Goal: Information Seeking & Learning: Learn about a topic

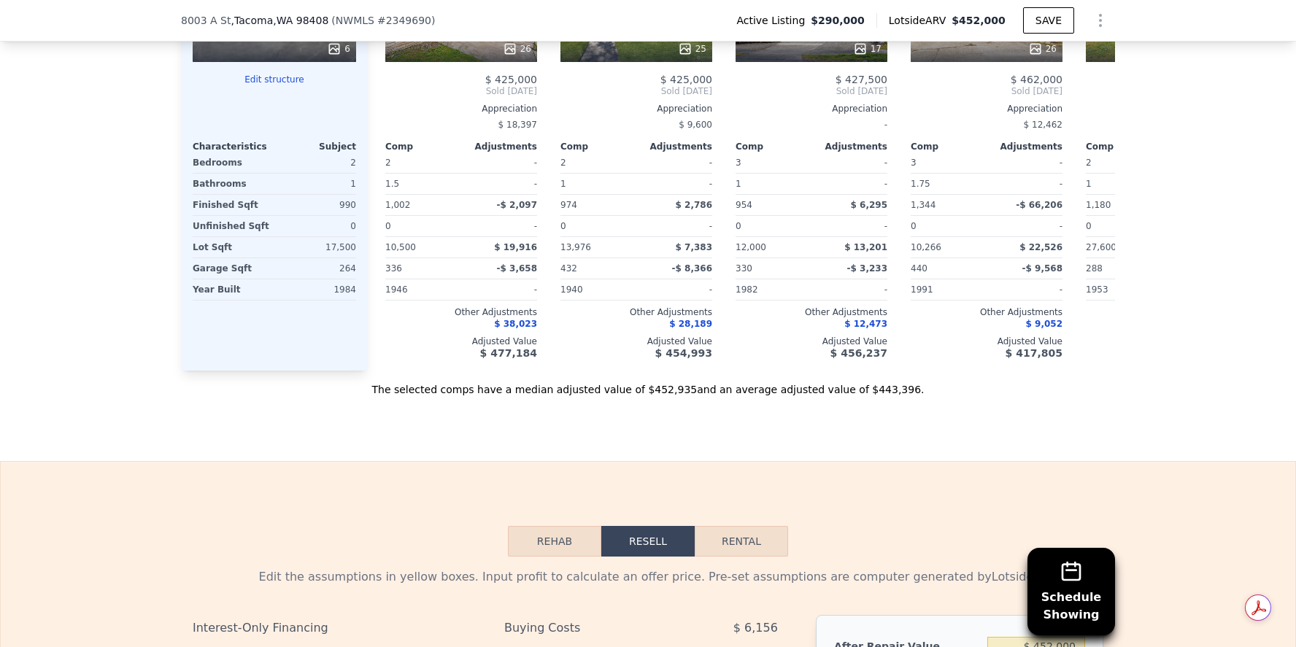
scroll to position [1847, 0]
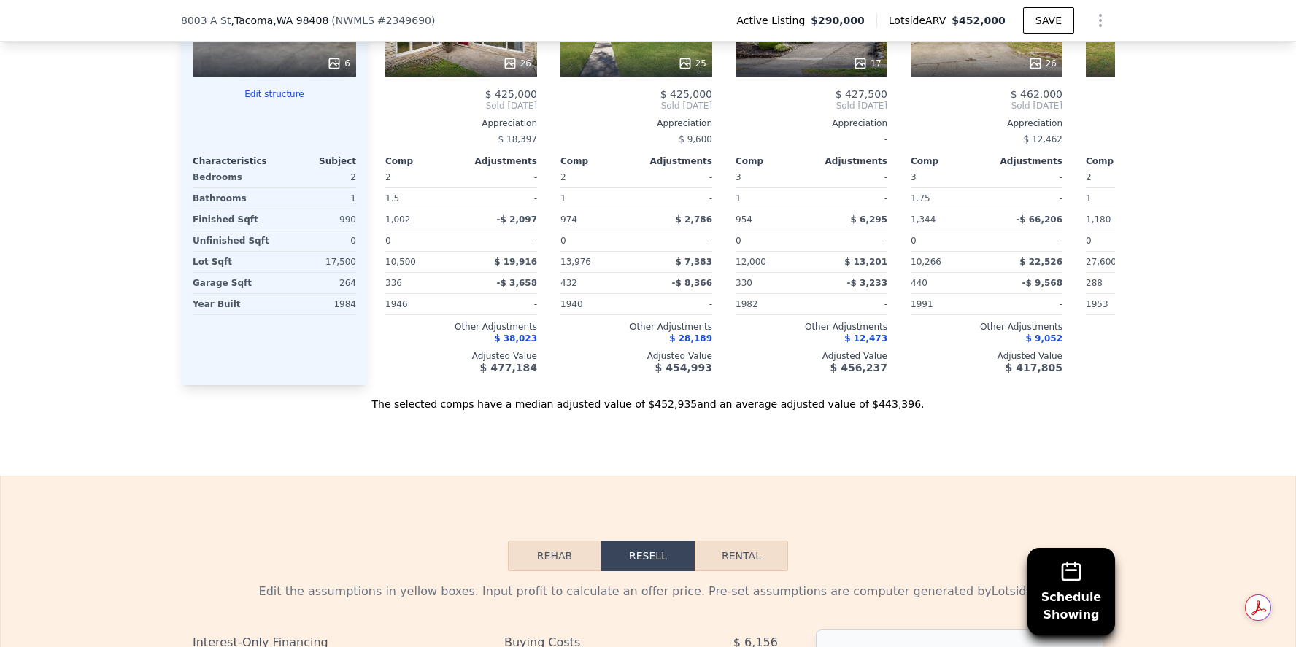
scroll to position [1816, 0]
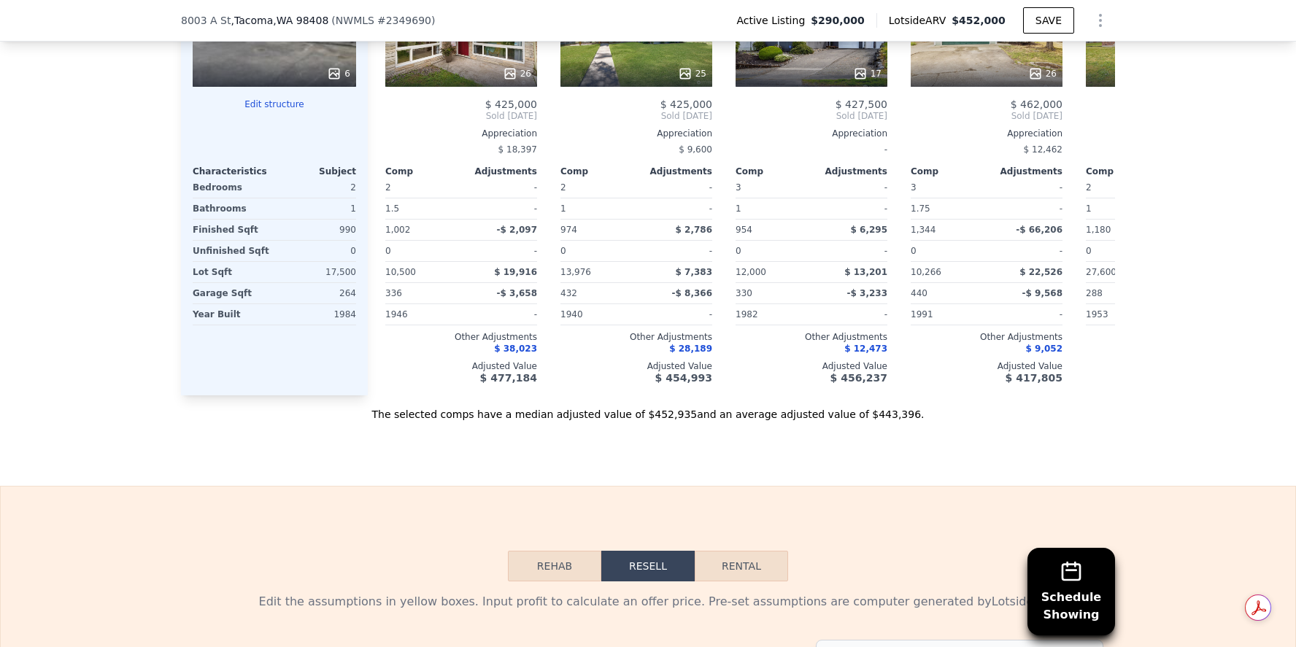
click at [550, 582] on button "Rehab" at bounding box center [554, 566] width 93 height 31
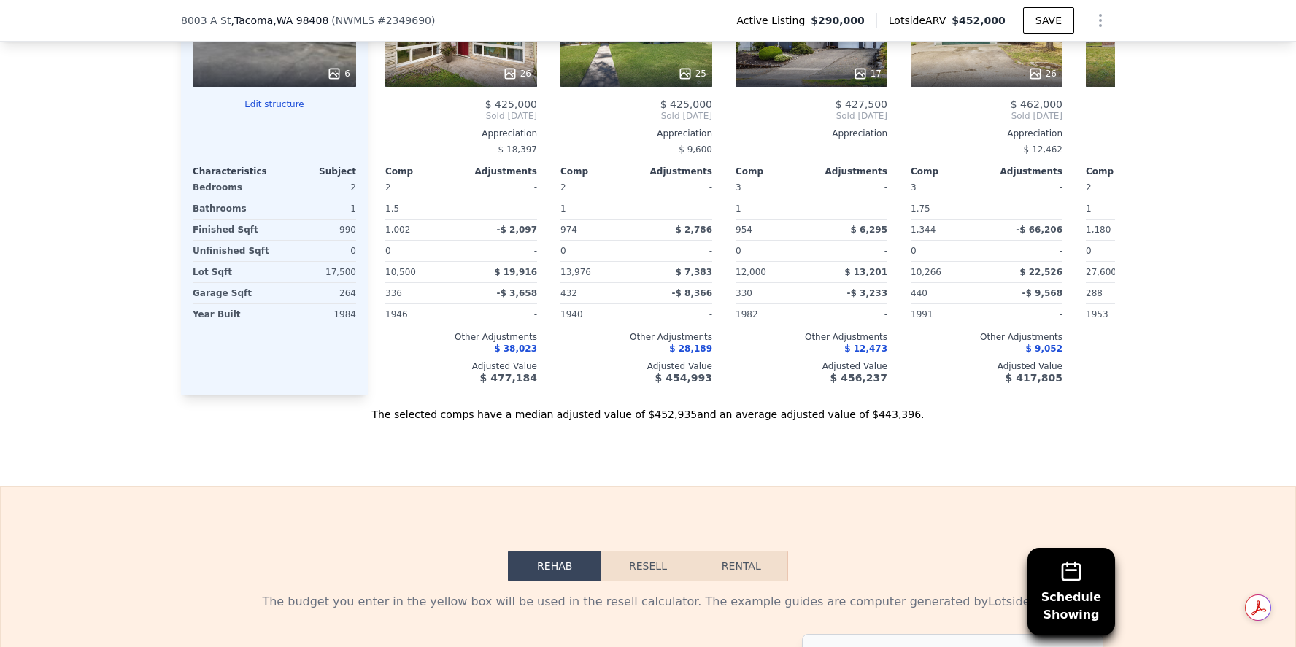
click at [652, 582] on button "Resell" at bounding box center [647, 566] width 93 height 31
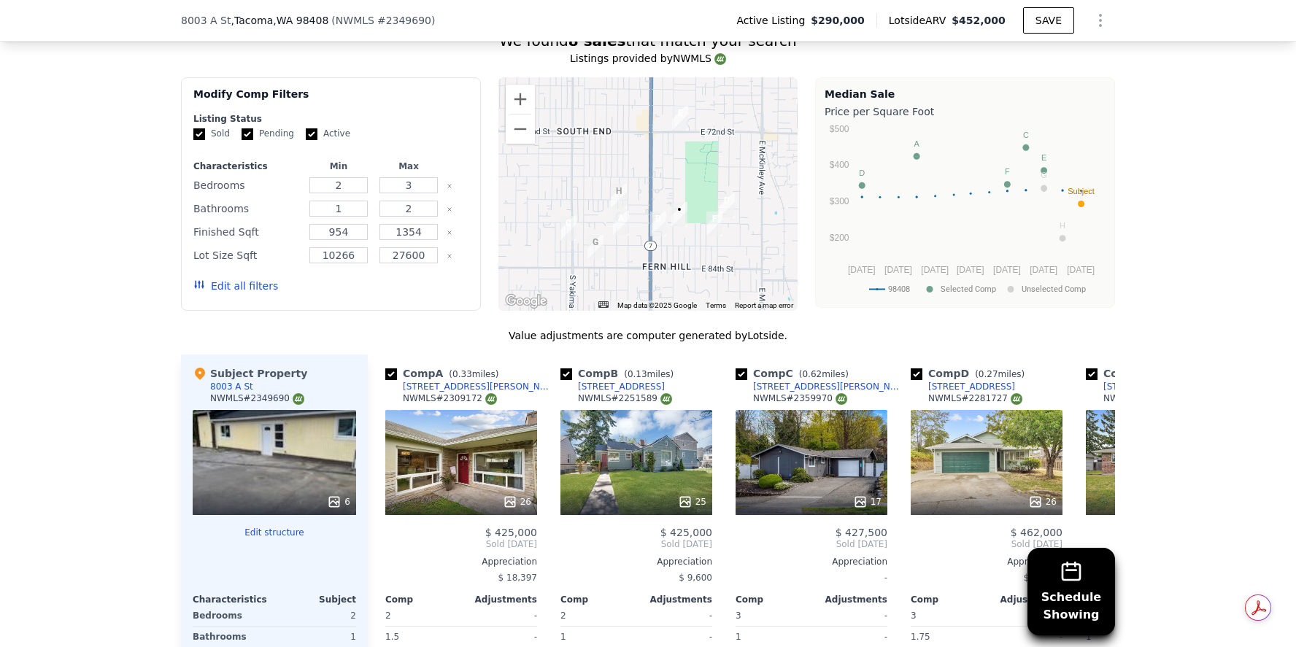
scroll to position [1389, 0]
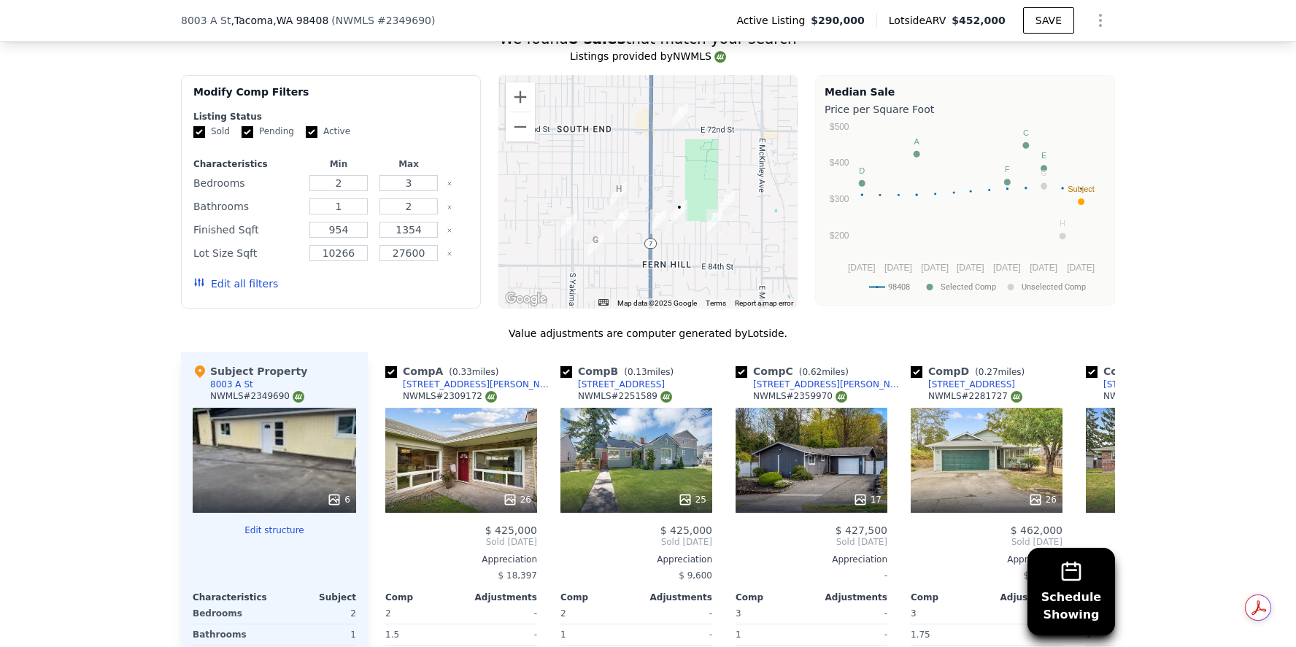
click at [257, 473] on div "6" at bounding box center [274, 460] width 163 height 105
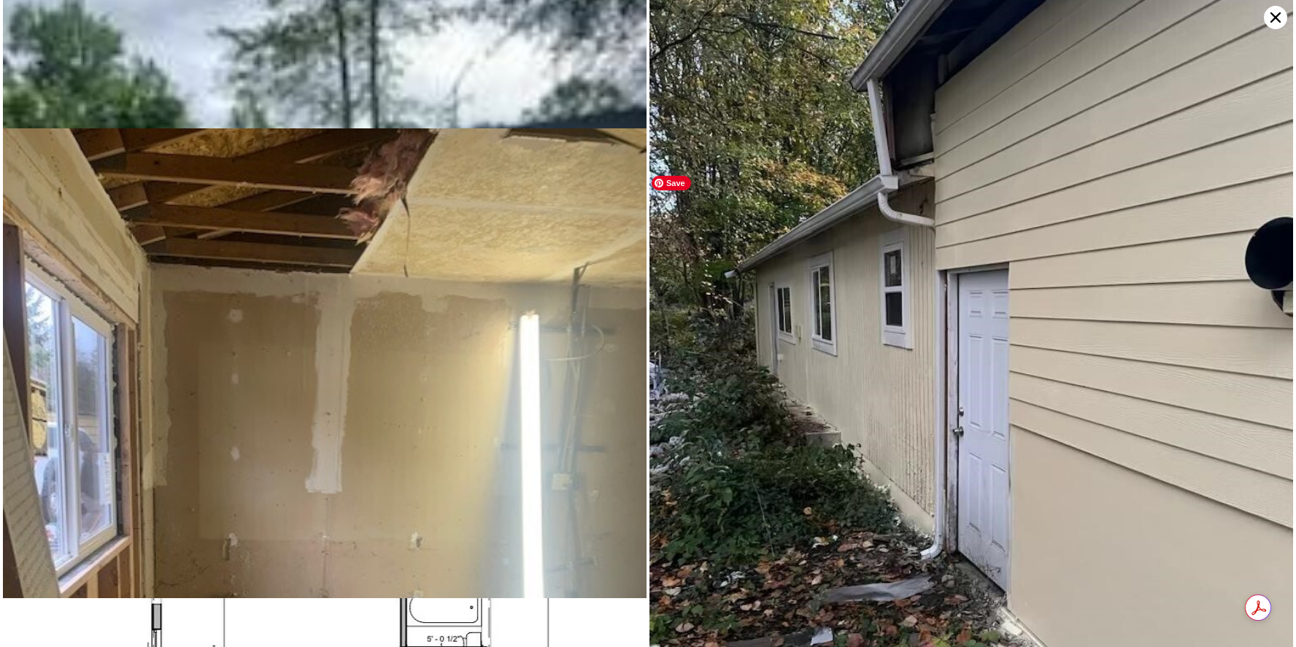
scroll to position [0, 0]
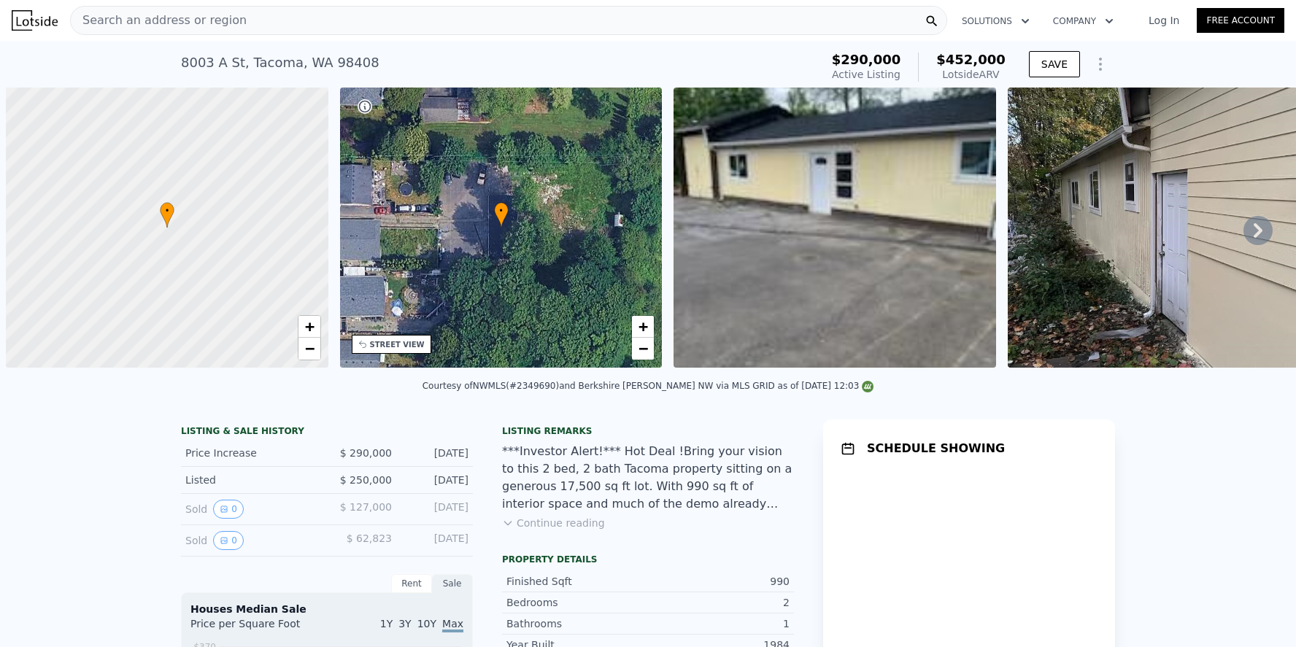
scroll to position [0, 6]
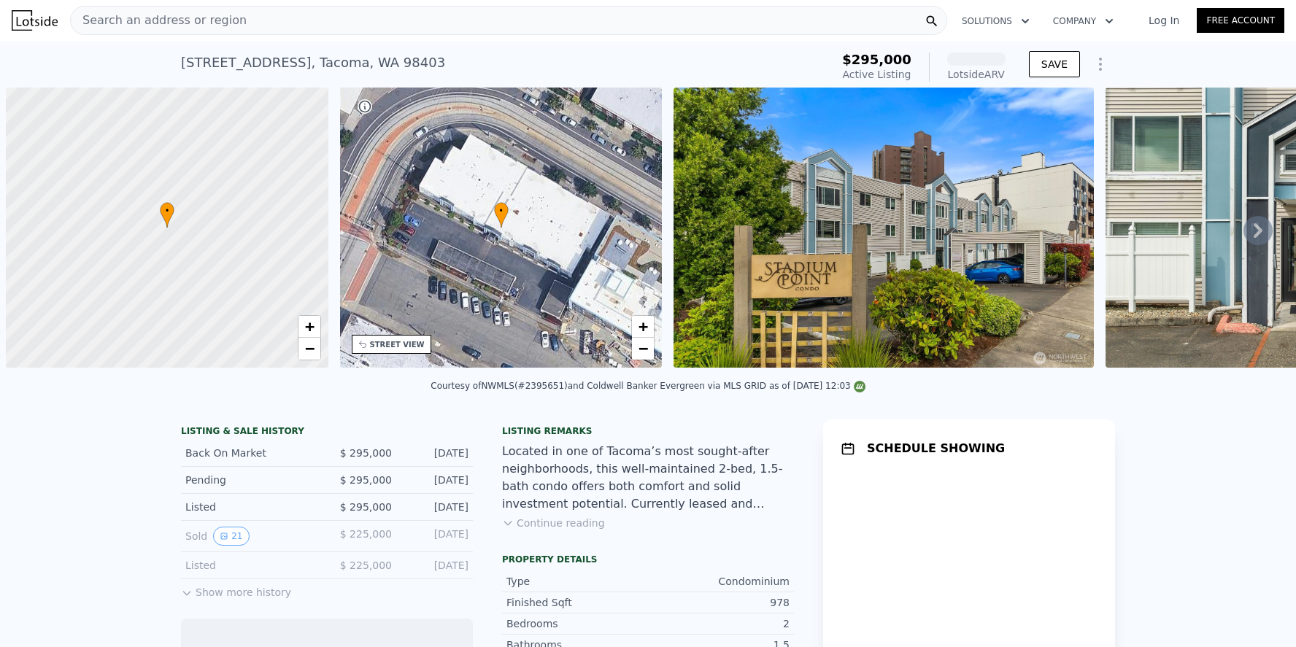
scroll to position [0, 6]
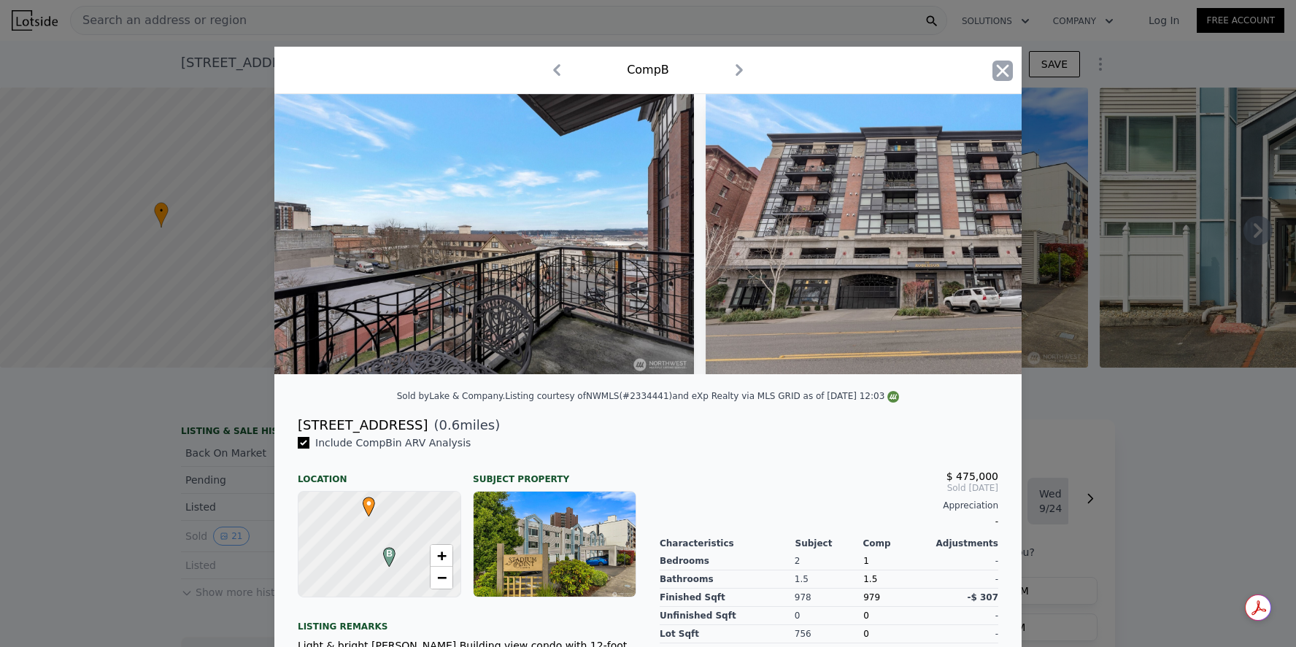
click at [1004, 76] on icon "button" at bounding box center [1002, 71] width 20 height 20
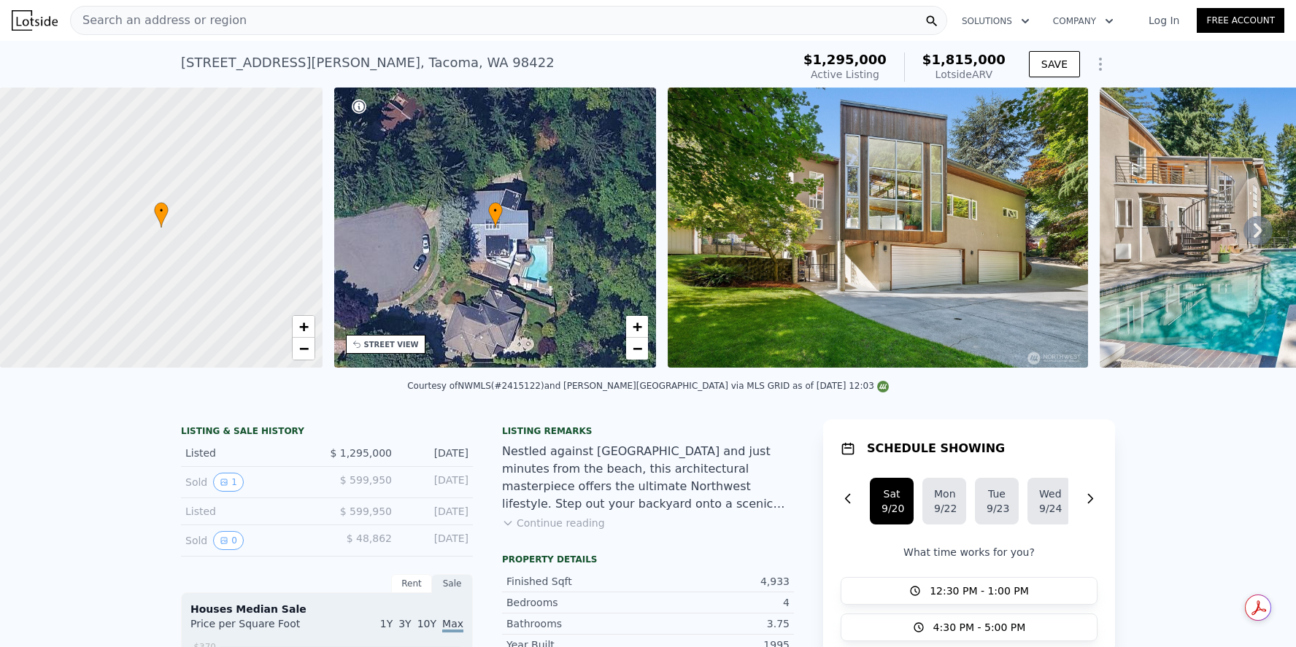
click at [541, 257] on div "• + −" at bounding box center [495, 228] width 323 height 280
click at [836, 239] on img at bounding box center [878, 228] width 420 height 280
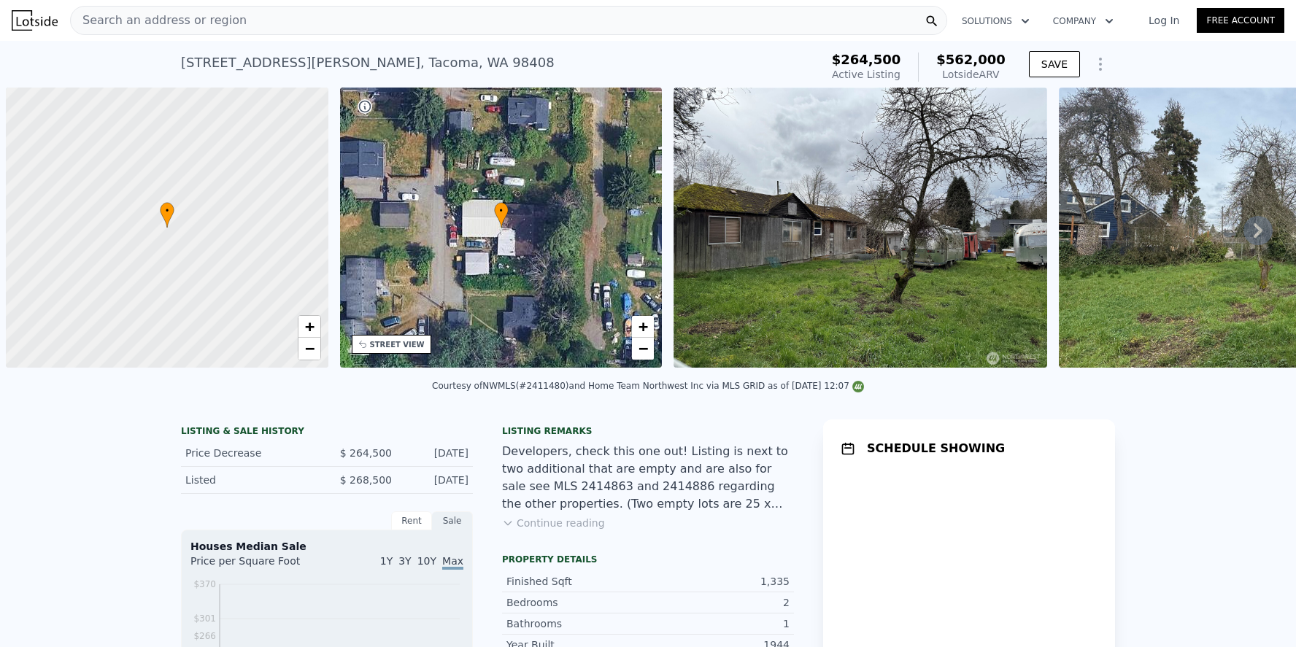
scroll to position [0, 6]
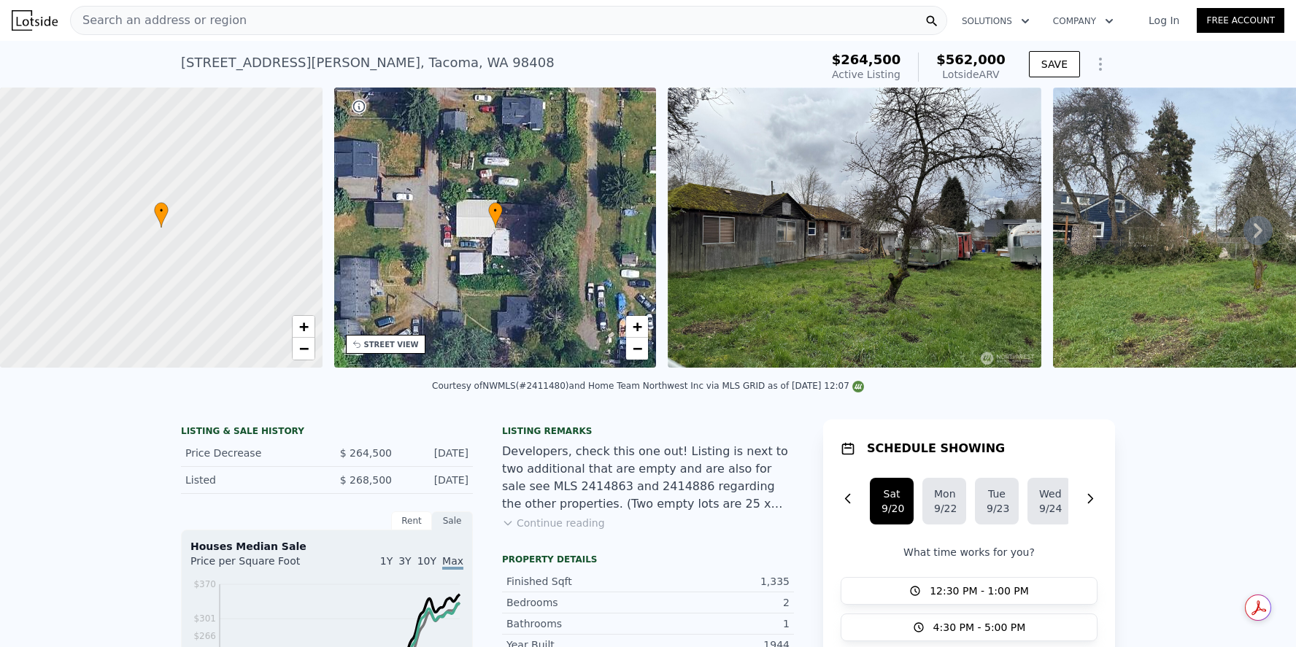
click at [469, 294] on div "• + −" at bounding box center [495, 228] width 323 height 280
click at [776, 242] on img at bounding box center [855, 228] width 374 height 280
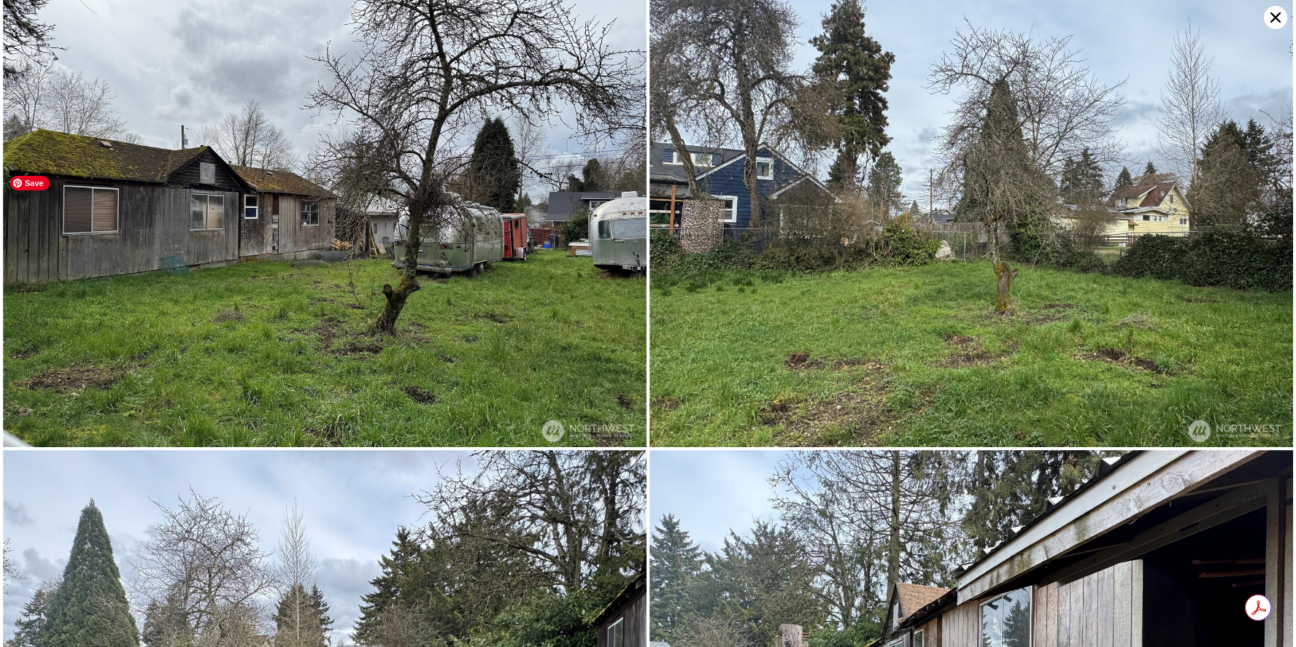
scroll to position [0, 0]
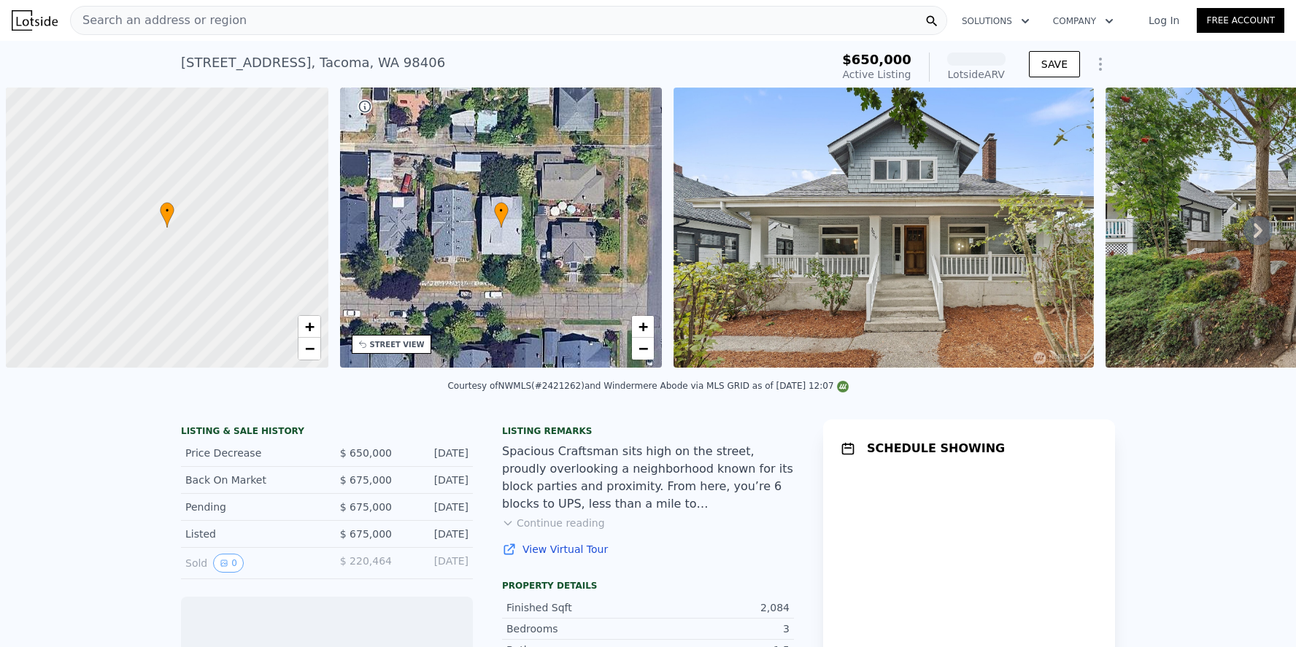
scroll to position [0, 6]
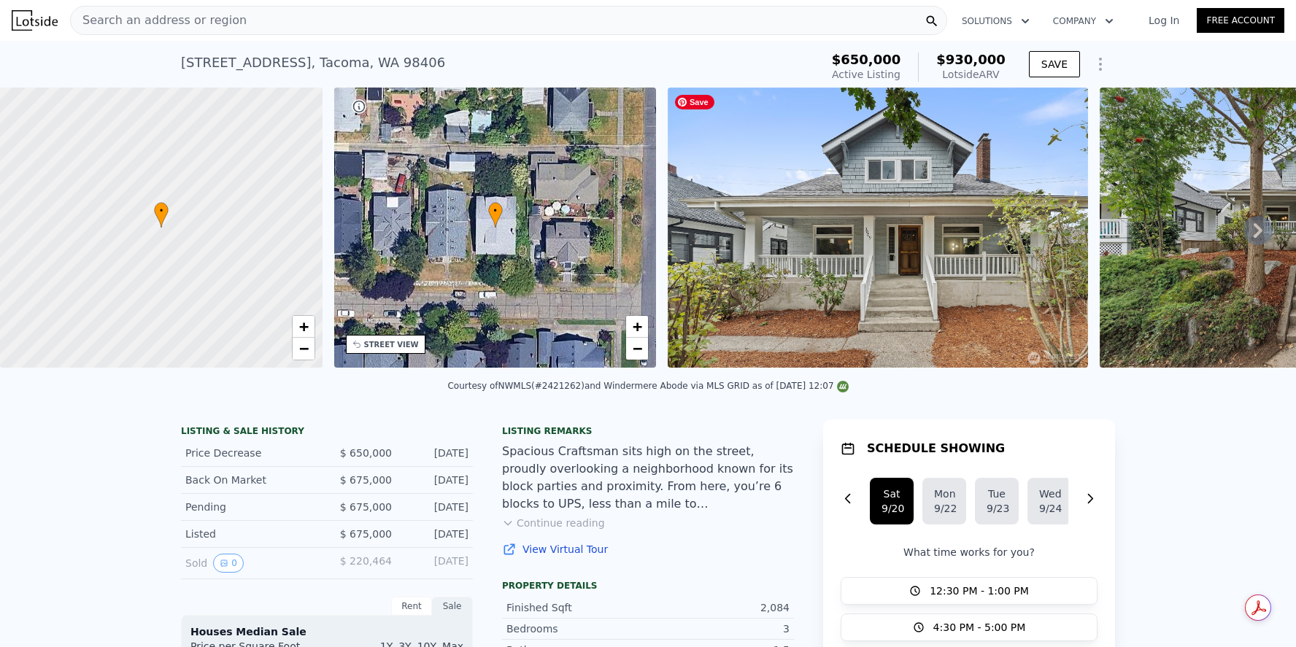
click at [771, 280] on img at bounding box center [878, 228] width 420 height 280
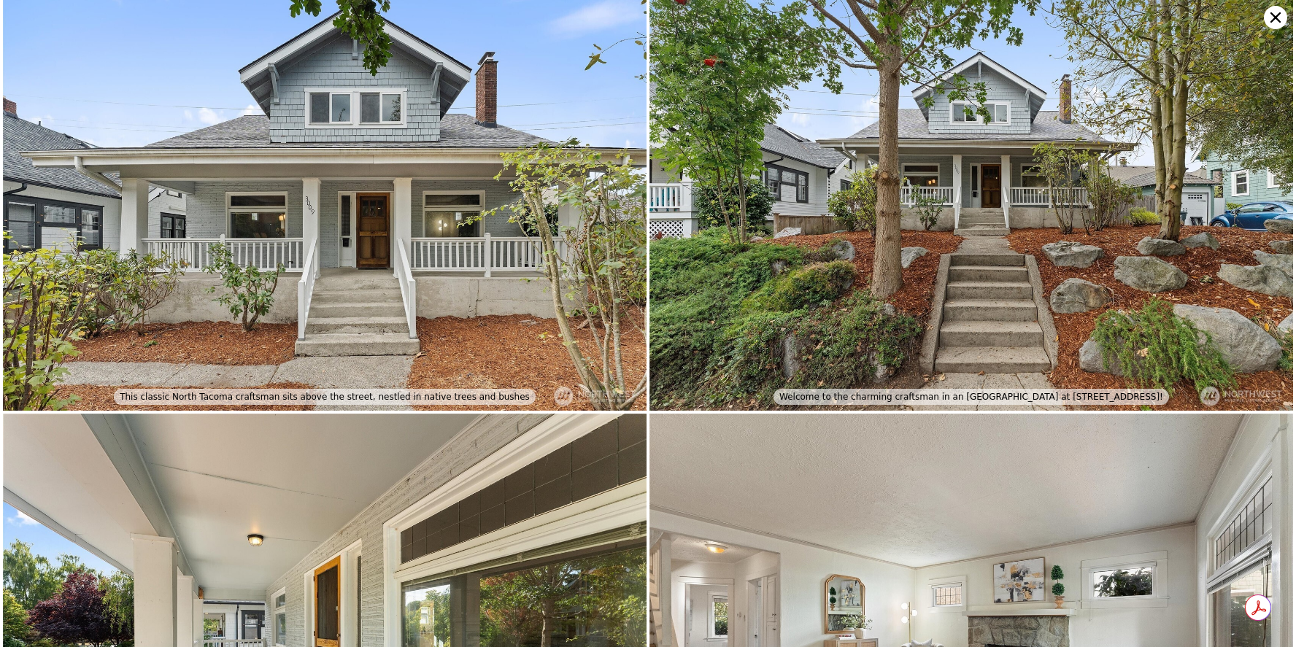
scroll to position [0, 0]
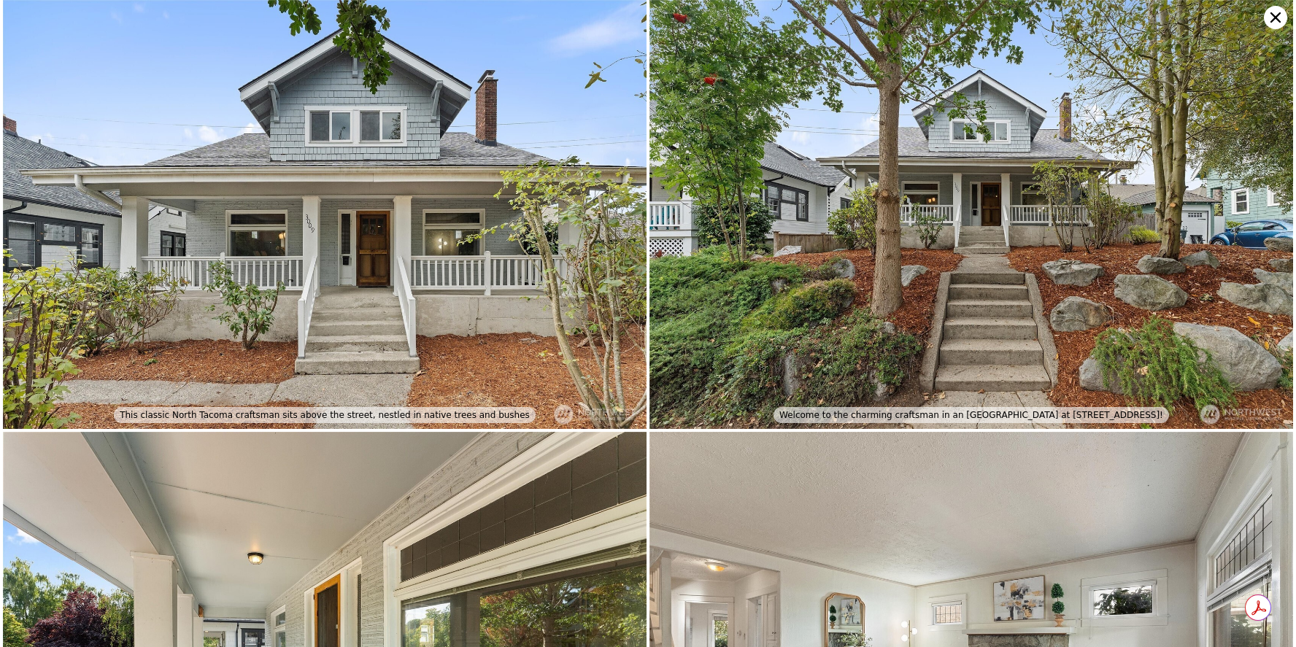
click at [1274, 16] on icon at bounding box center [1275, 17] width 10 height 10
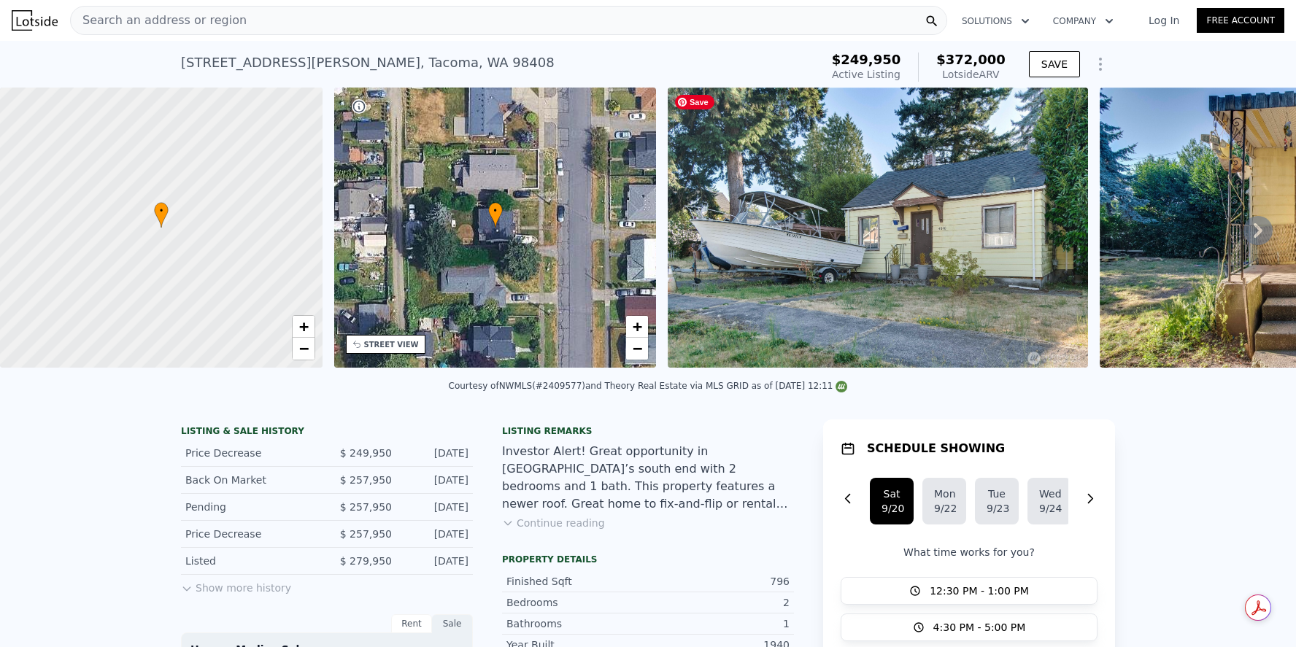
click at [803, 271] on img at bounding box center [878, 228] width 420 height 280
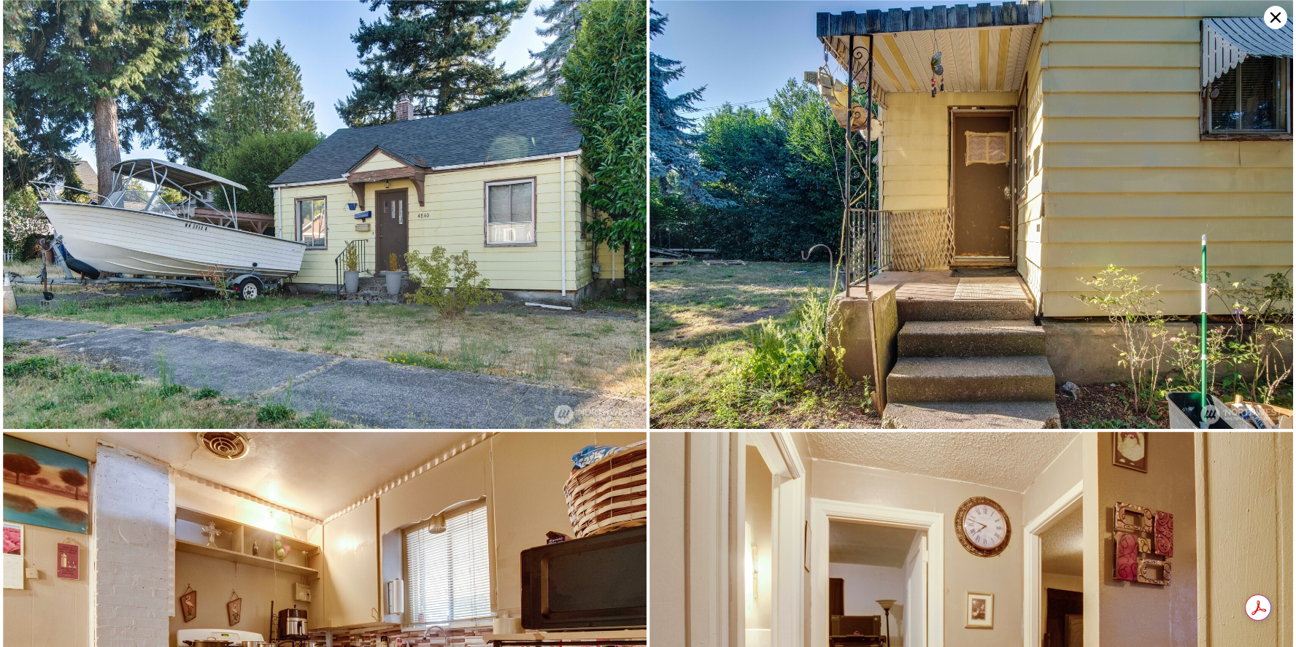
click at [1272, 19] on icon at bounding box center [1275, 17] width 23 height 23
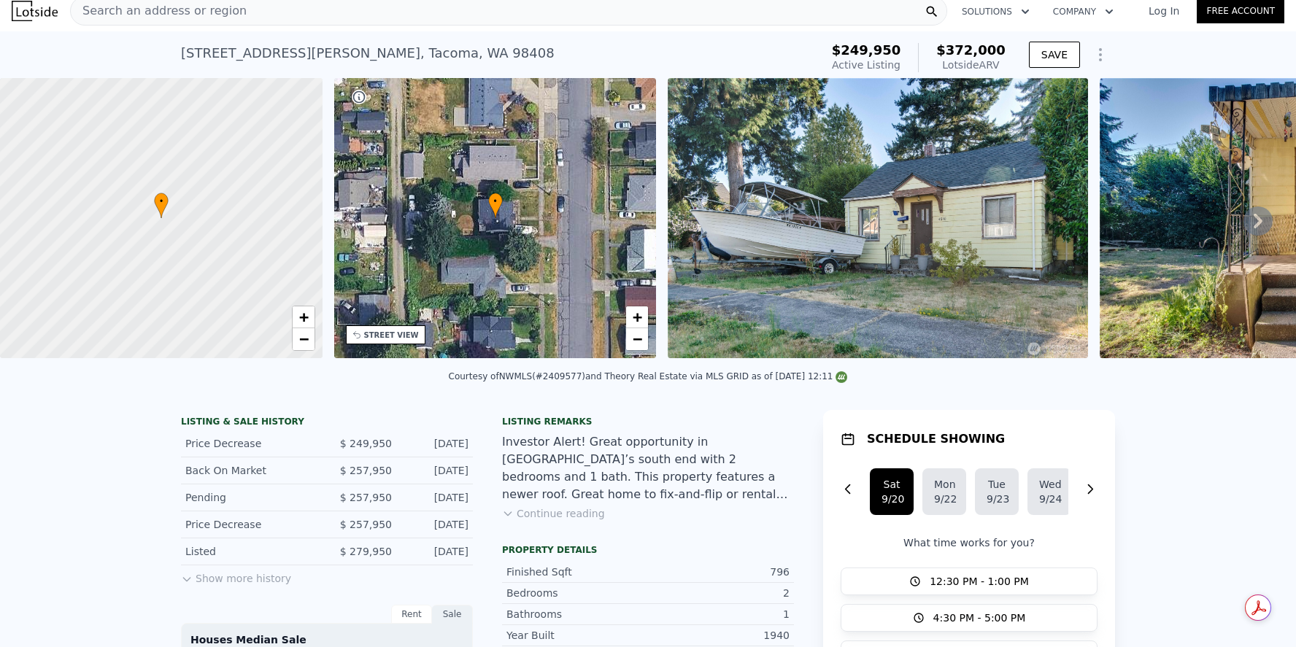
scroll to position [12, 0]
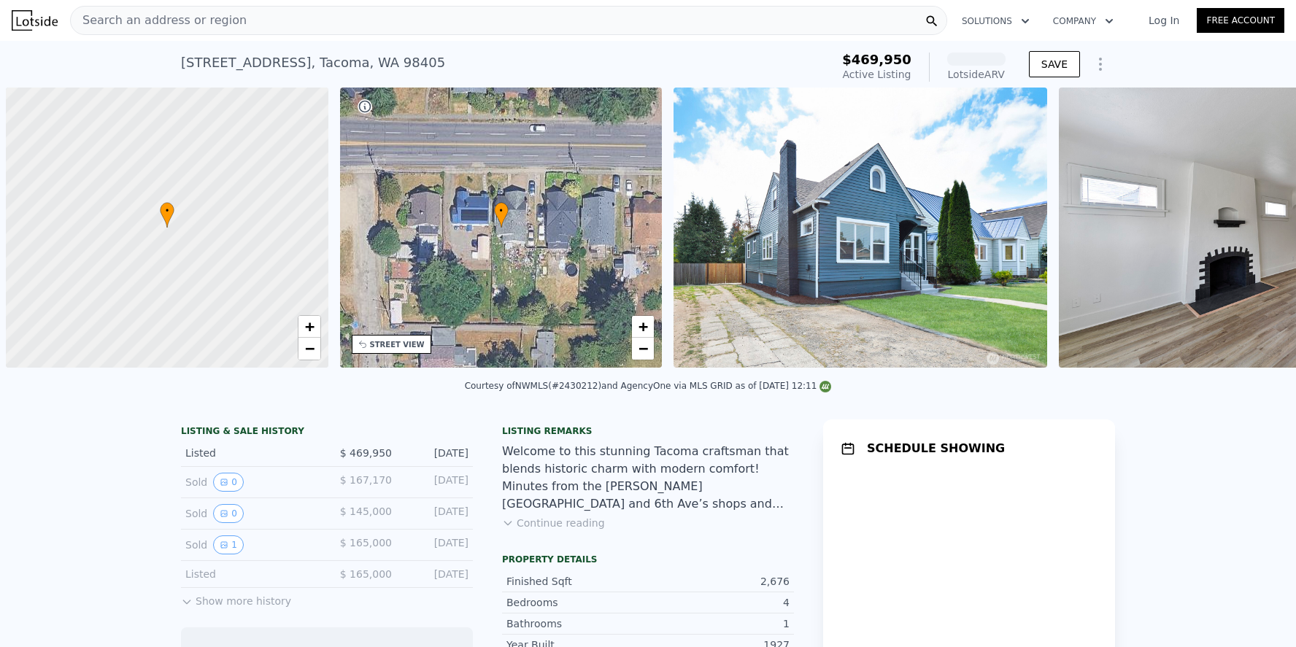
scroll to position [0, 6]
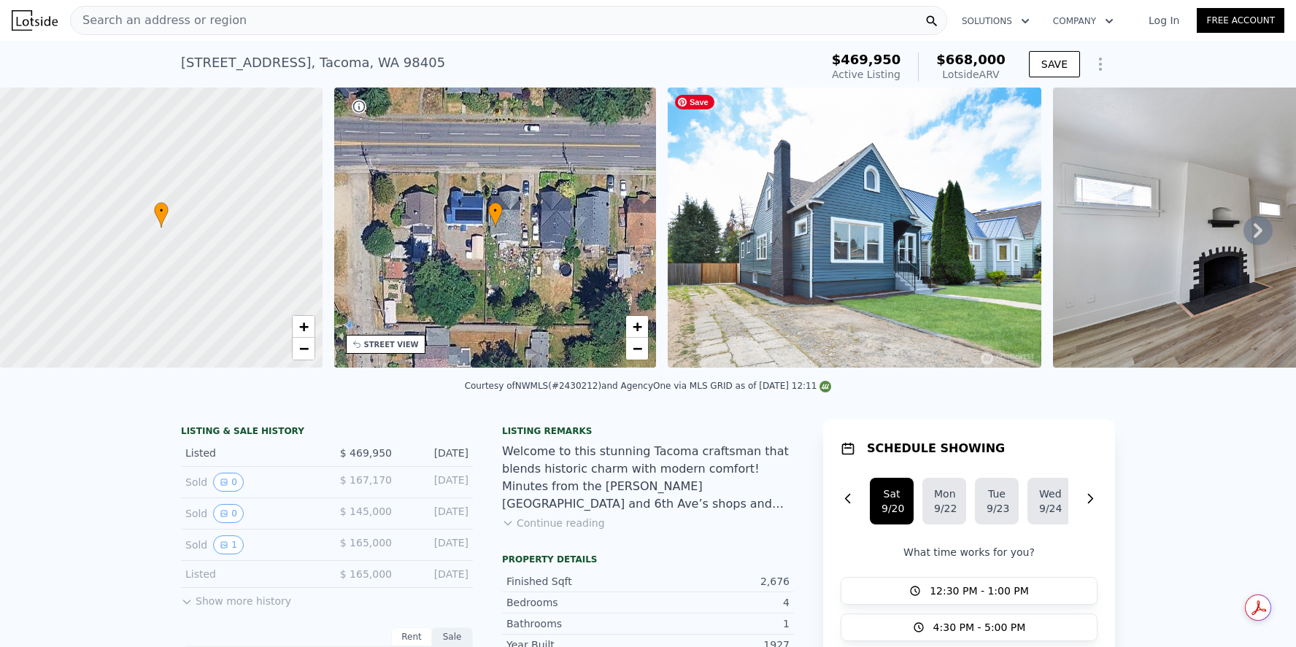
click at [812, 244] on img at bounding box center [855, 228] width 374 height 280
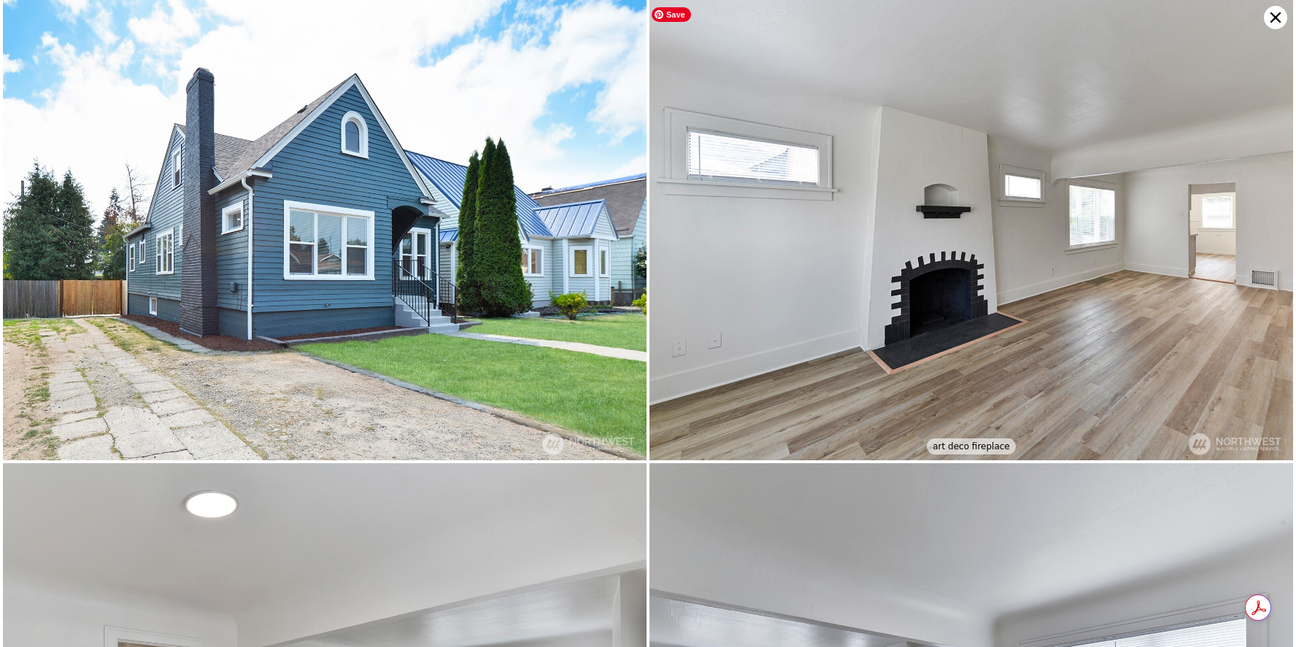
scroll to position [0, 0]
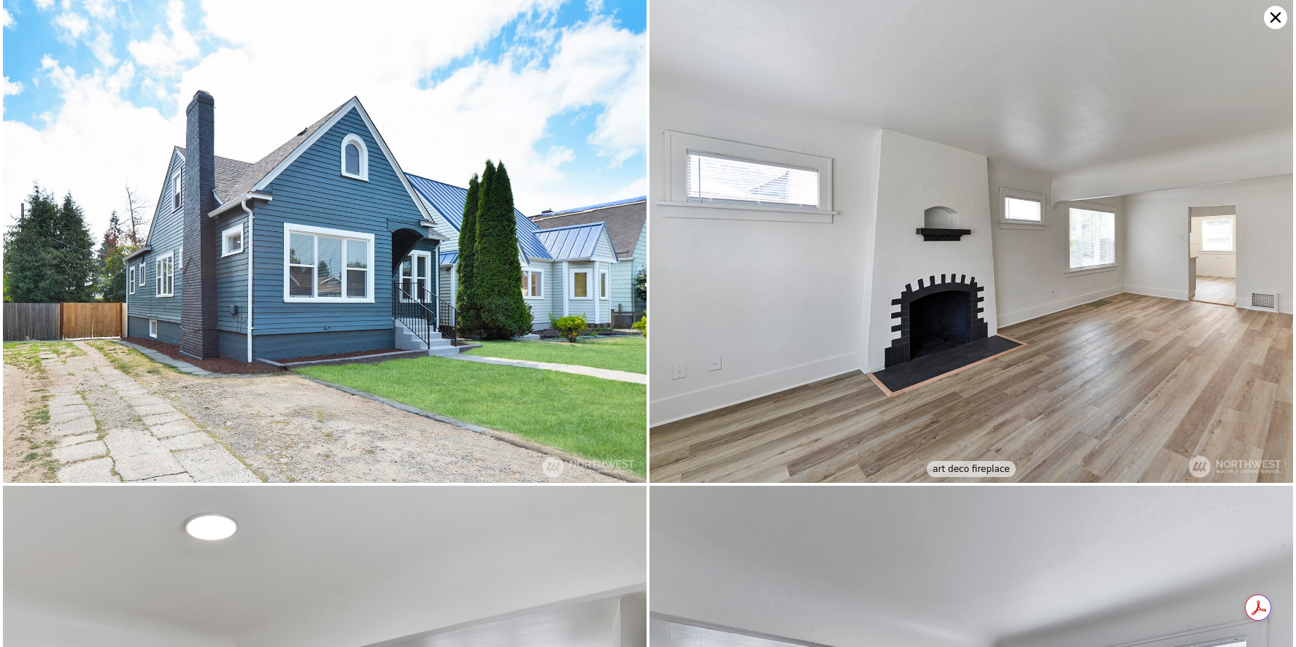
click at [1279, 18] on icon at bounding box center [1275, 17] width 23 height 23
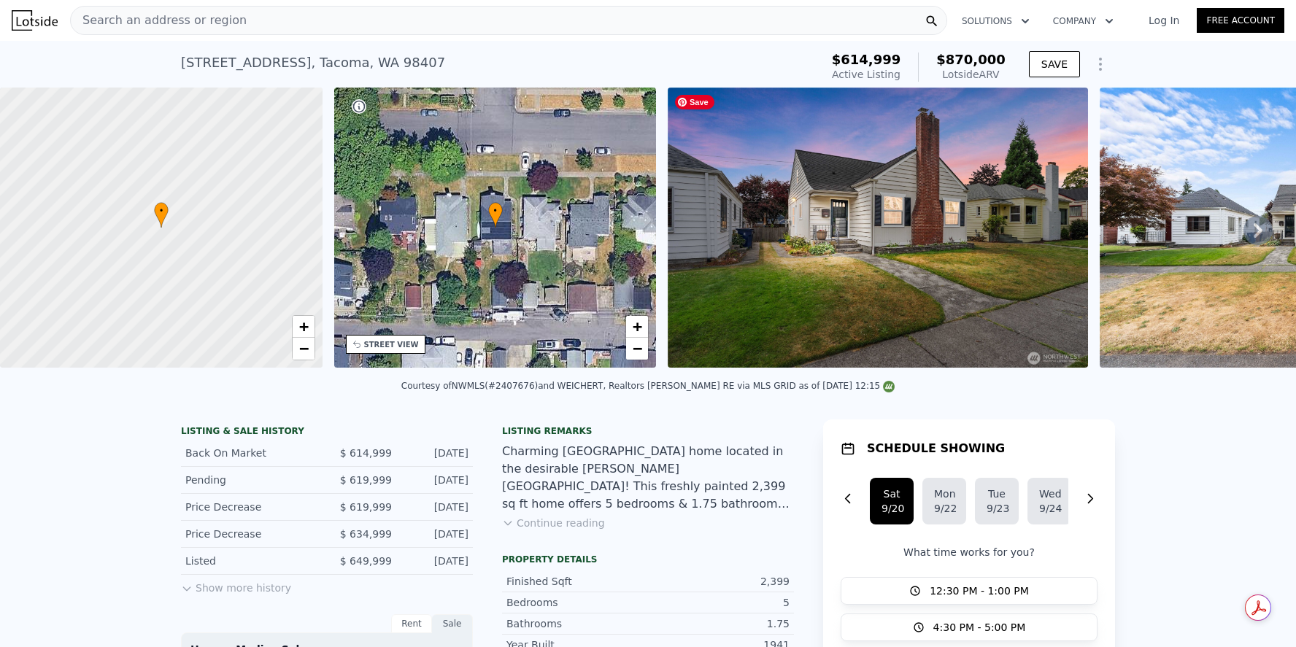
click at [795, 245] on img at bounding box center [878, 228] width 420 height 280
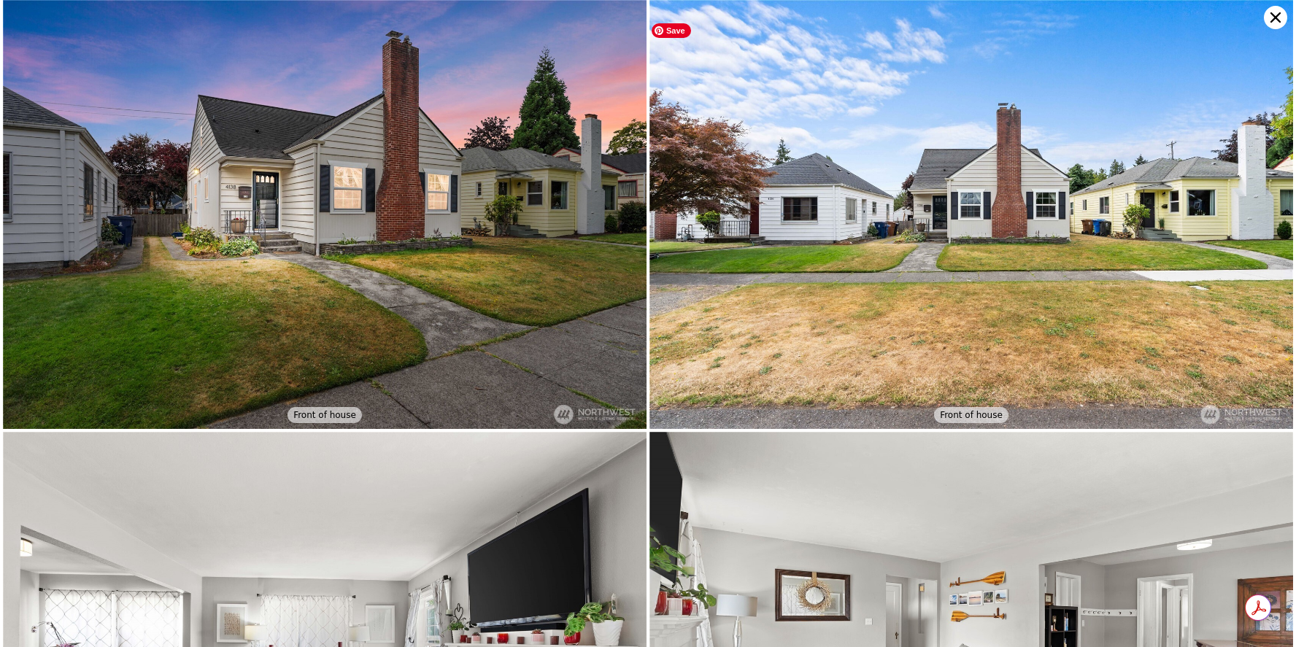
click at [795, 245] on img at bounding box center [971, 214] width 644 height 429
click at [780, 312] on img at bounding box center [971, 214] width 644 height 429
click at [1274, 21] on icon at bounding box center [1275, 17] width 23 height 23
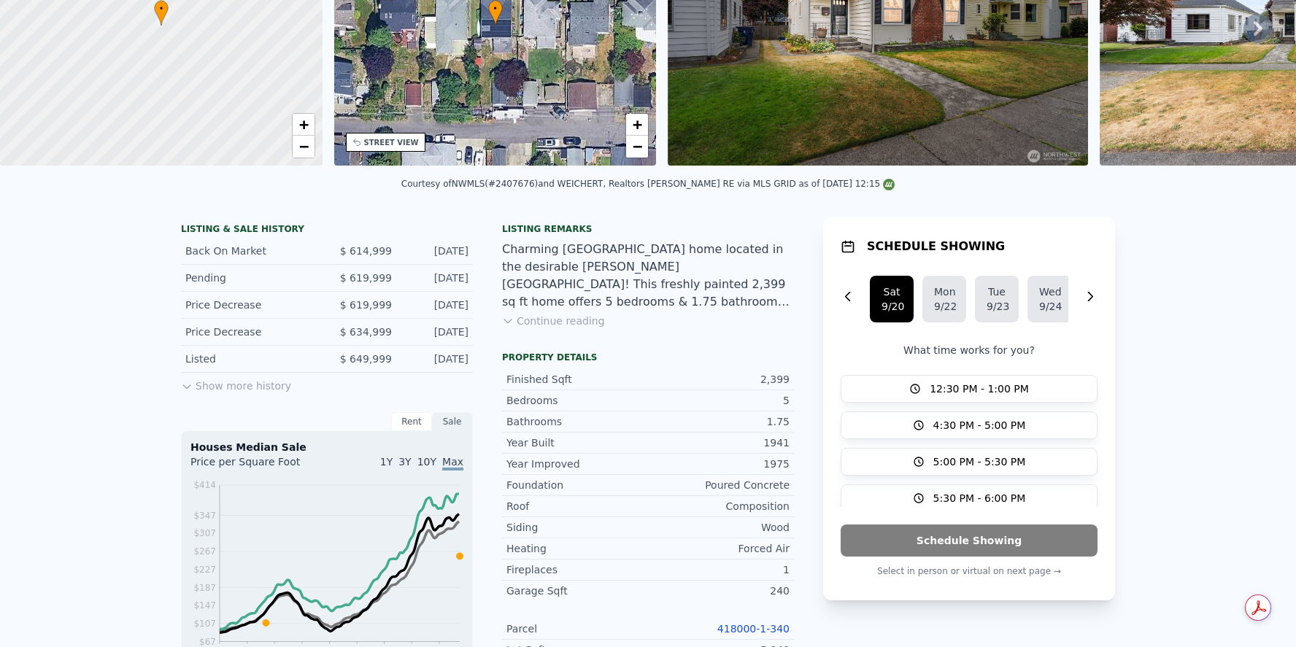
scroll to position [5, 0]
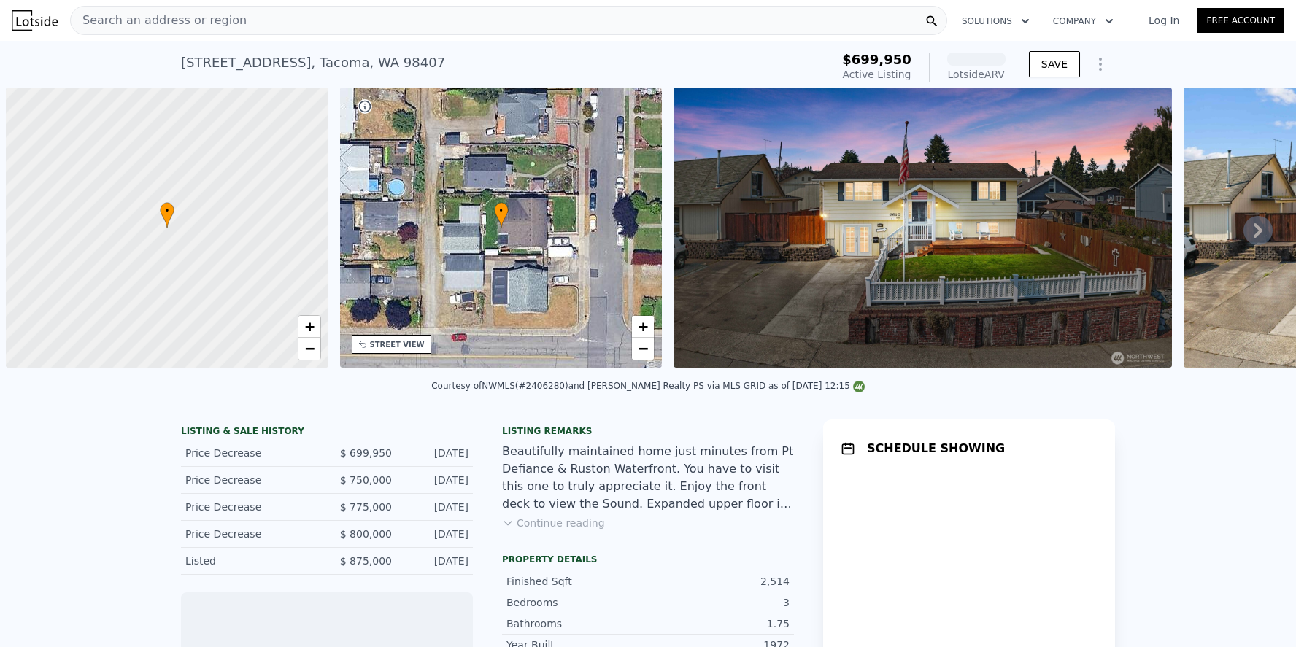
scroll to position [0, 6]
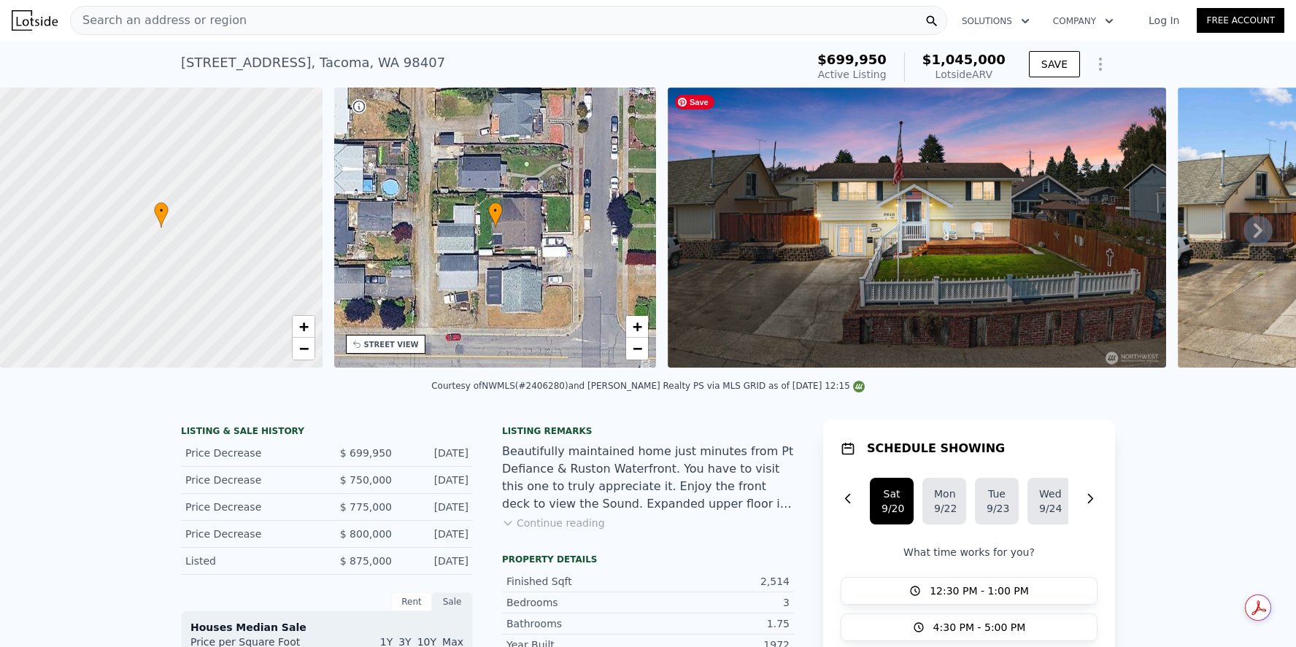
click at [768, 250] on img at bounding box center [917, 228] width 498 height 280
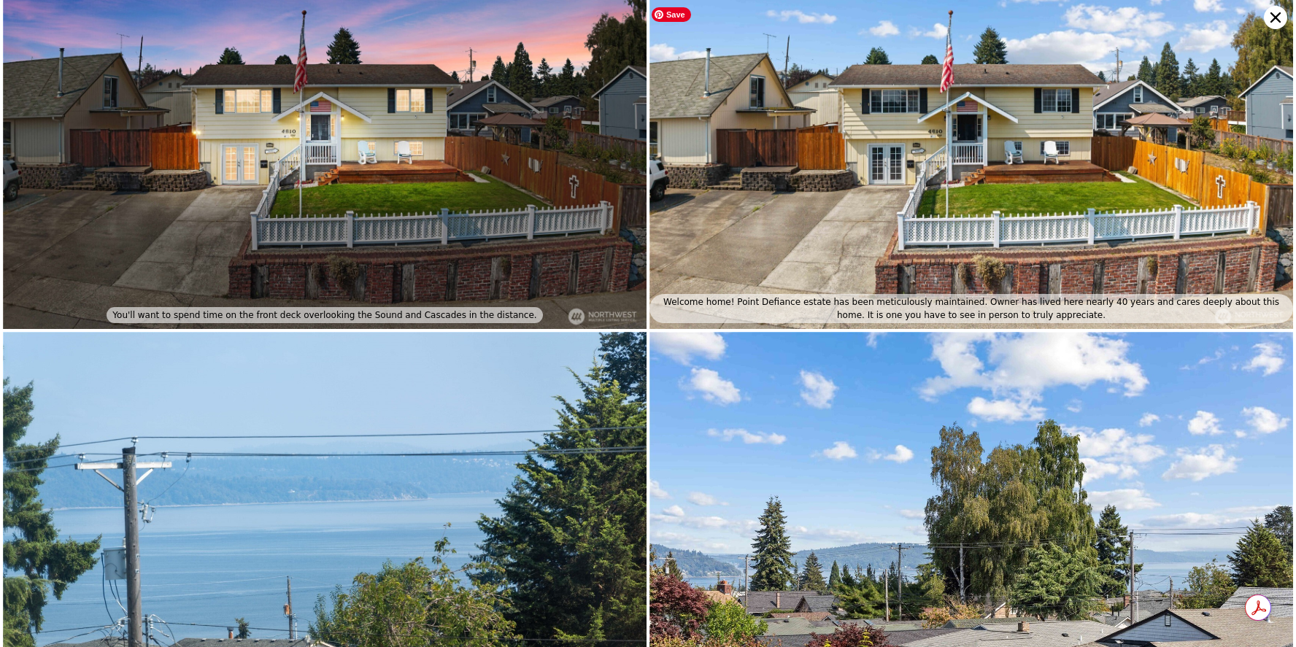
scroll to position [0, 0]
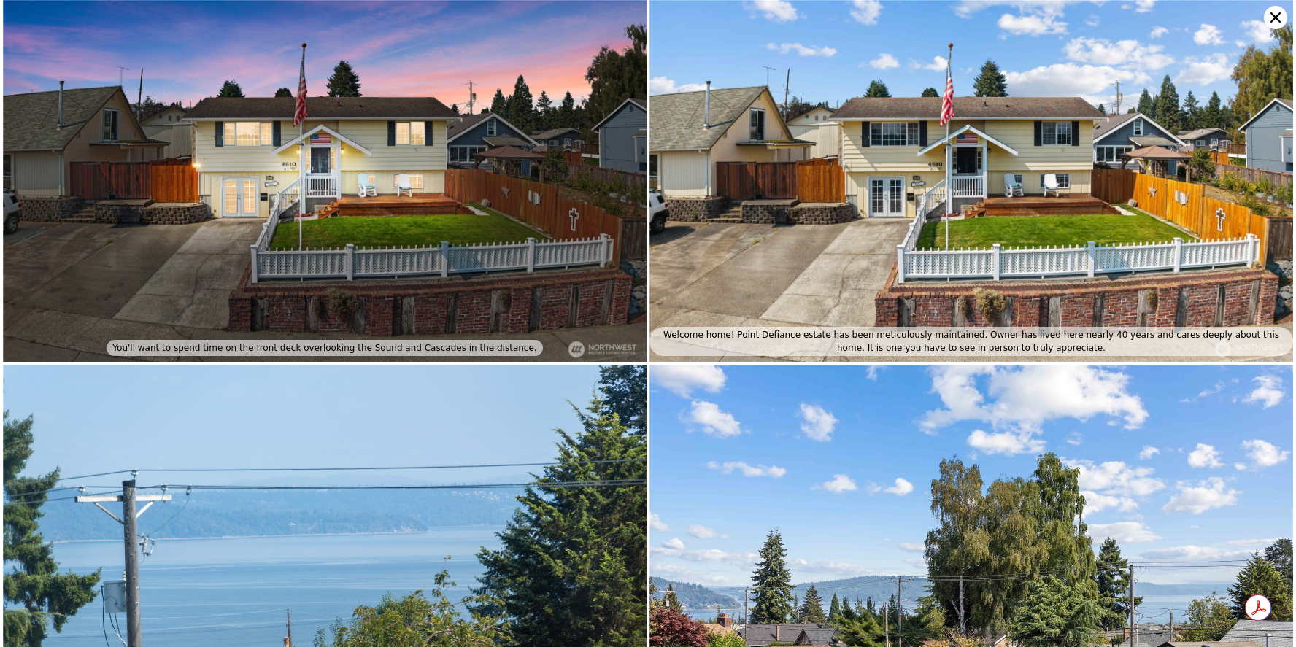
click at [1278, 18] on icon at bounding box center [1275, 17] width 23 height 23
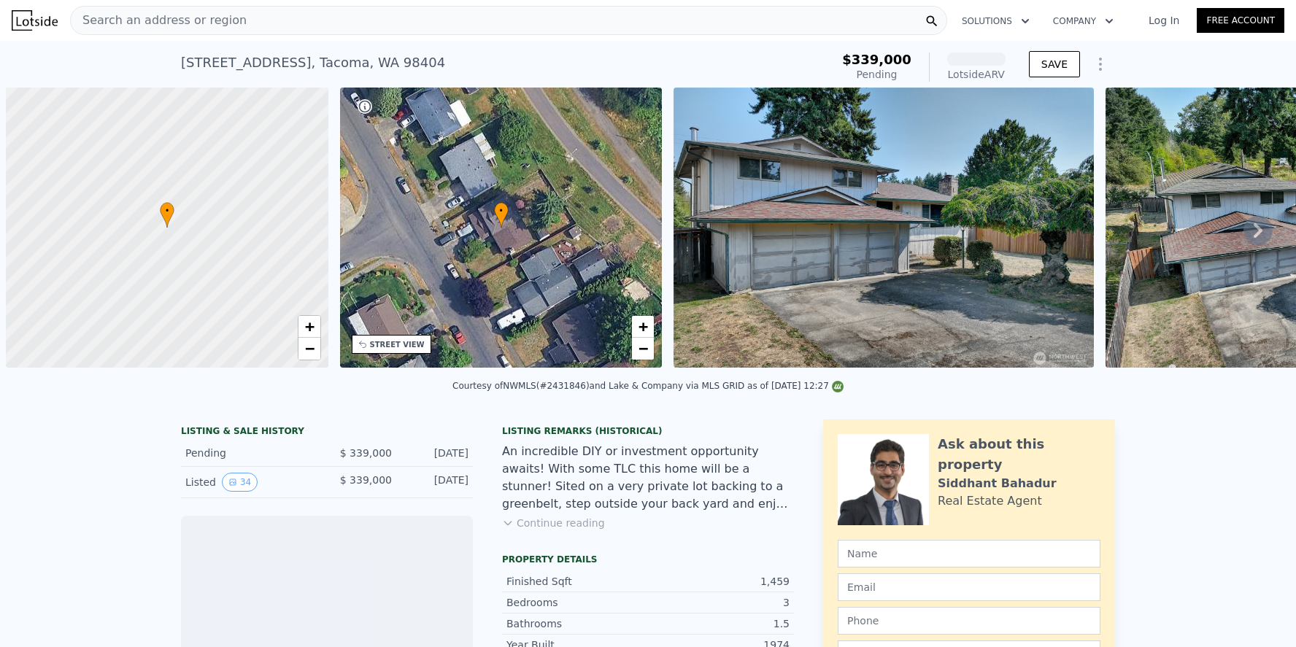
scroll to position [0, 6]
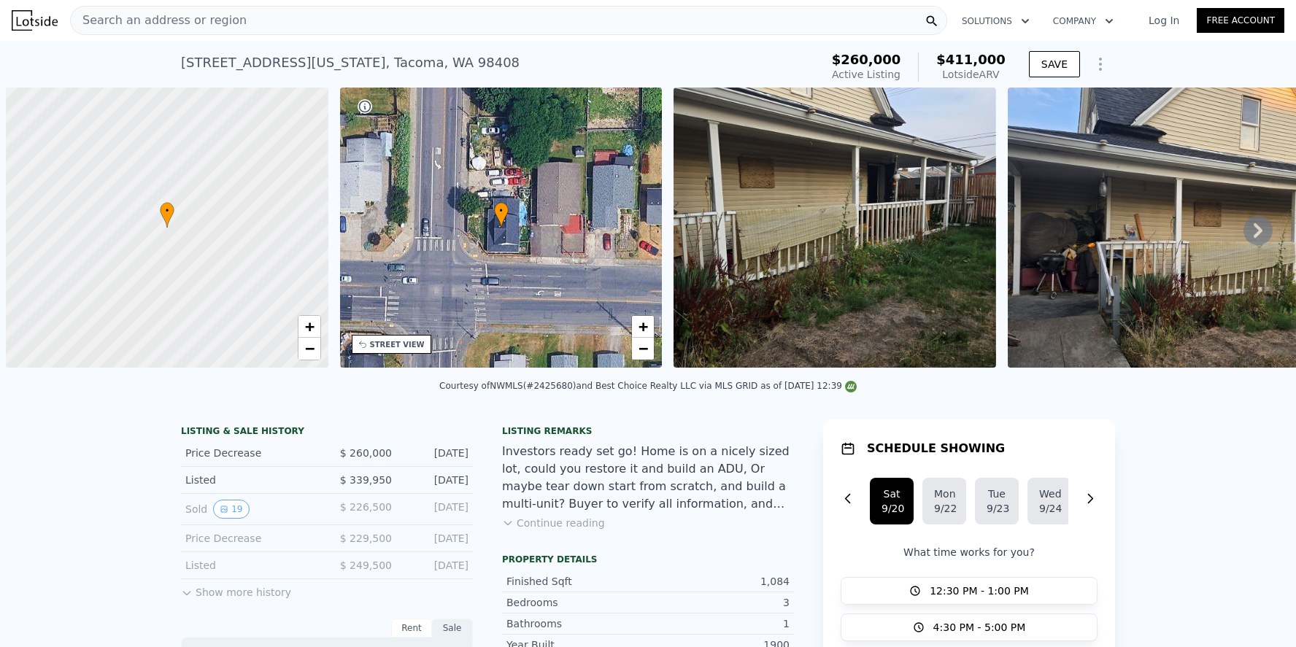
scroll to position [0, 6]
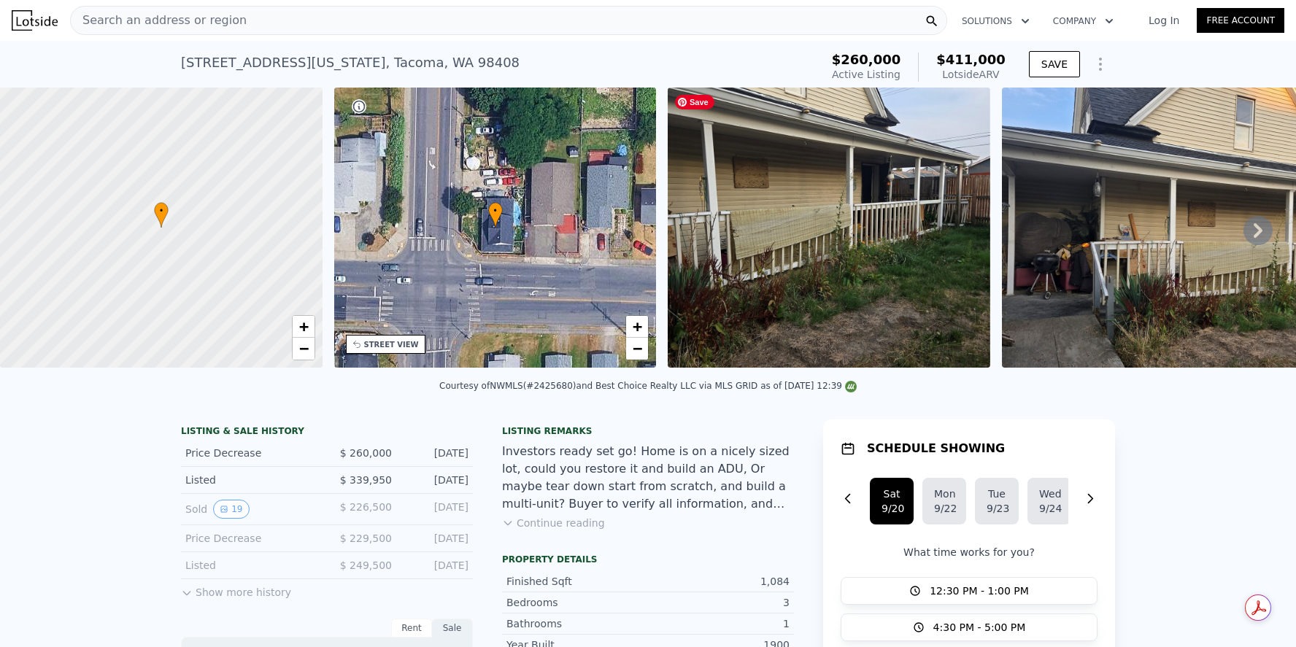
click at [798, 227] on img at bounding box center [829, 228] width 323 height 280
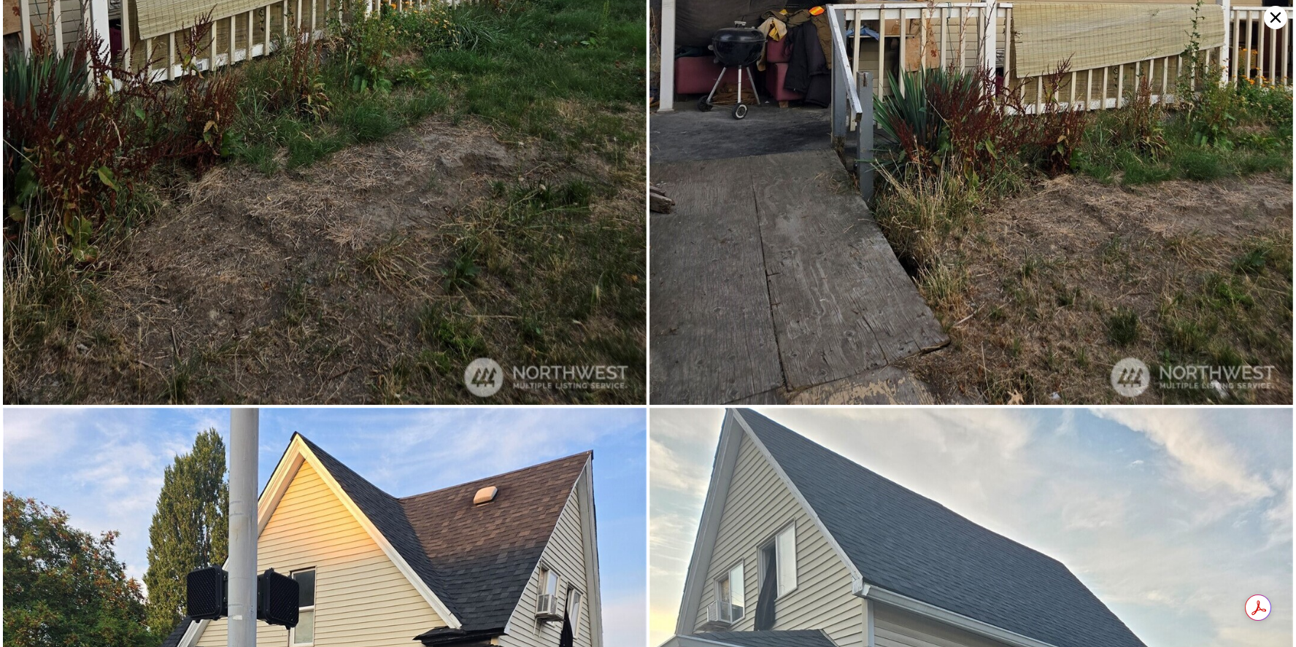
scroll to position [0, 0]
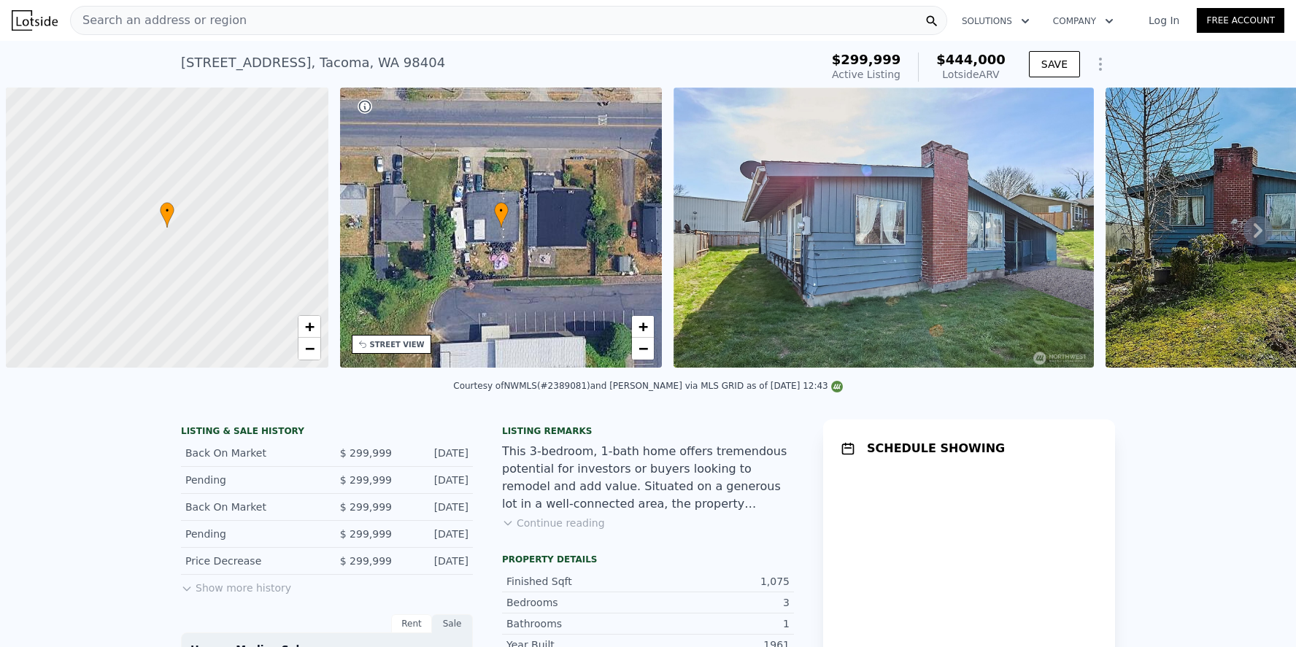
scroll to position [0, 6]
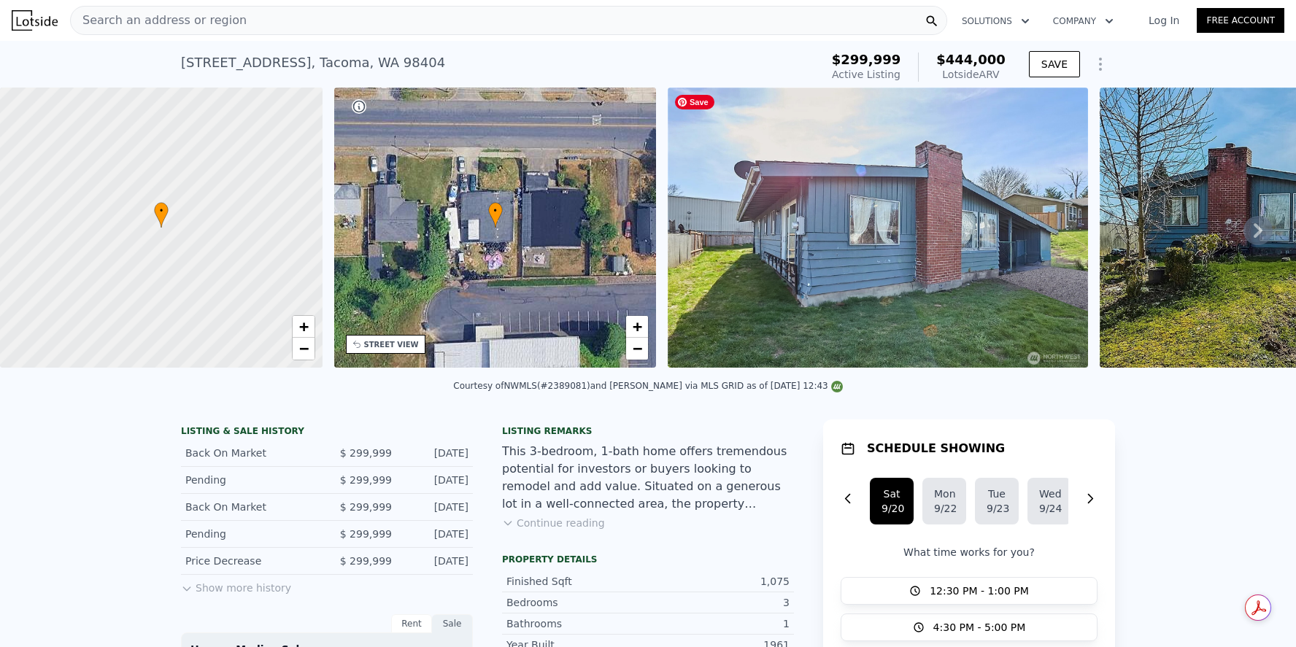
click at [872, 220] on img at bounding box center [878, 228] width 420 height 280
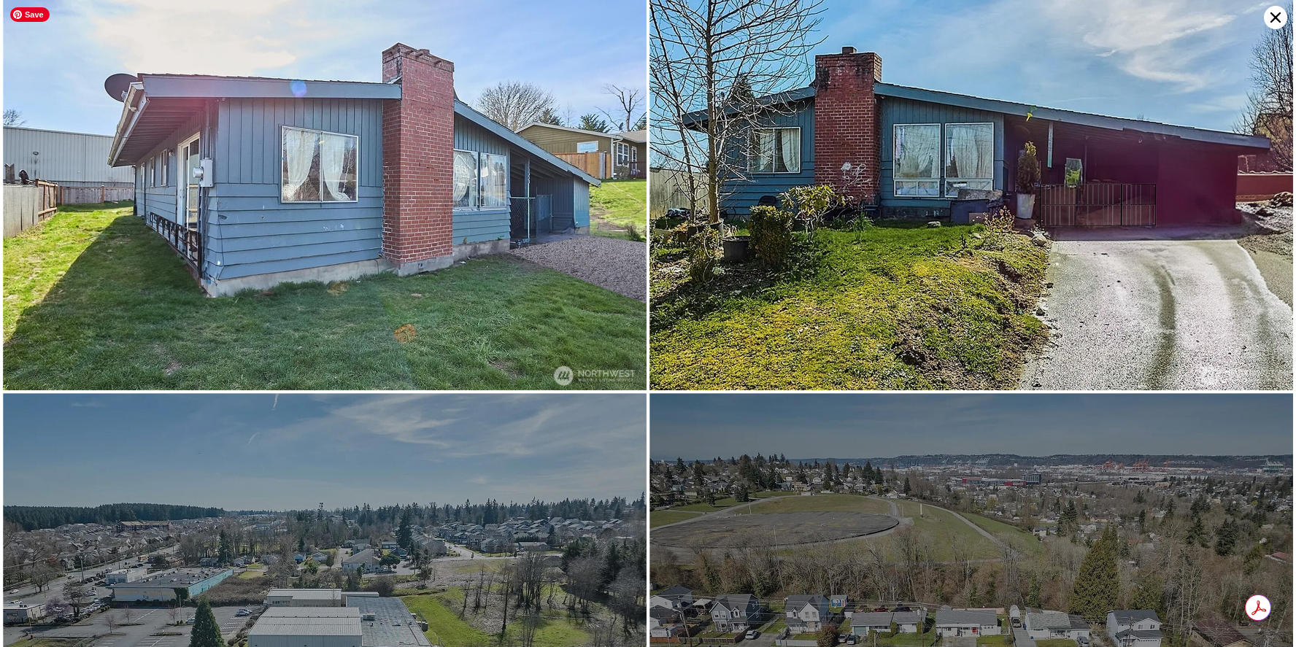
scroll to position [0, 0]
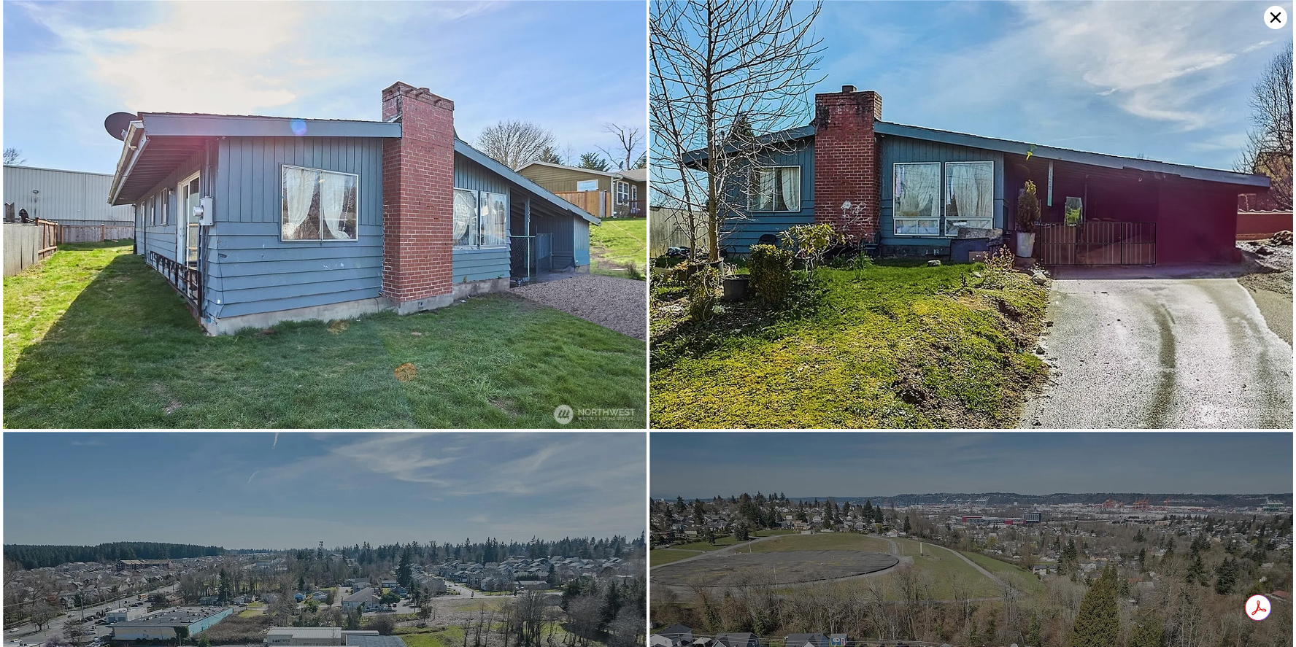
click at [1283, 13] on icon at bounding box center [1275, 17] width 23 height 23
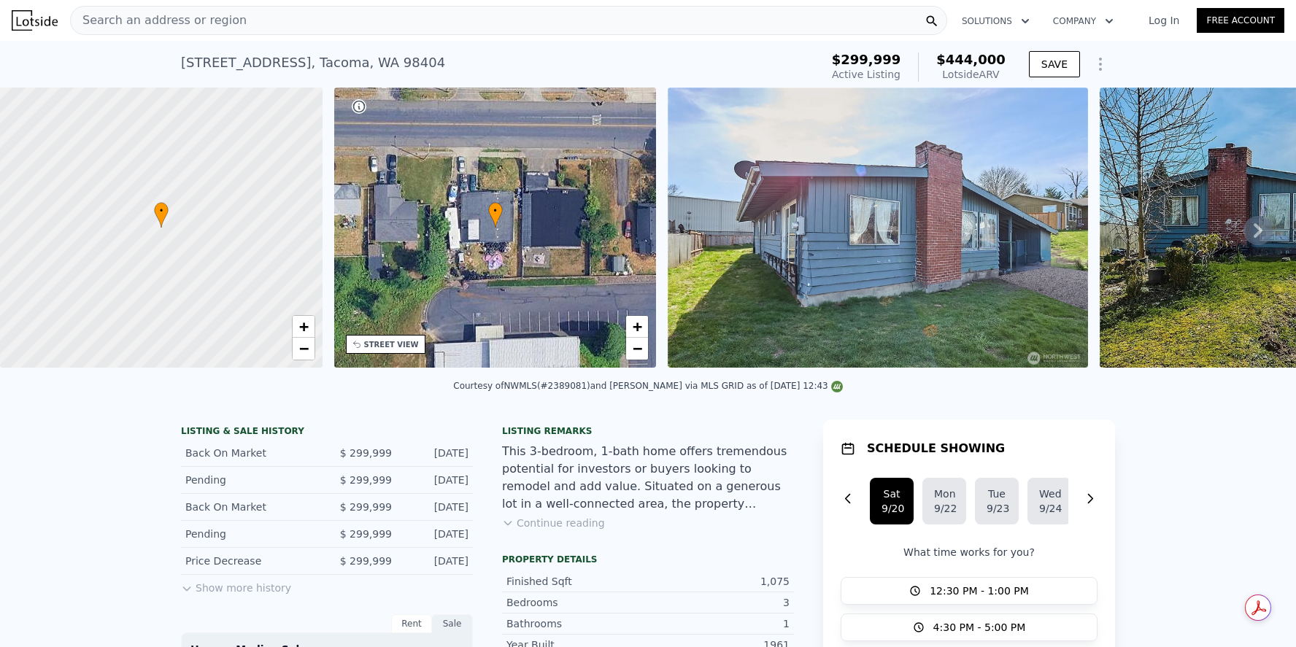
click at [425, 301] on div "• + −" at bounding box center [495, 228] width 323 height 280
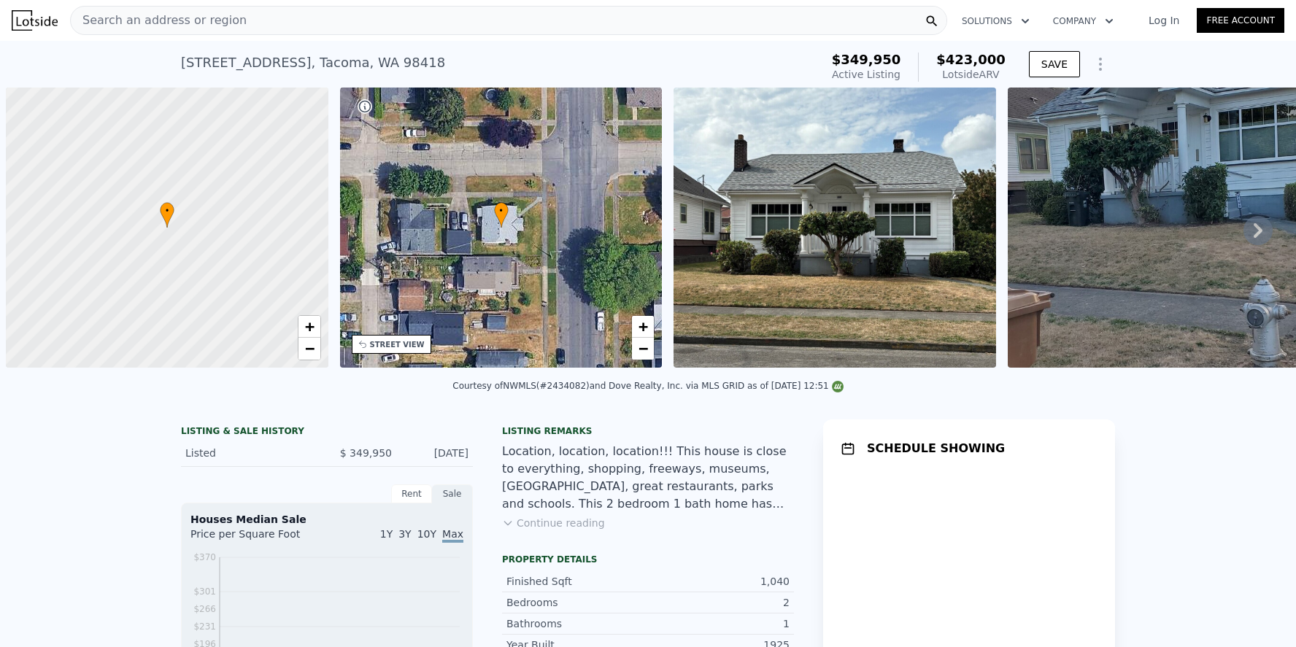
scroll to position [0, 6]
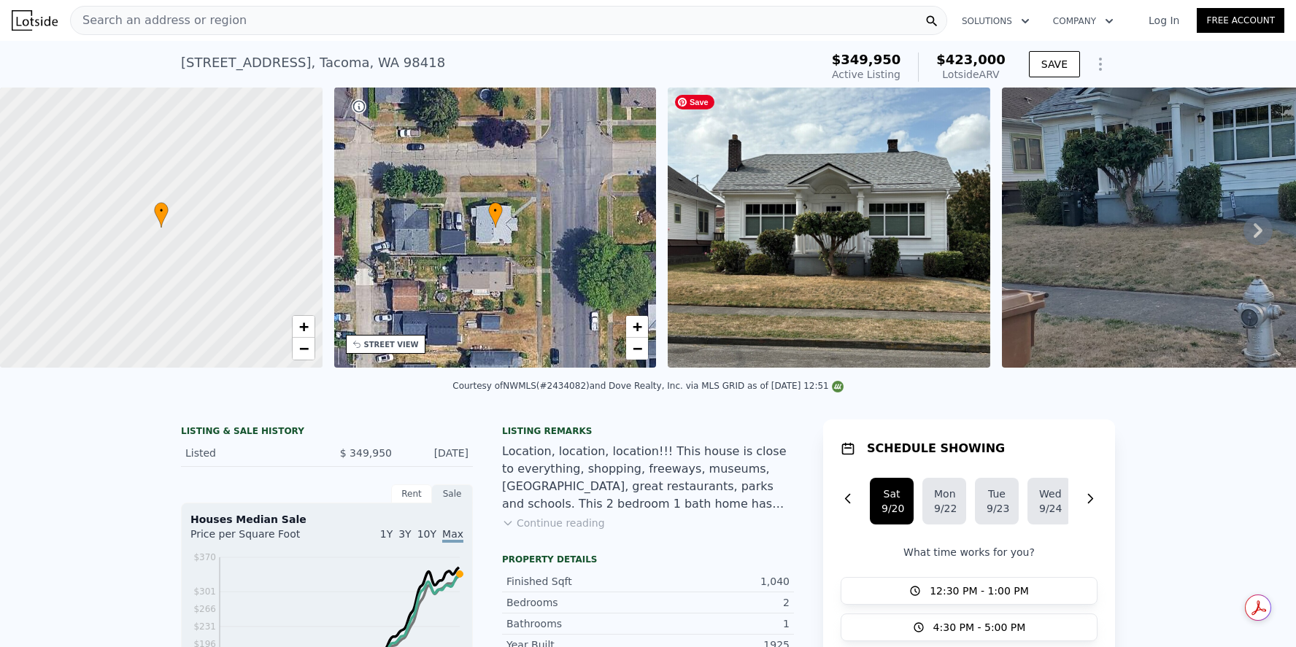
click at [793, 306] on img at bounding box center [829, 228] width 323 height 280
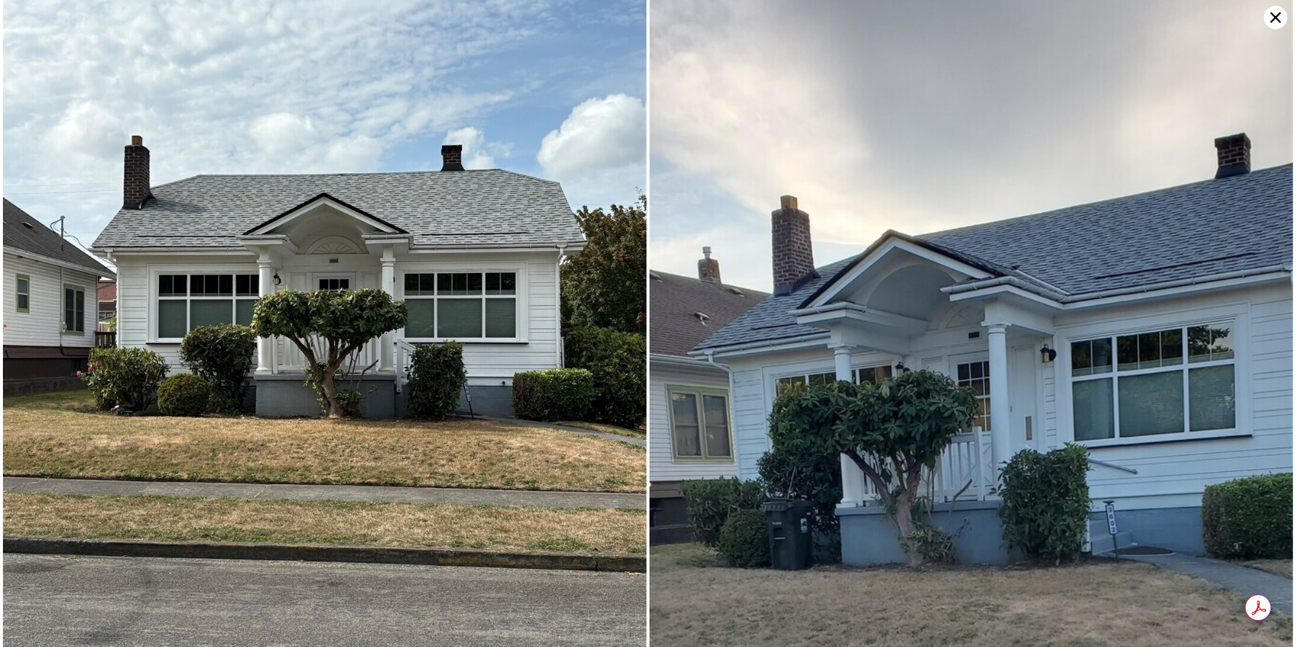
scroll to position [0, 0]
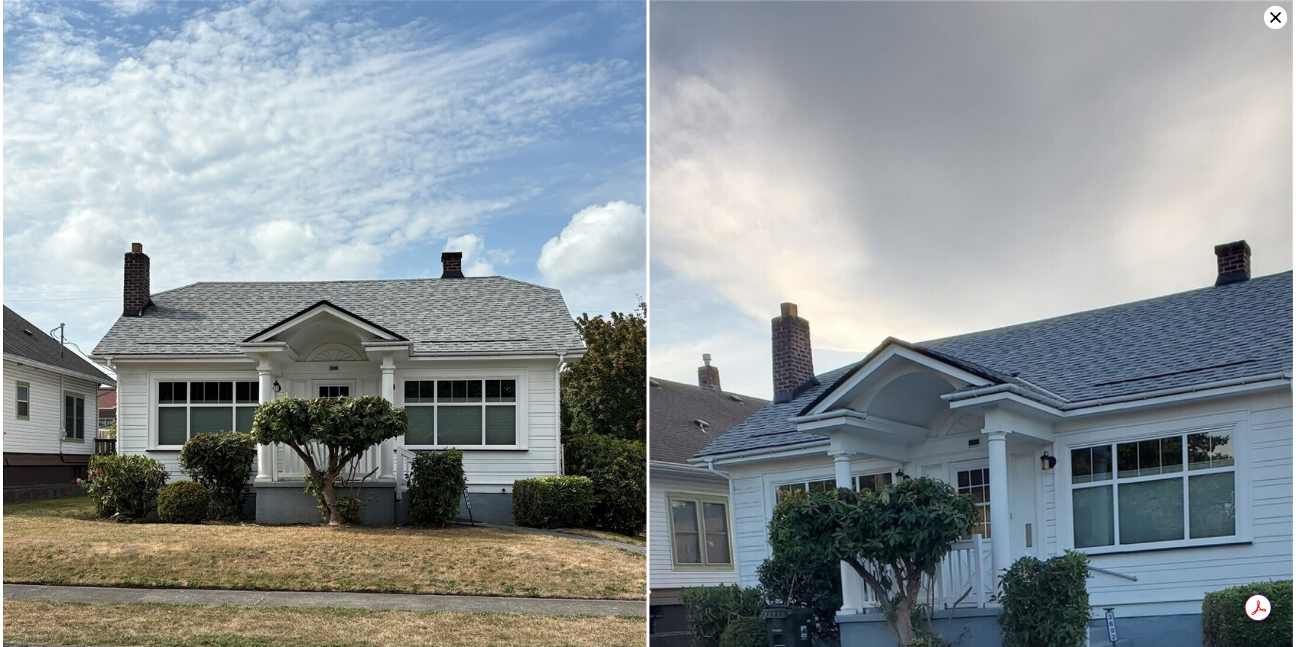
click at [1281, 18] on icon at bounding box center [1275, 17] width 23 height 23
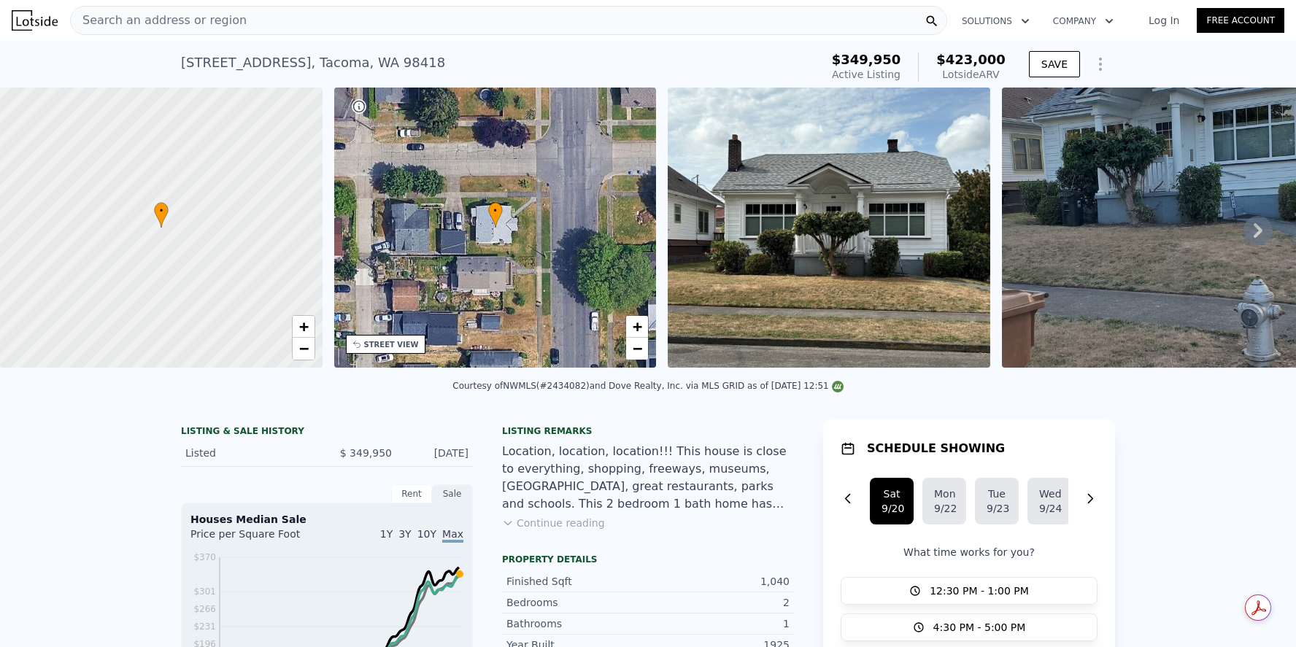
click at [472, 239] on div "• + −" at bounding box center [495, 228] width 323 height 280
click at [466, 249] on div "• + −" at bounding box center [495, 228] width 323 height 280
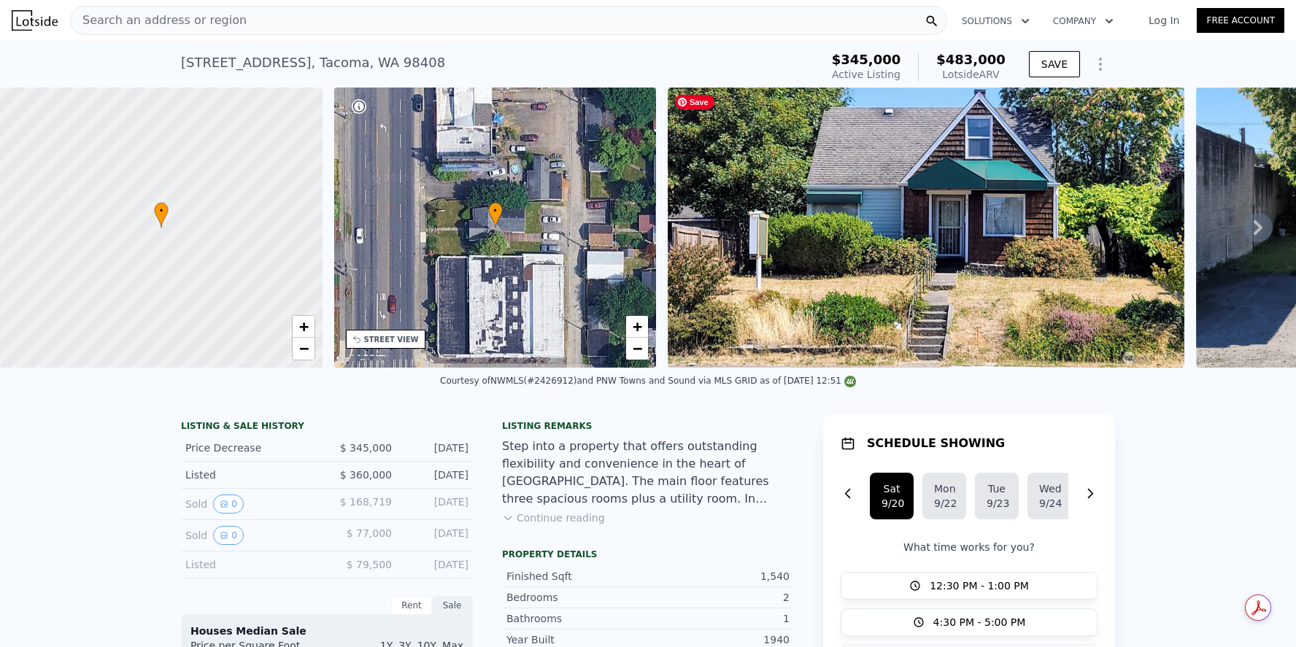
click at [900, 192] on img at bounding box center [926, 228] width 516 height 280
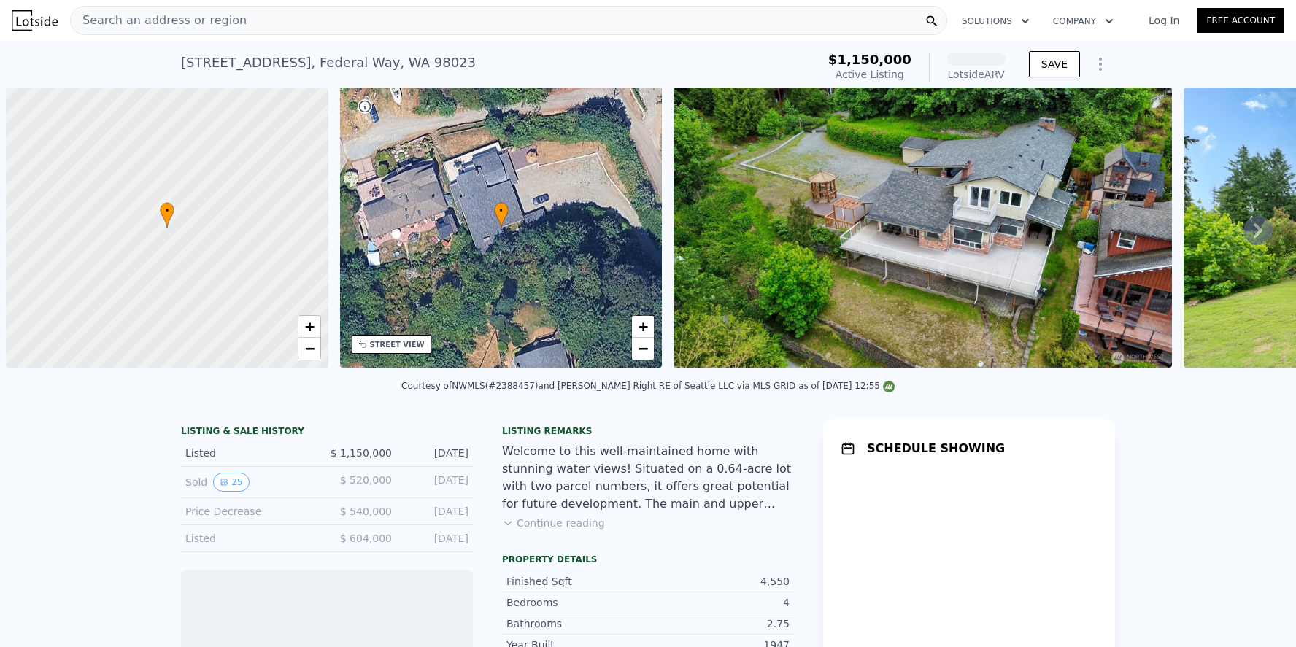
scroll to position [0, 6]
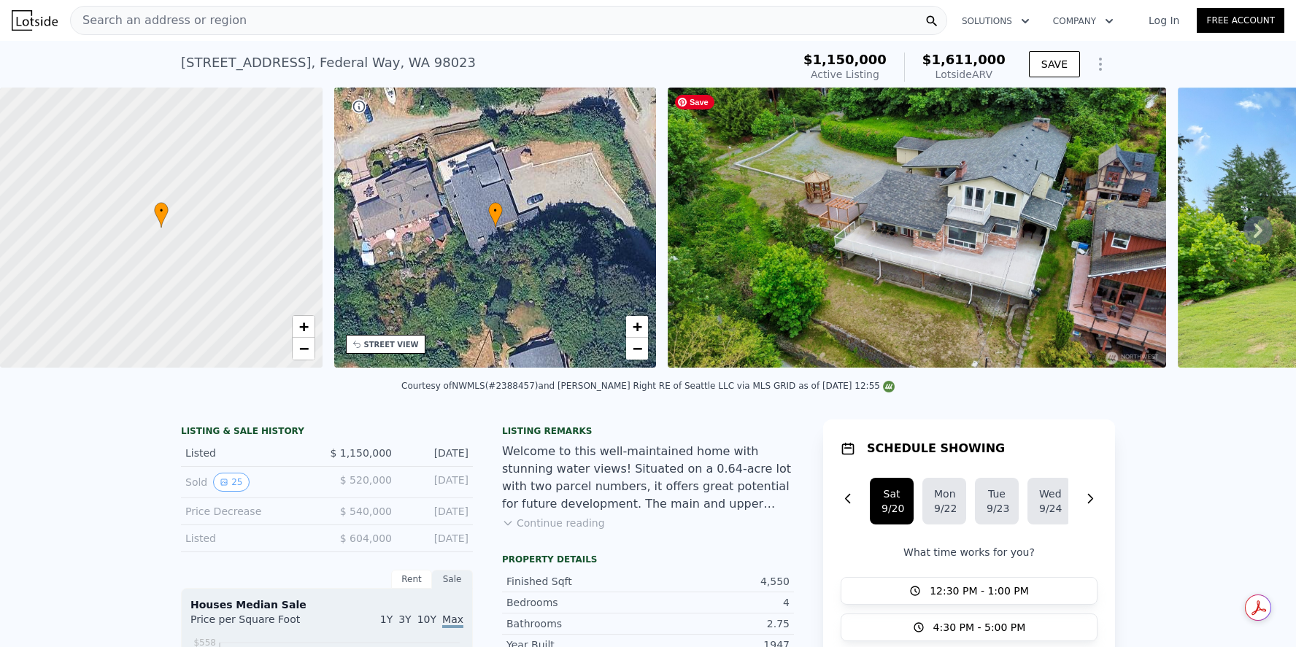
click at [774, 199] on img at bounding box center [917, 228] width 498 height 280
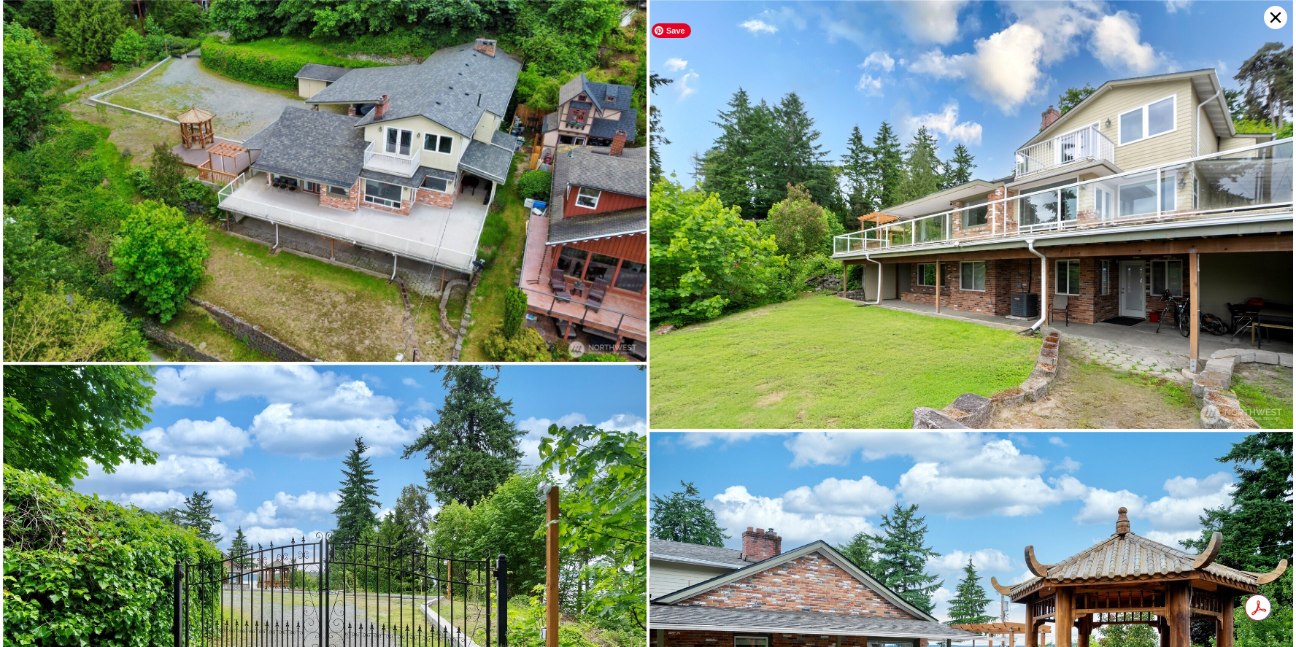
click at [774, 199] on img at bounding box center [971, 214] width 644 height 429
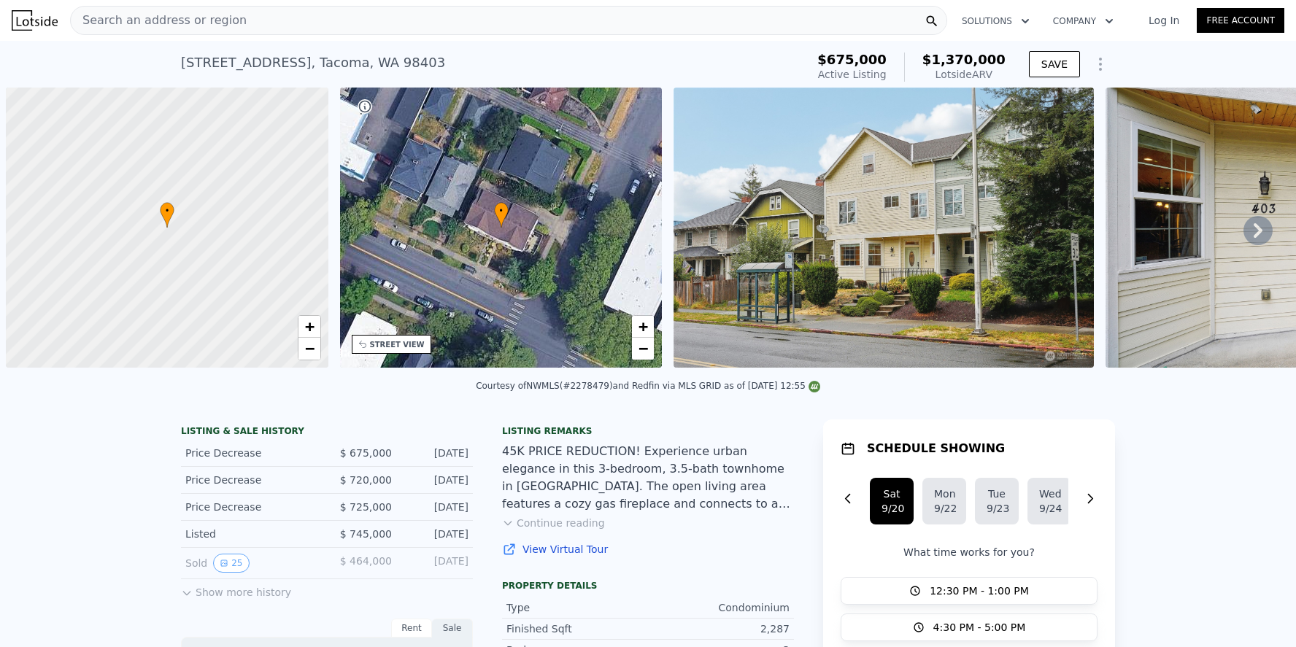
scroll to position [0, 6]
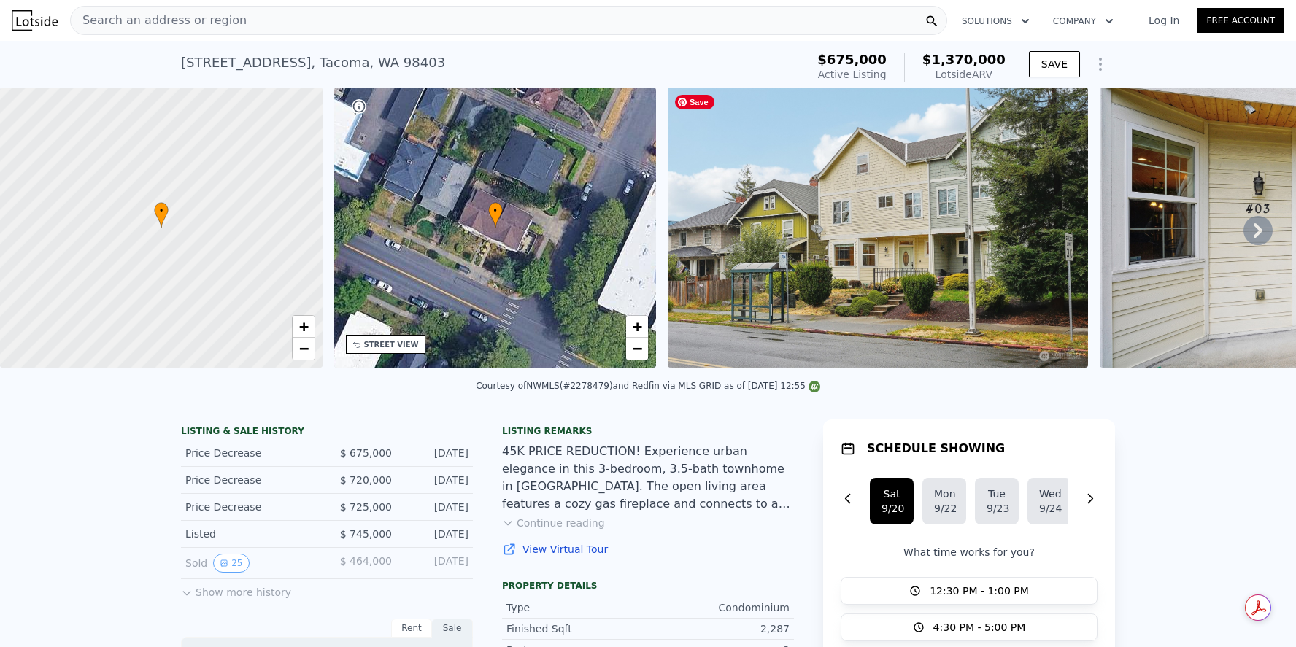
click at [922, 249] on img at bounding box center [878, 228] width 420 height 280
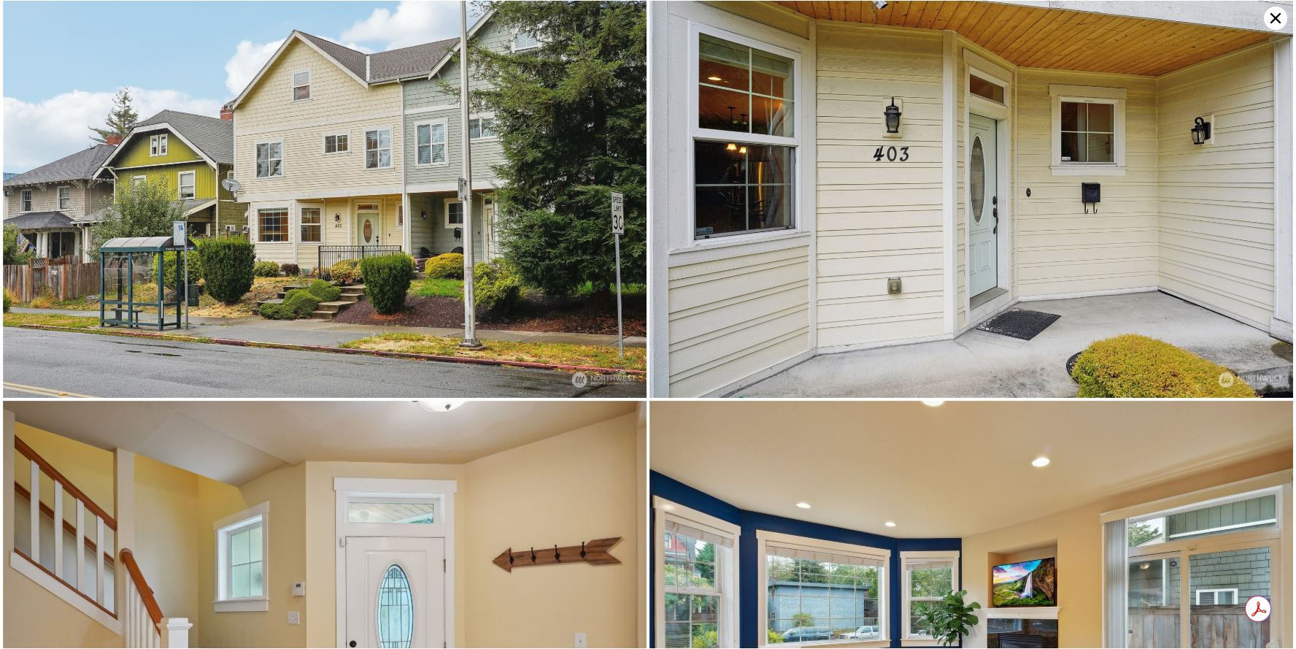
scroll to position [0, 0]
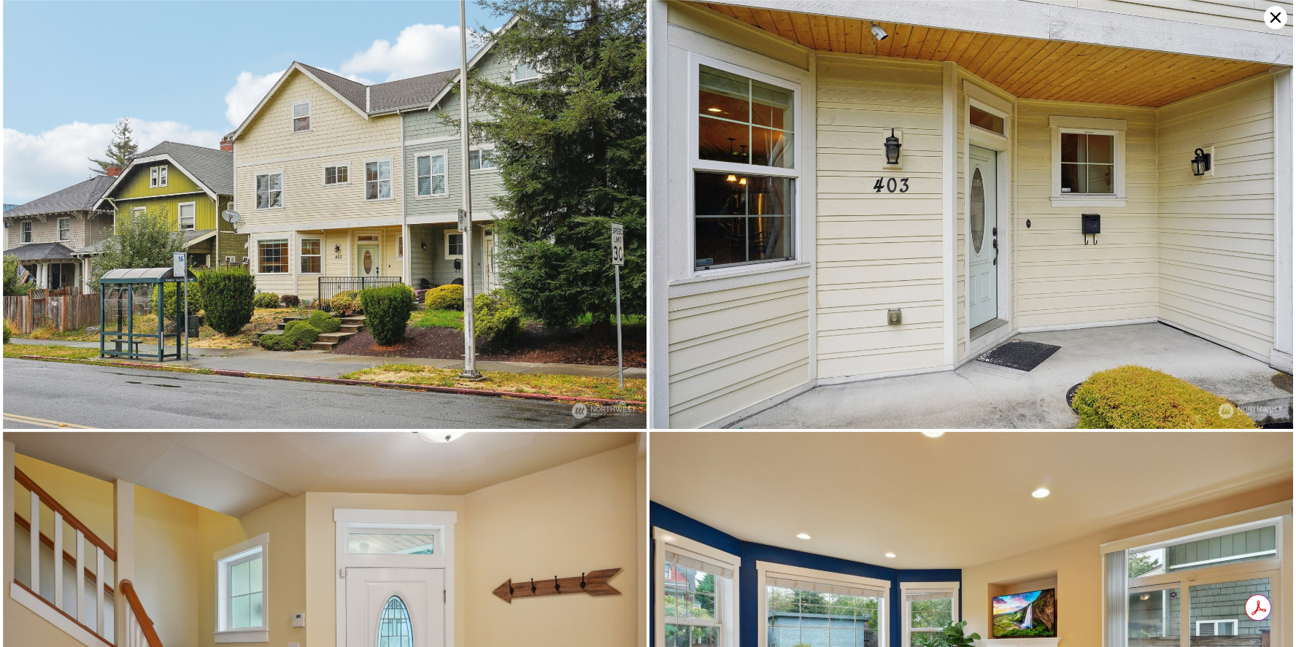
click at [1275, 12] on icon at bounding box center [1275, 17] width 23 height 23
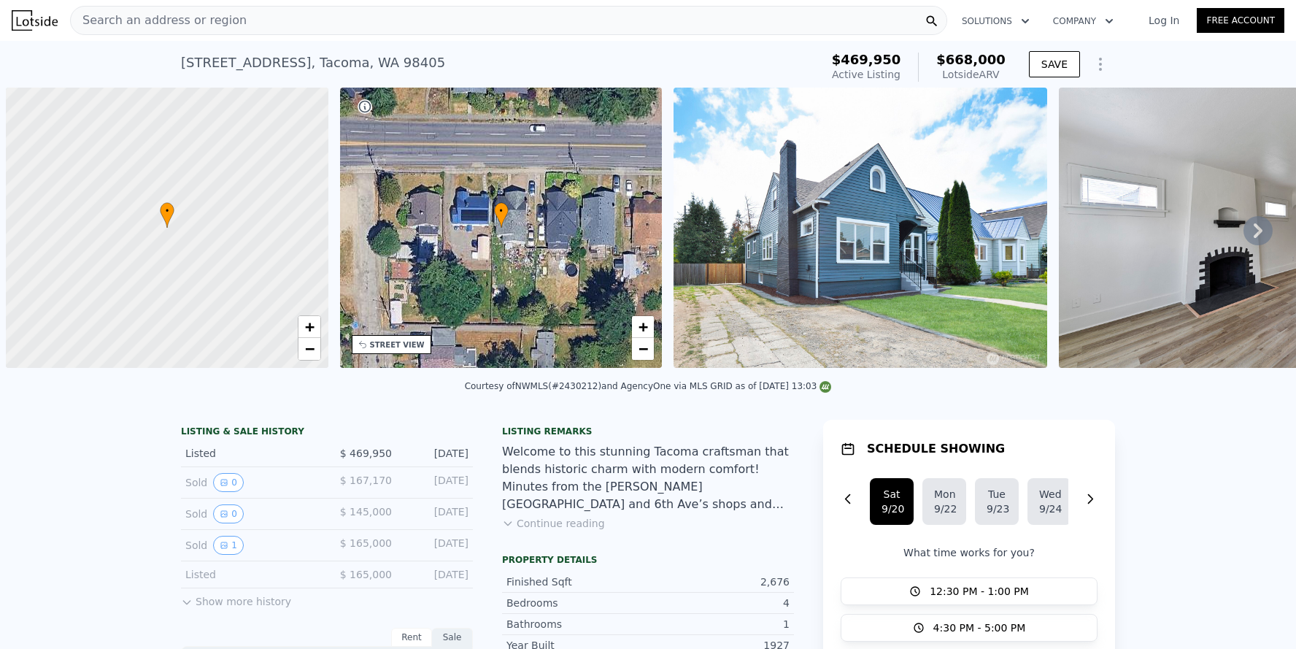
scroll to position [0, 6]
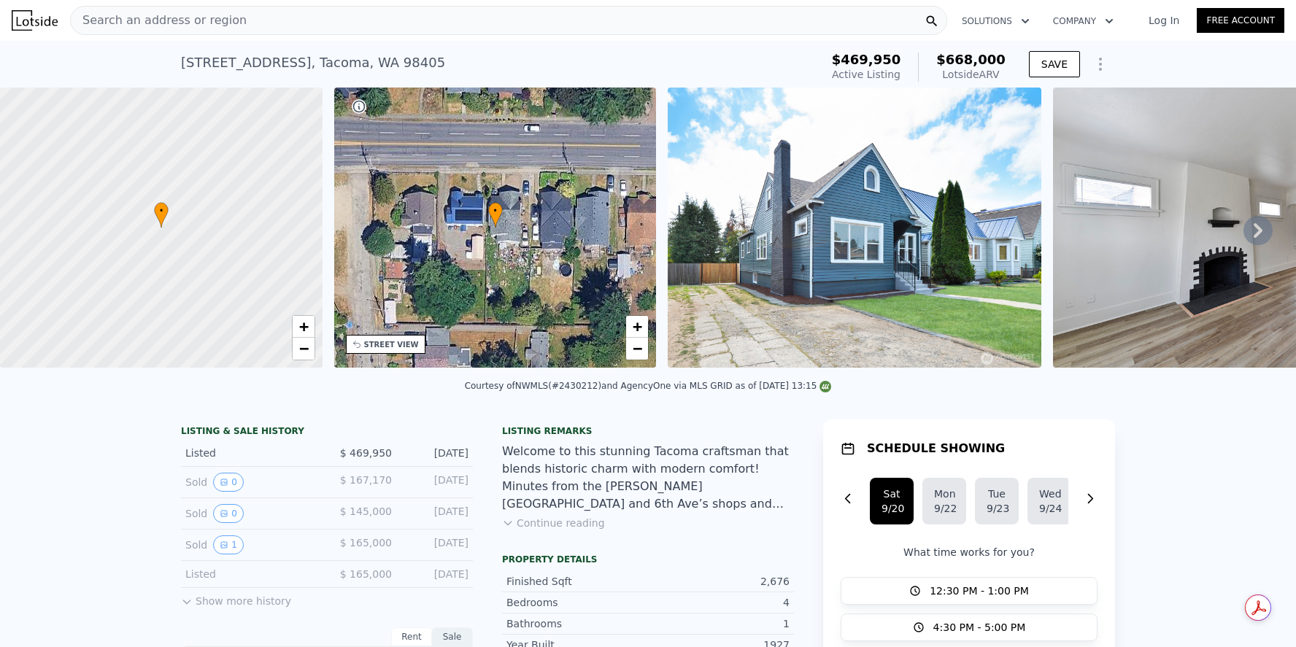
scroll to position [14, 0]
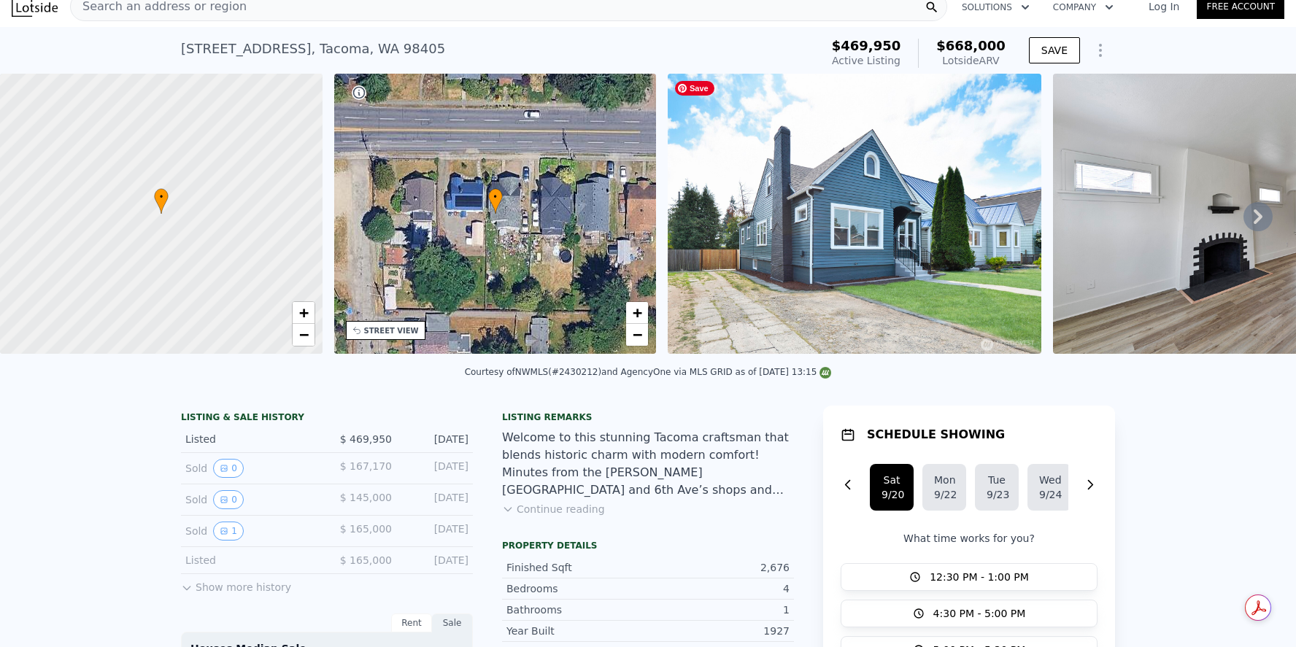
click at [814, 274] on img at bounding box center [855, 214] width 374 height 280
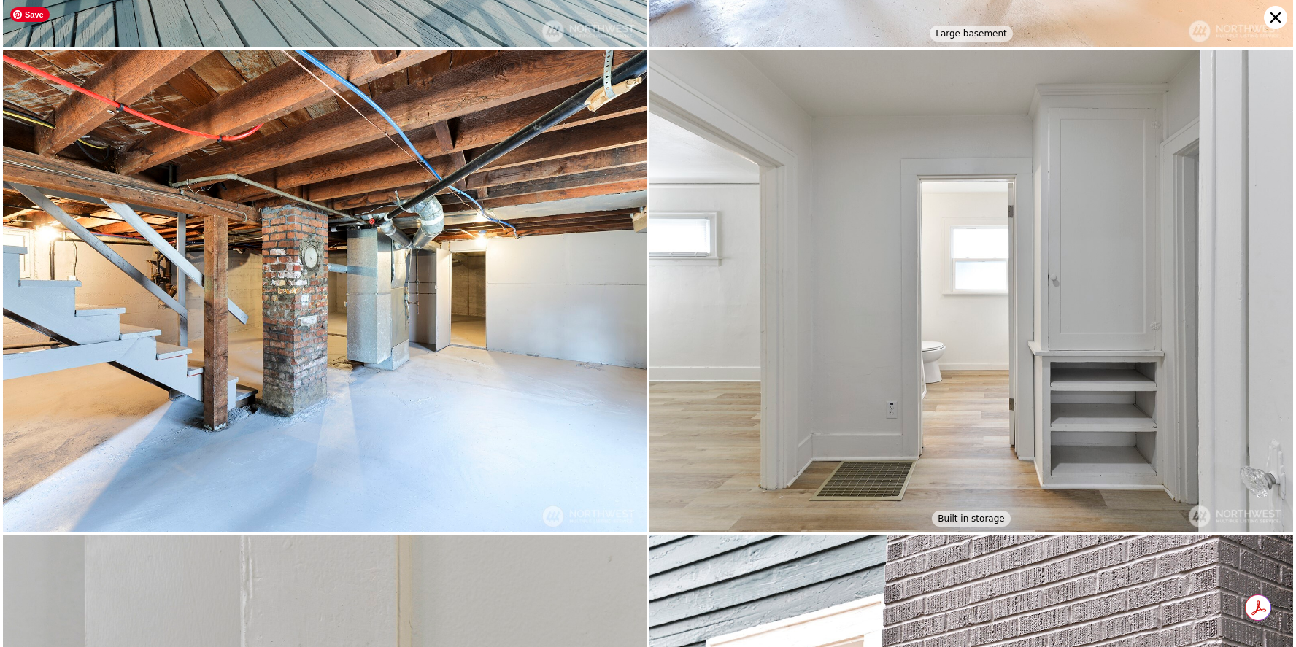
scroll to position [5296, 0]
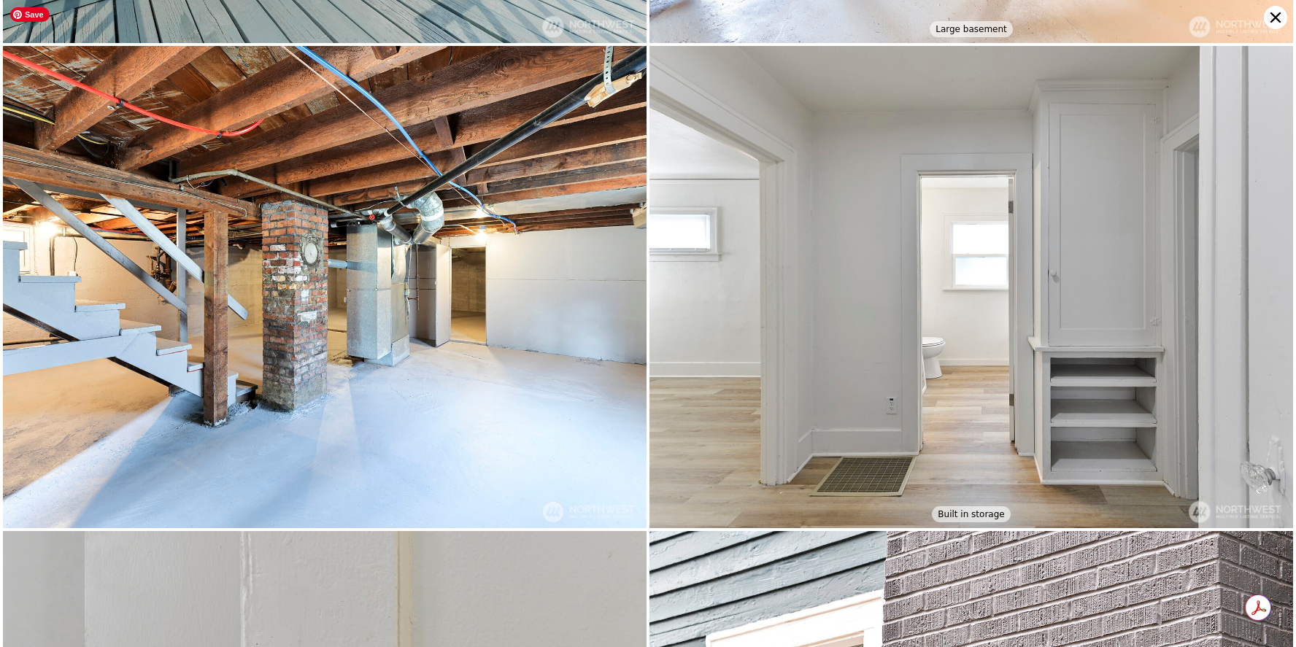
click at [547, 396] on img at bounding box center [325, 287] width 644 height 483
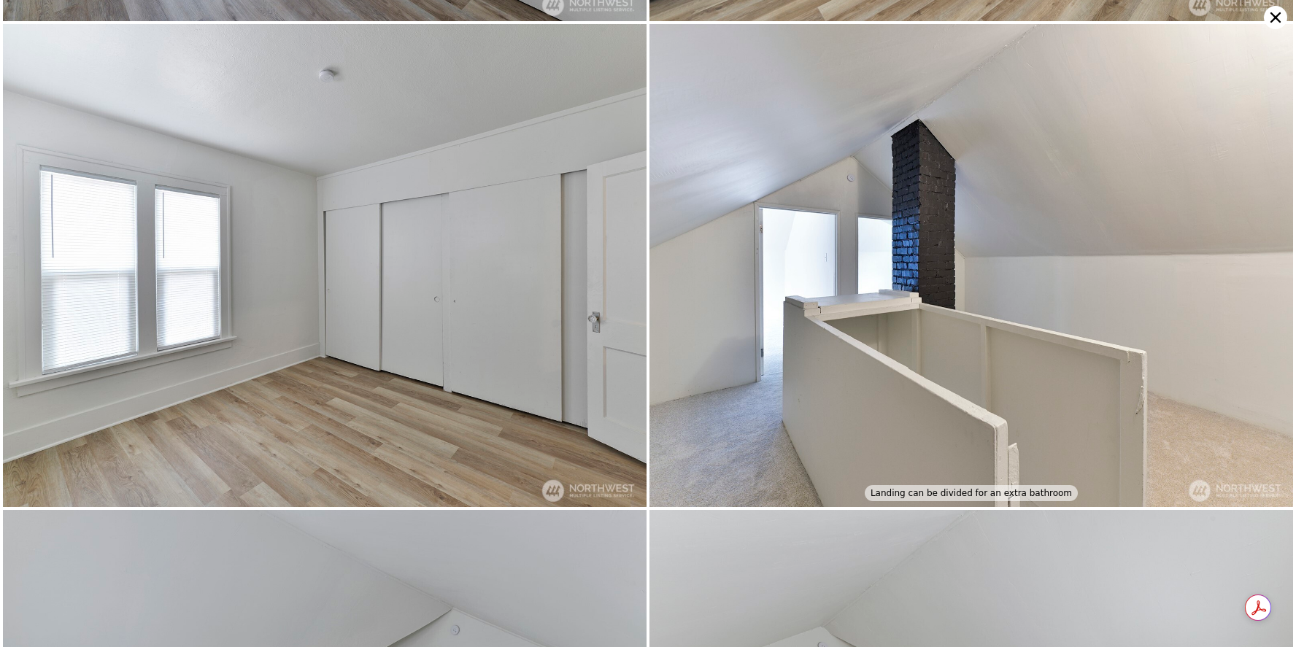
scroll to position [2889, 0]
click at [1274, 15] on icon at bounding box center [1275, 17] width 10 height 10
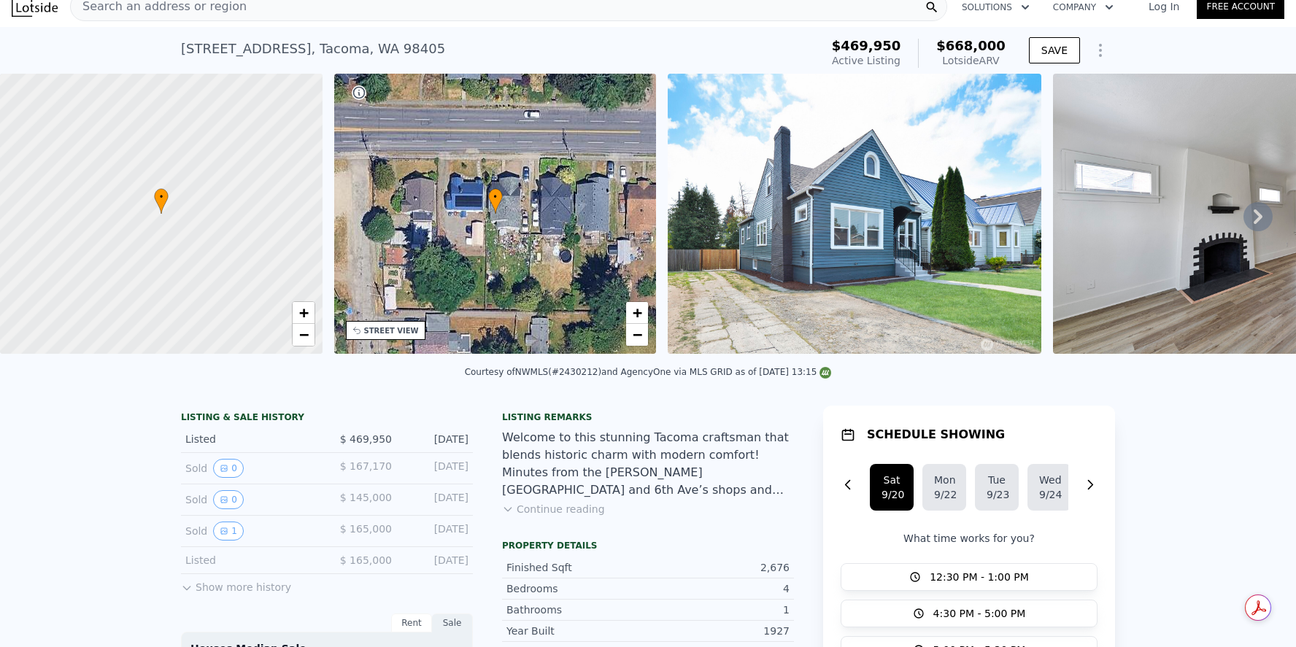
click at [504, 515] on icon at bounding box center [508, 510] width 12 height 12
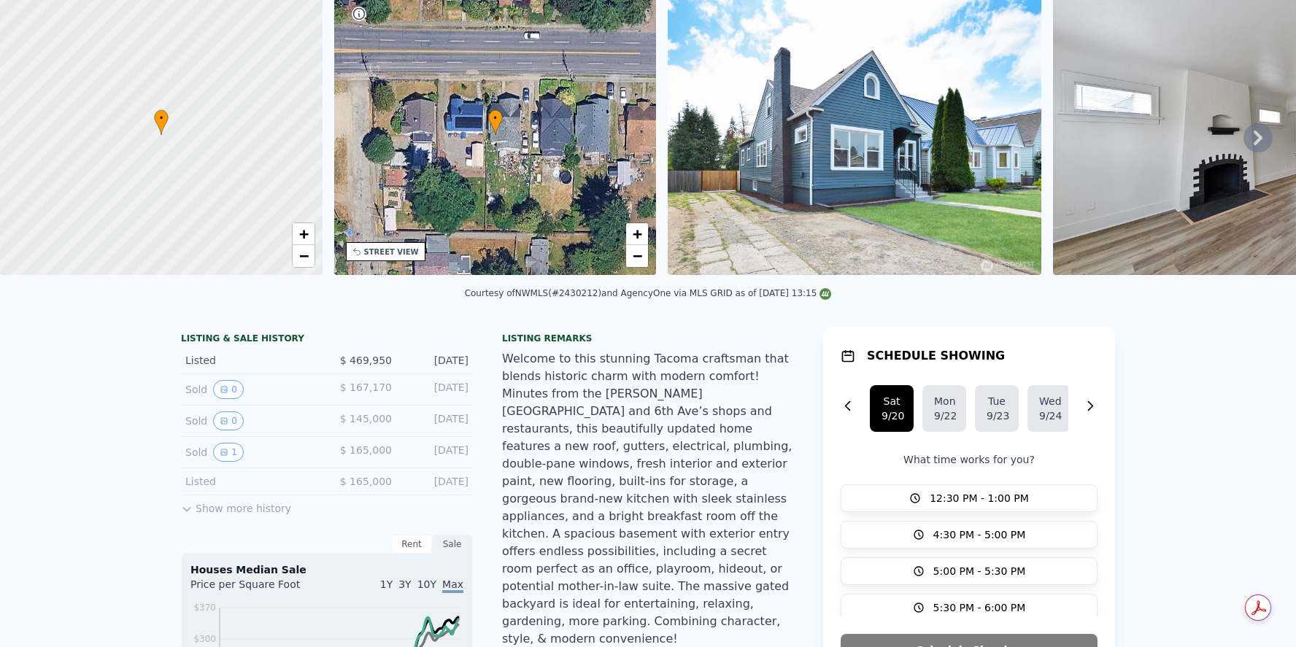
scroll to position [0, 0]
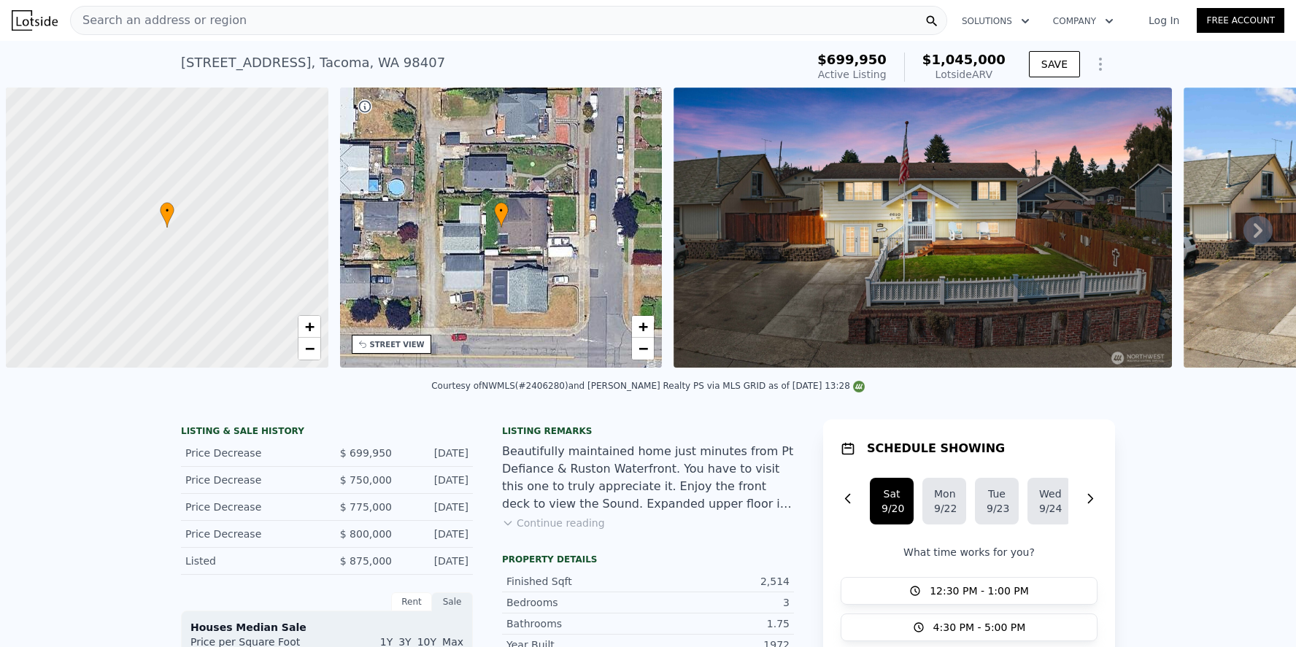
scroll to position [0, 6]
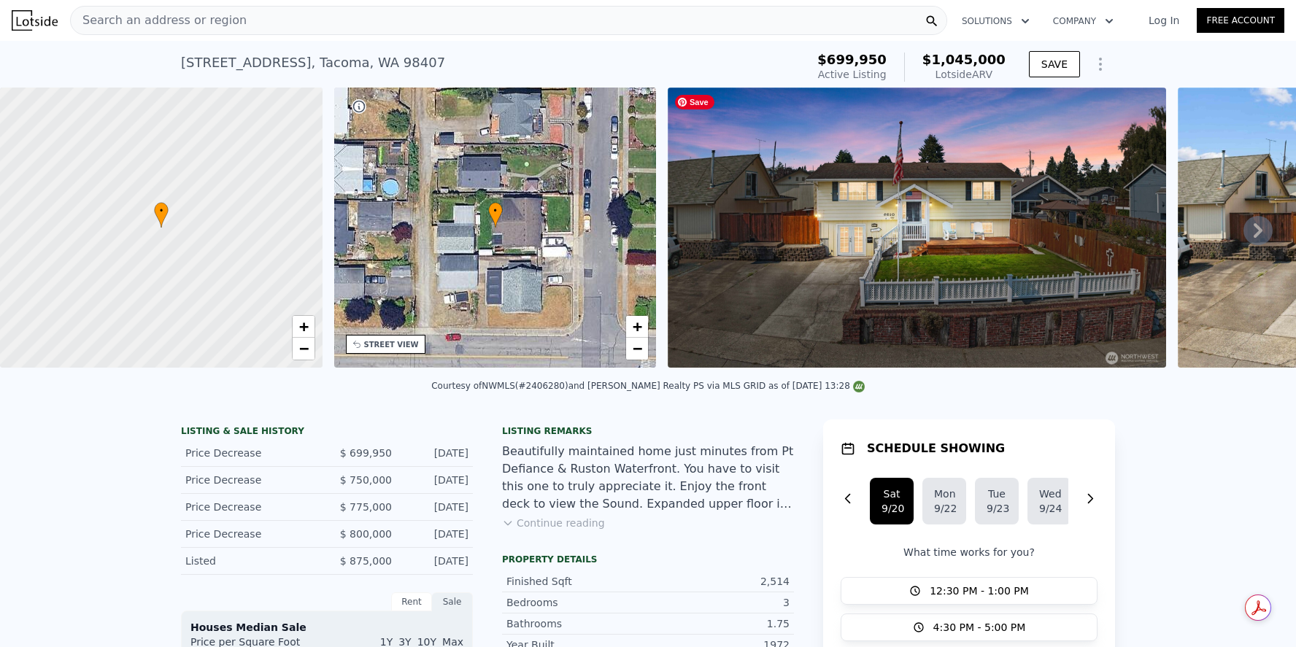
click at [849, 252] on img at bounding box center [917, 228] width 498 height 280
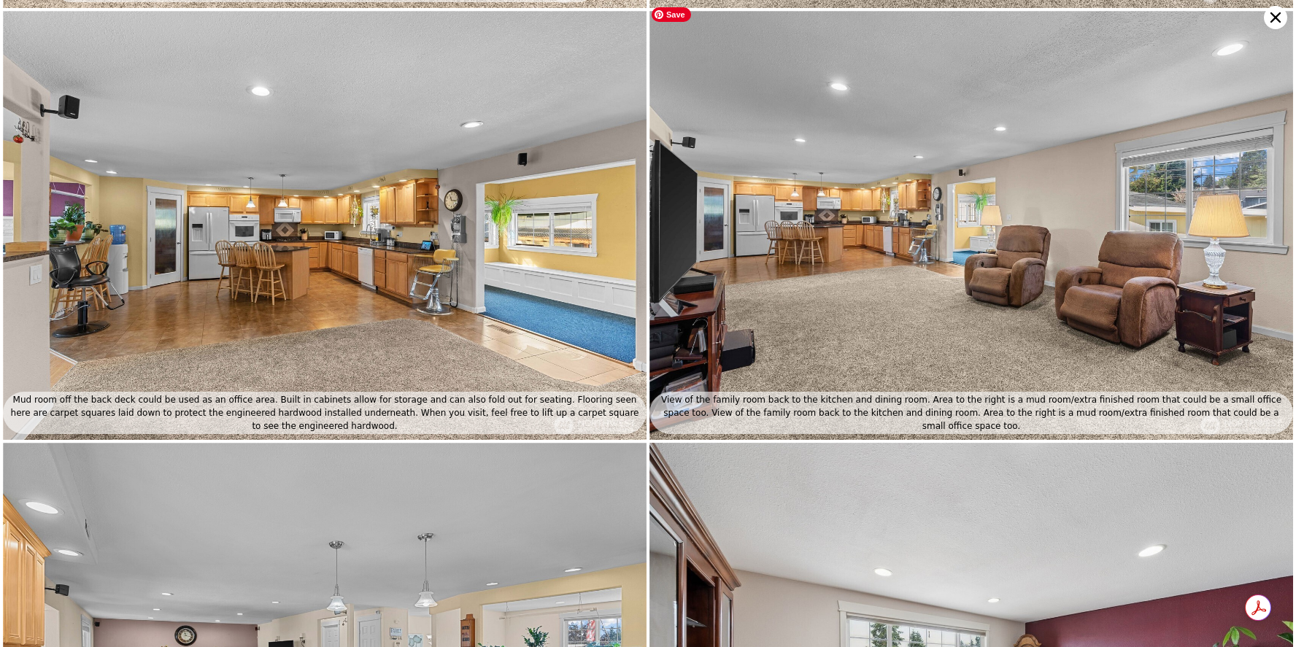
scroll to position [1646, 0]
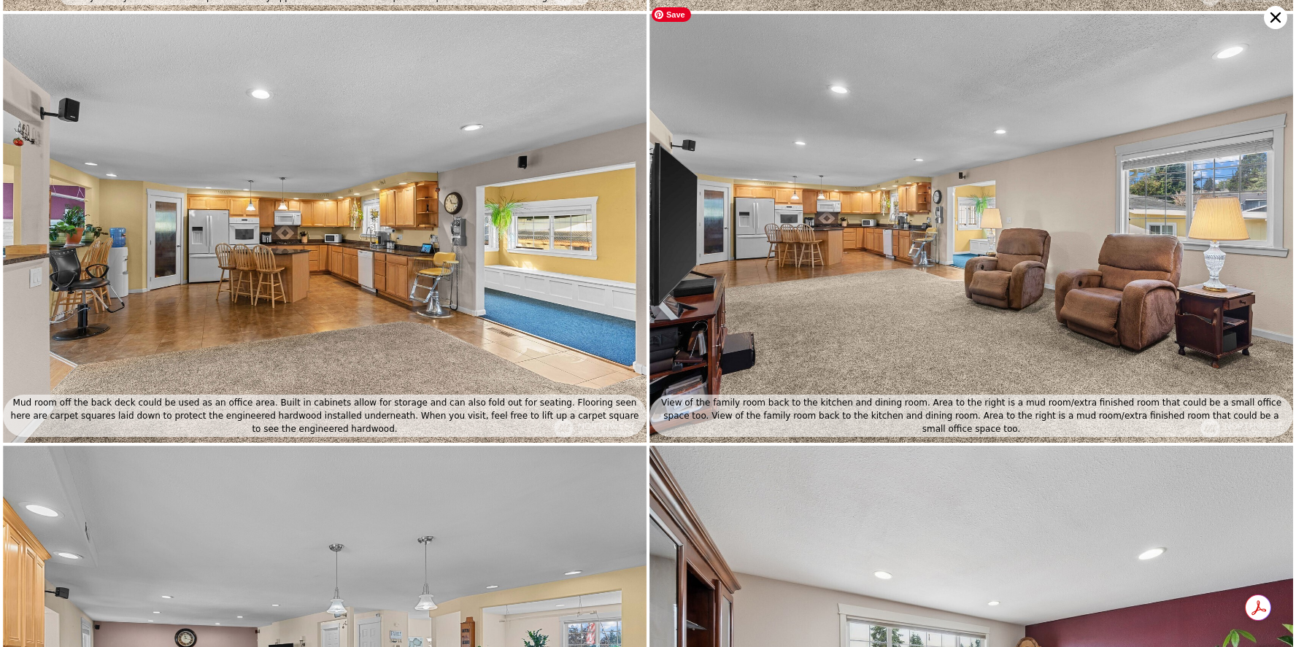
click at [846, 253] on img at bounding box center [971, 228] width 644 height 429
click at [405, 296] on img at bounding box center [325, 228] width 644 height 429
click at [396, 222] on img at bounding box center [325, 228] width 644 height 429
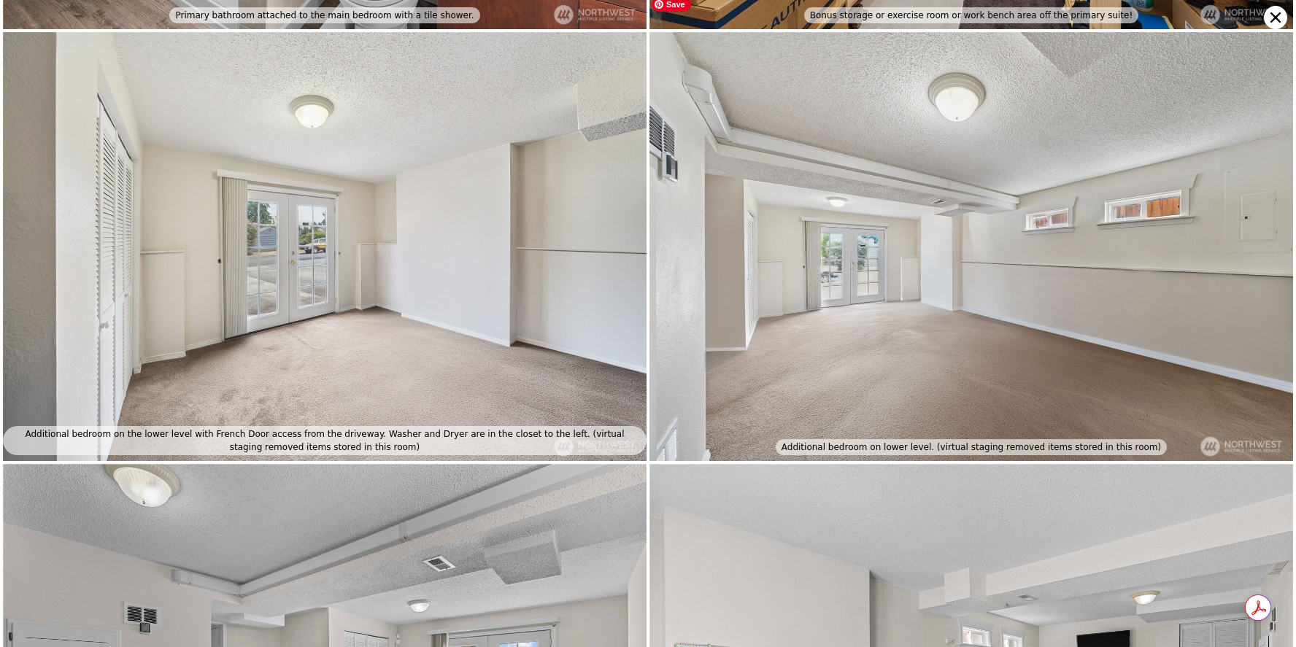
scroll to position [3787, 0]
click at [1275, 11] on icon at bounding box center [1275, 17] width 23 height 23
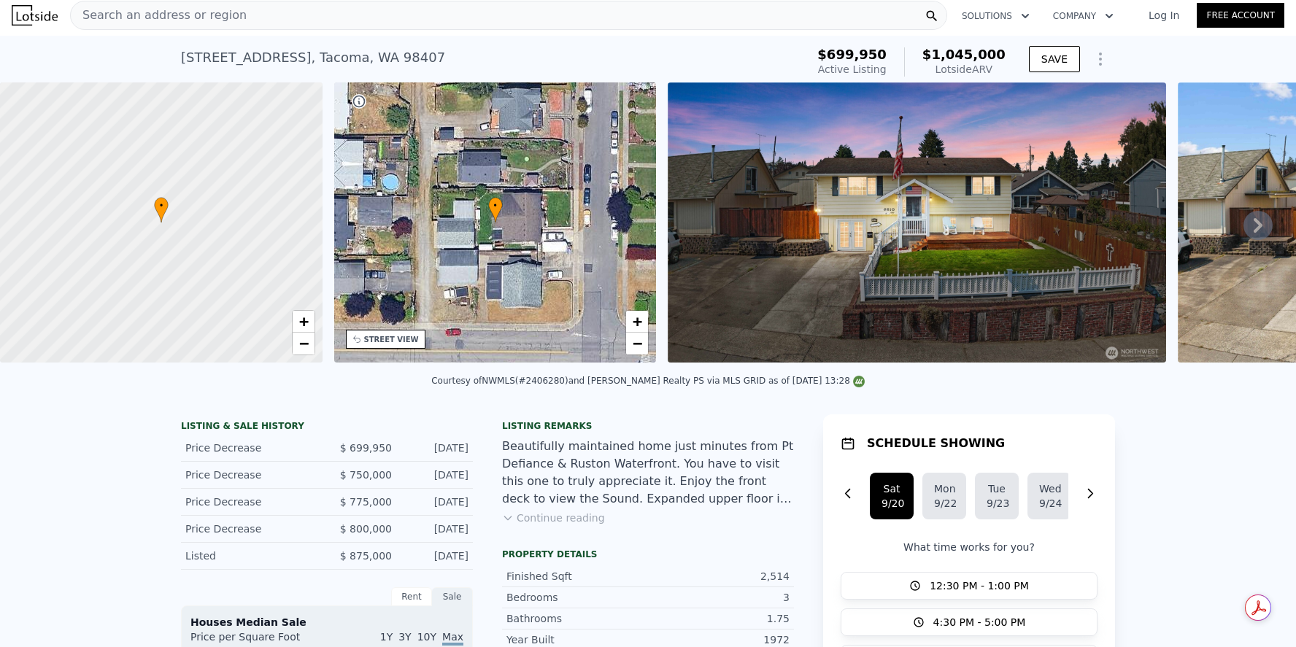
scroll to position [0, 0]
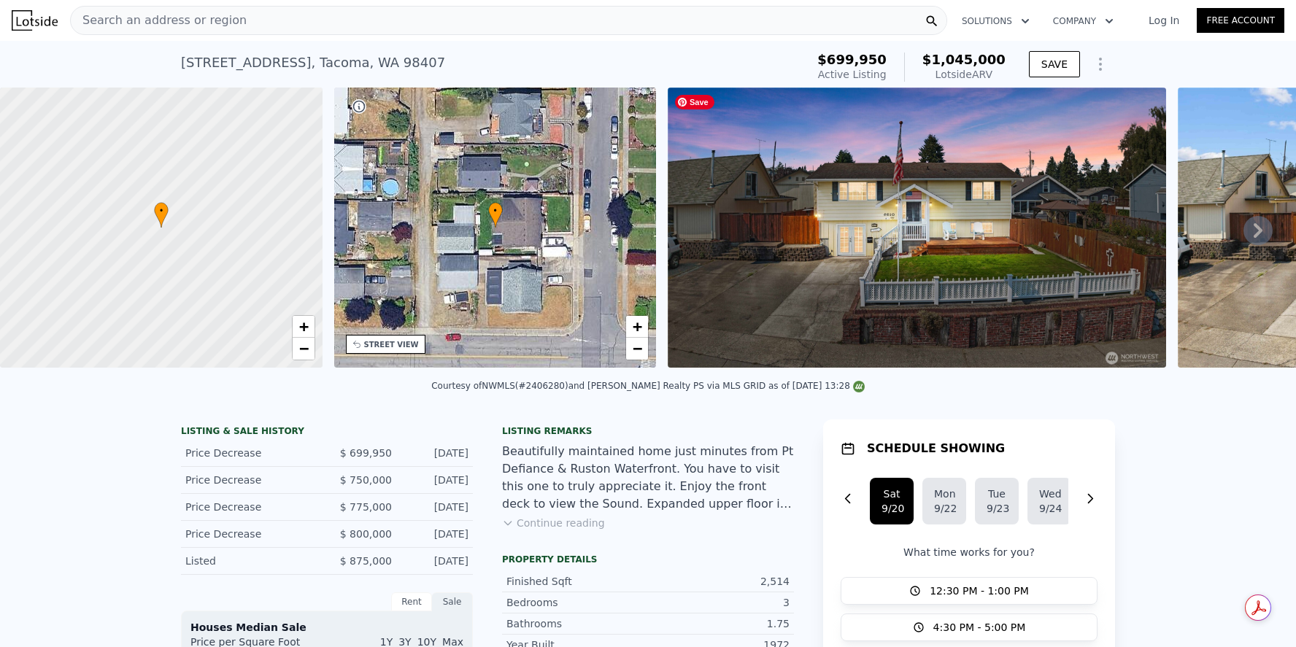
click at [986, 244] on img at bounding box center [917, 228] width 498 height 280
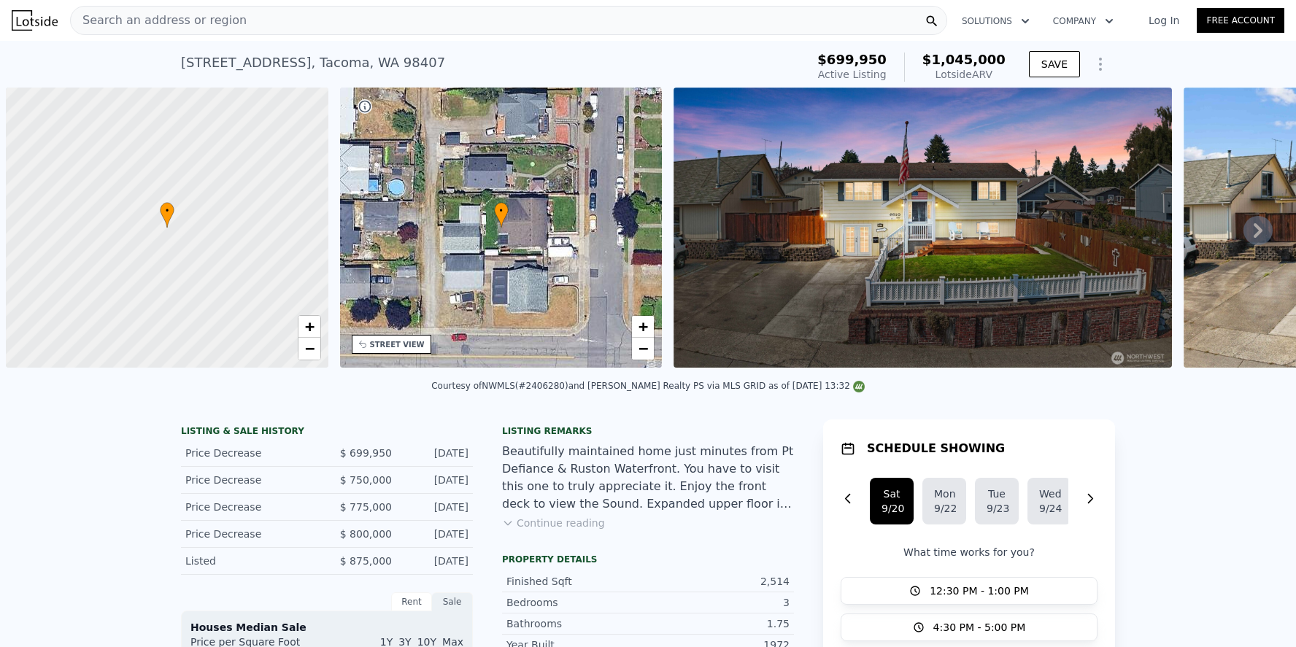
scroll to position [0, 6]
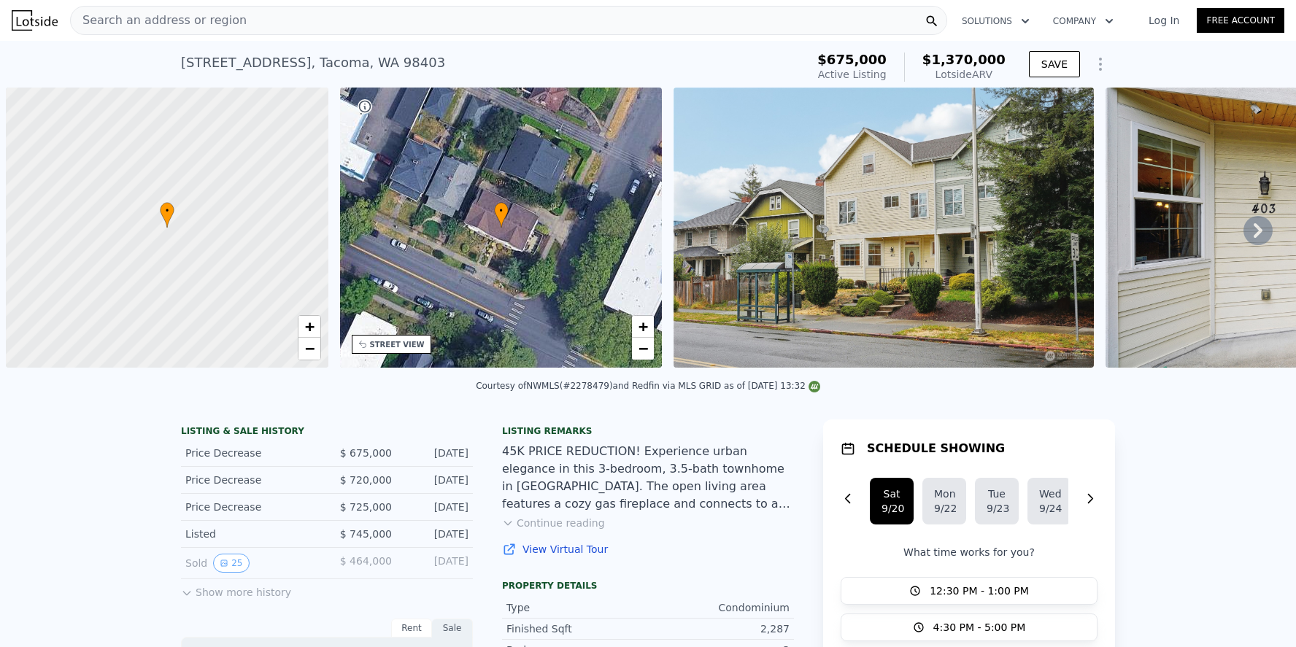
scroll to position [0, 6]
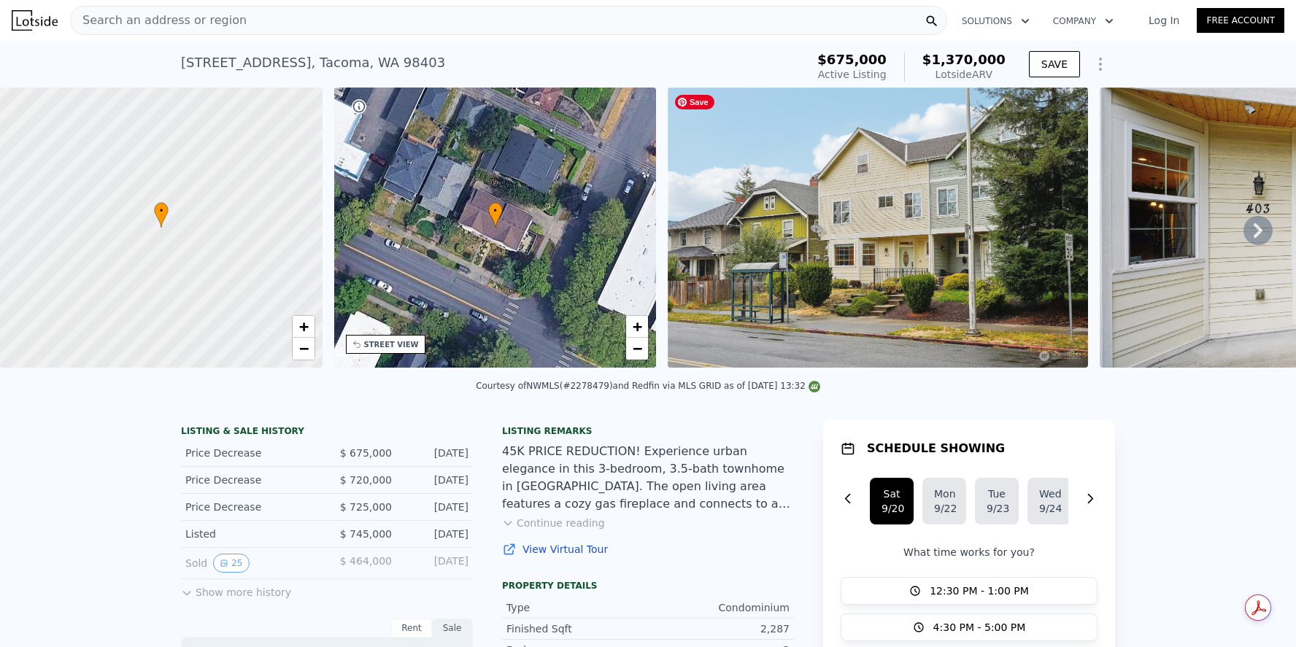
click at [952, 243] on img at bounding box center [878, 228] width 420 height 280
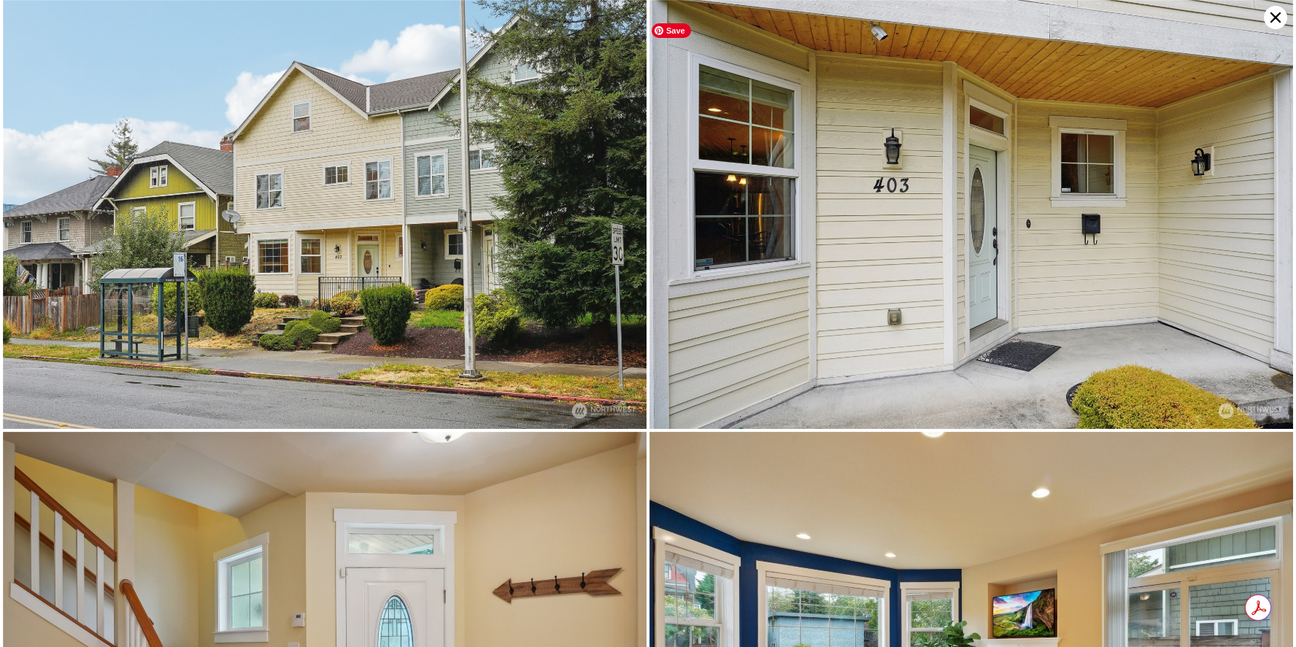
click at [952, 243] on img at bounding box center [971, 214] width 644 height 429
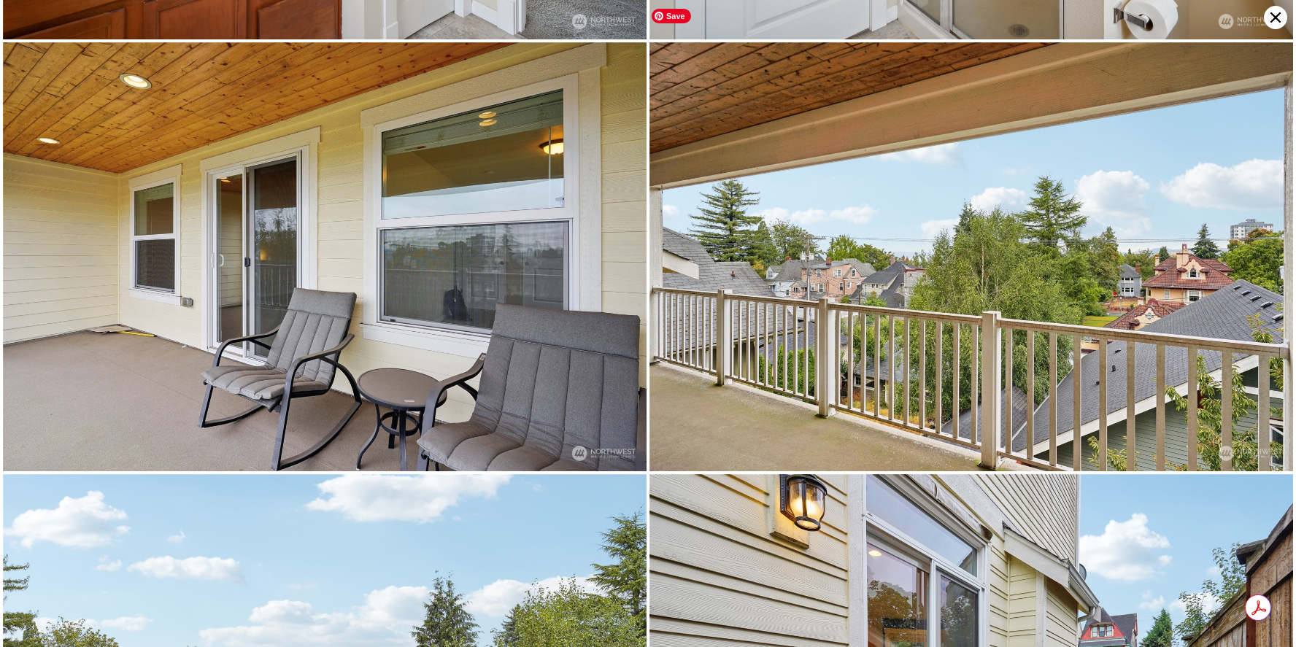
scroll to position [5139, 0]
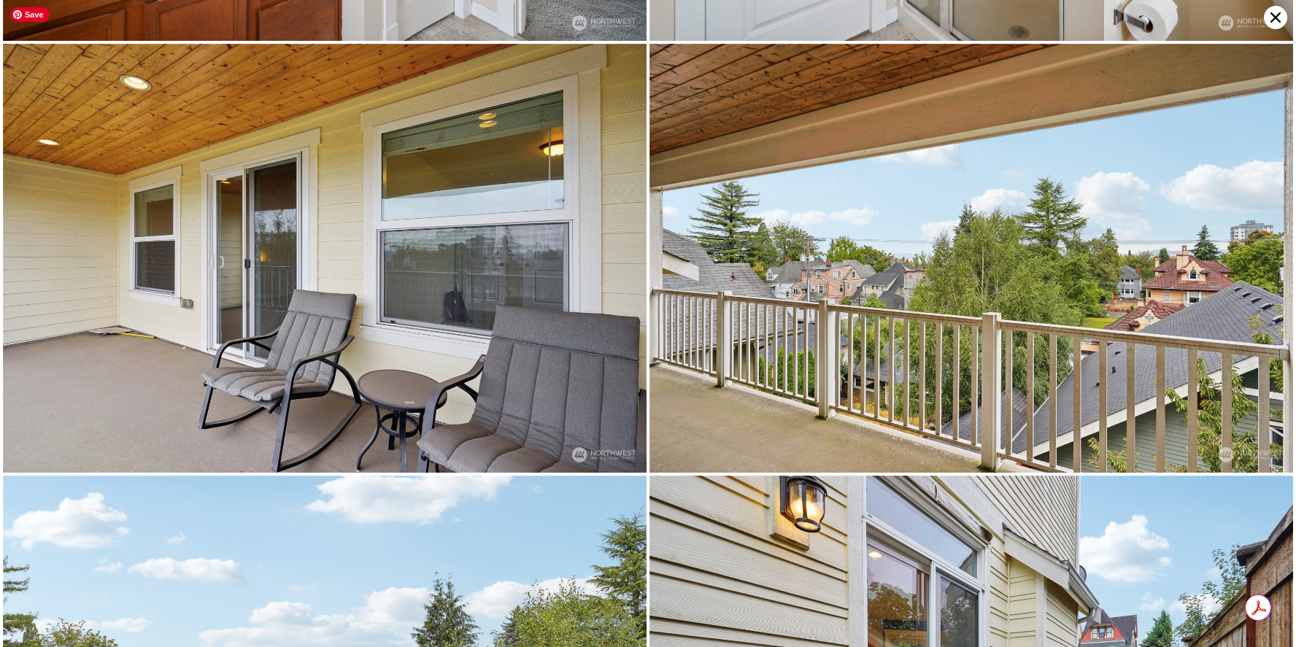
click at [179, 326] on img at bounding box center [325, 258] width 644 height 429
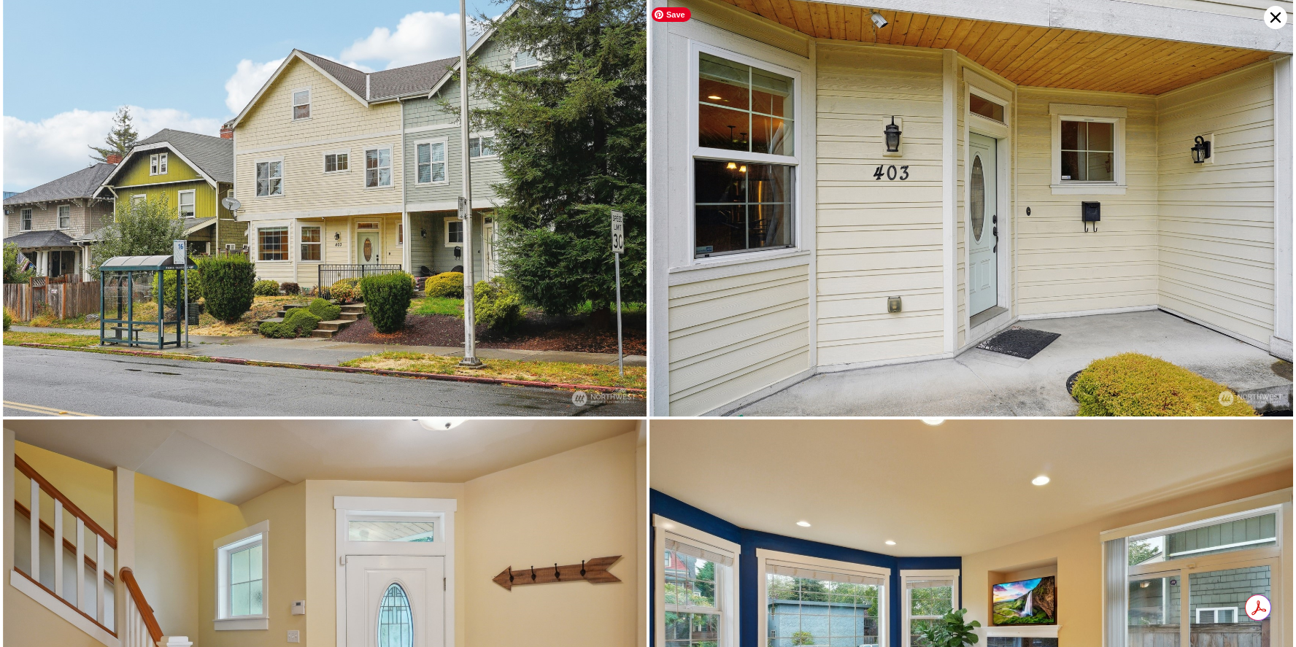
scroll to position [0, 0]
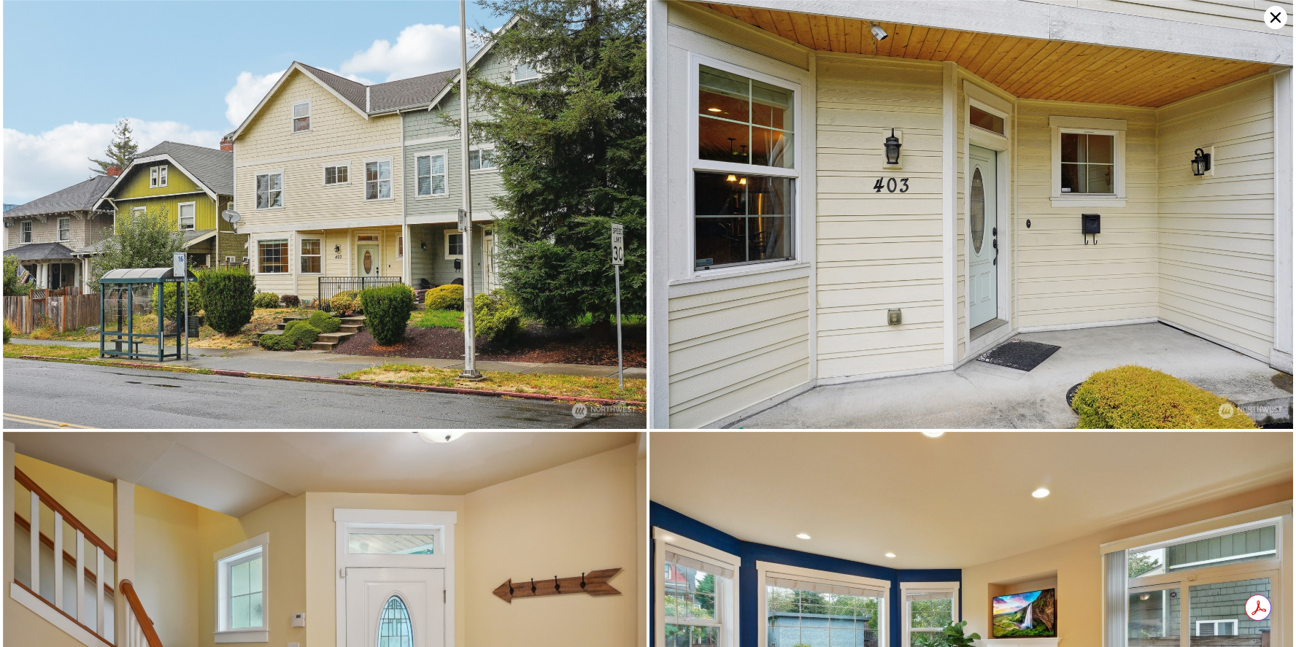
click at [1281, 19] on icon at bounding box center [1275, 17] width 23 height 23
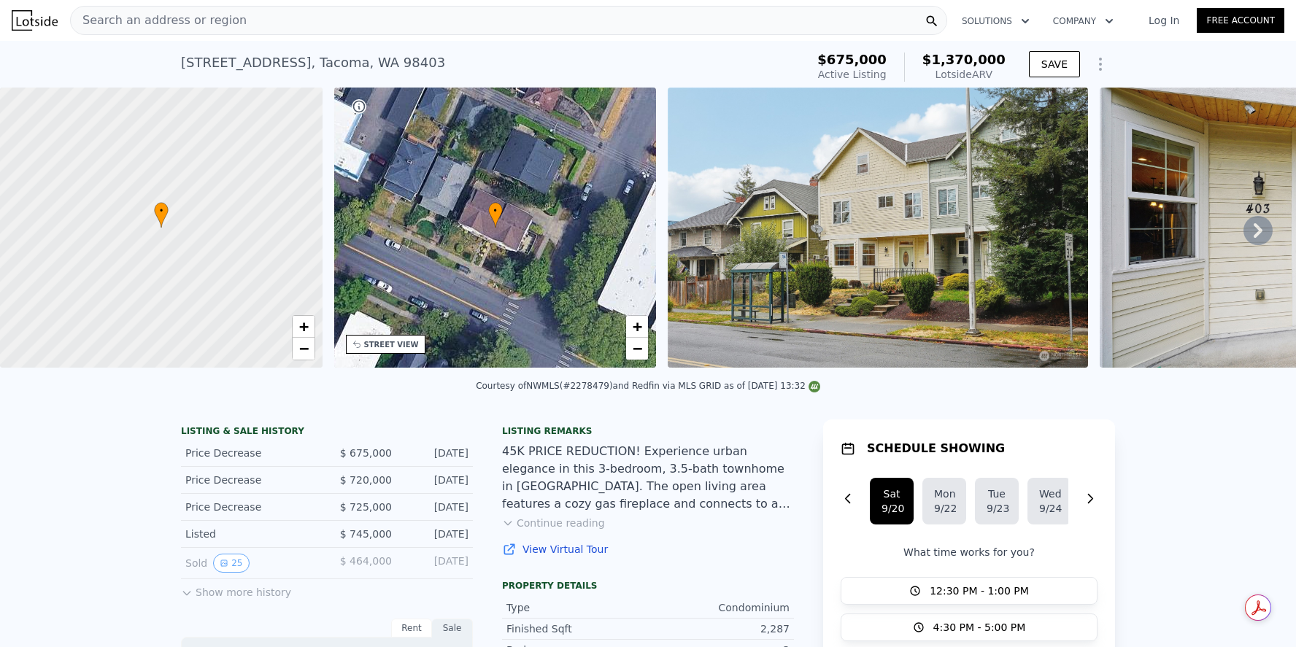
click at [1281, 19] on div "Search an address or region Solutions Company Open main menu Log In Free Account" at bounding box center [648, 20] width 1296 height 35
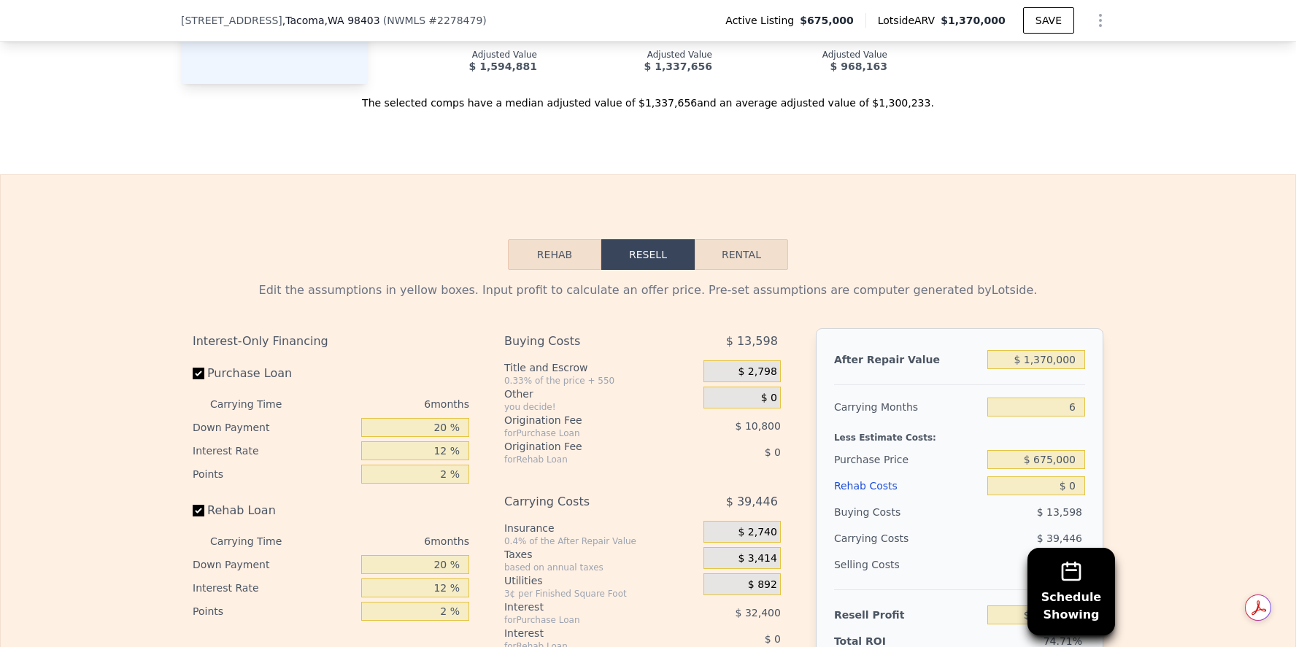
scroll to position [2029, 0]
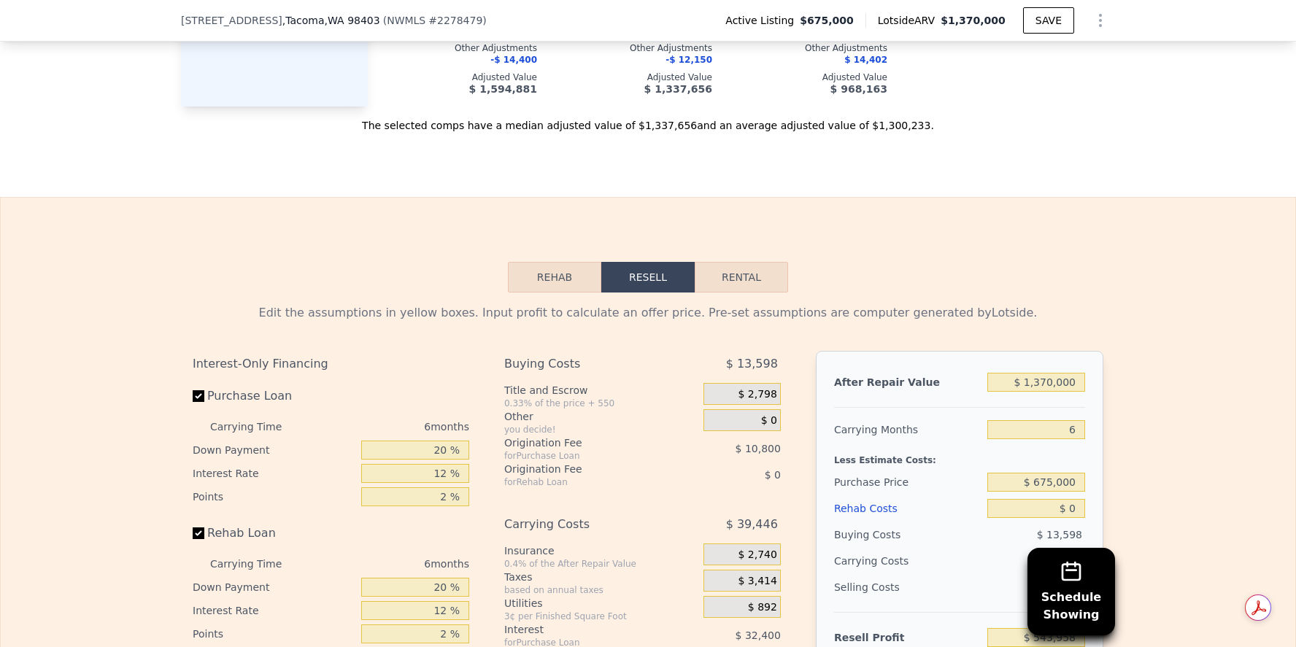
click at [741, 289] on button "Rental" at bounding box center [741, 277] width 93 height 31
select select "30"
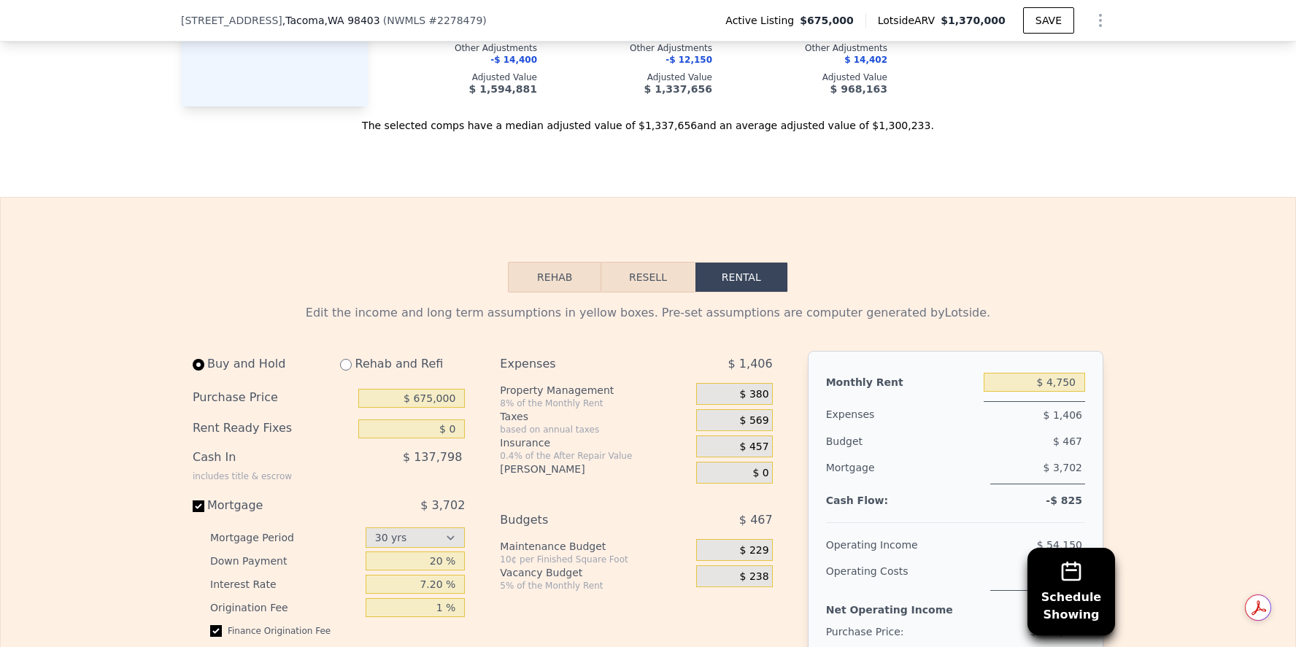
click at [628, 286] on button "Resell" at bounding box center [647, 277] width 93 height 31
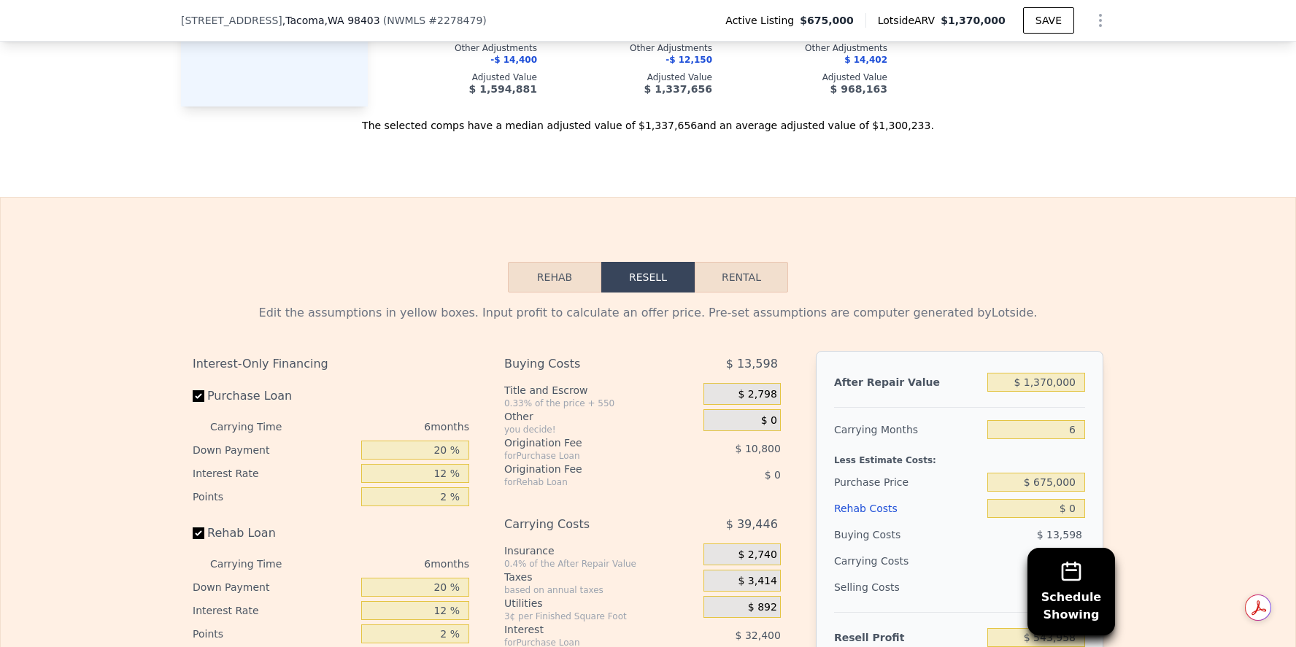
click at [534, 288] on button "Rehab" at bounding box center [554, 277] width 93 height 31
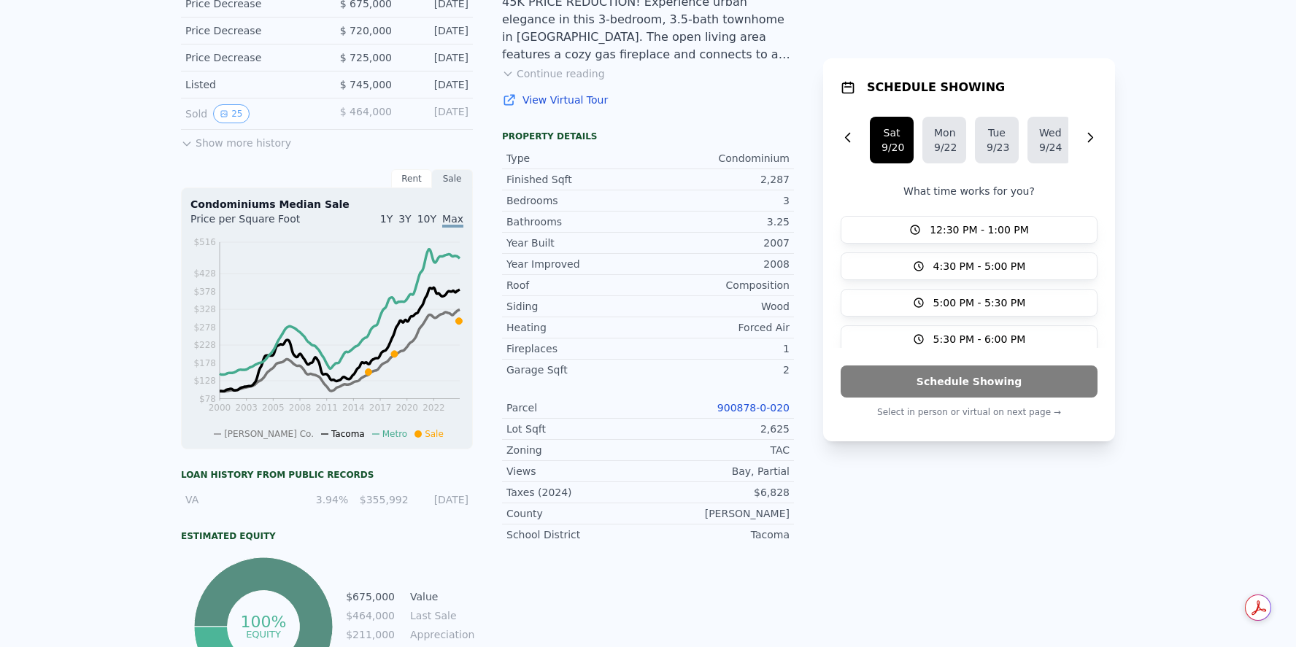
scroll to position [0, 0]
